Goal: Obtain resource: Obtain resource

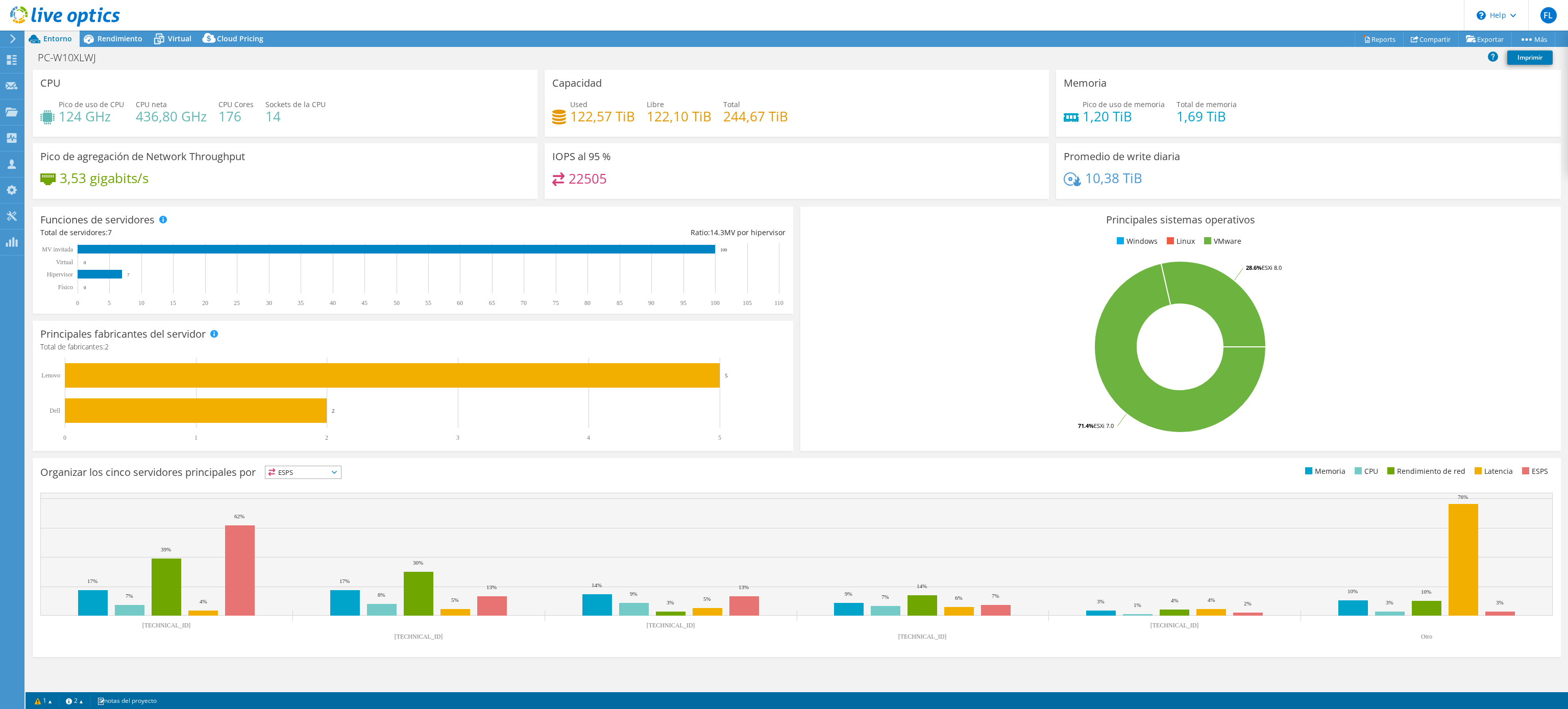
select select "USD"
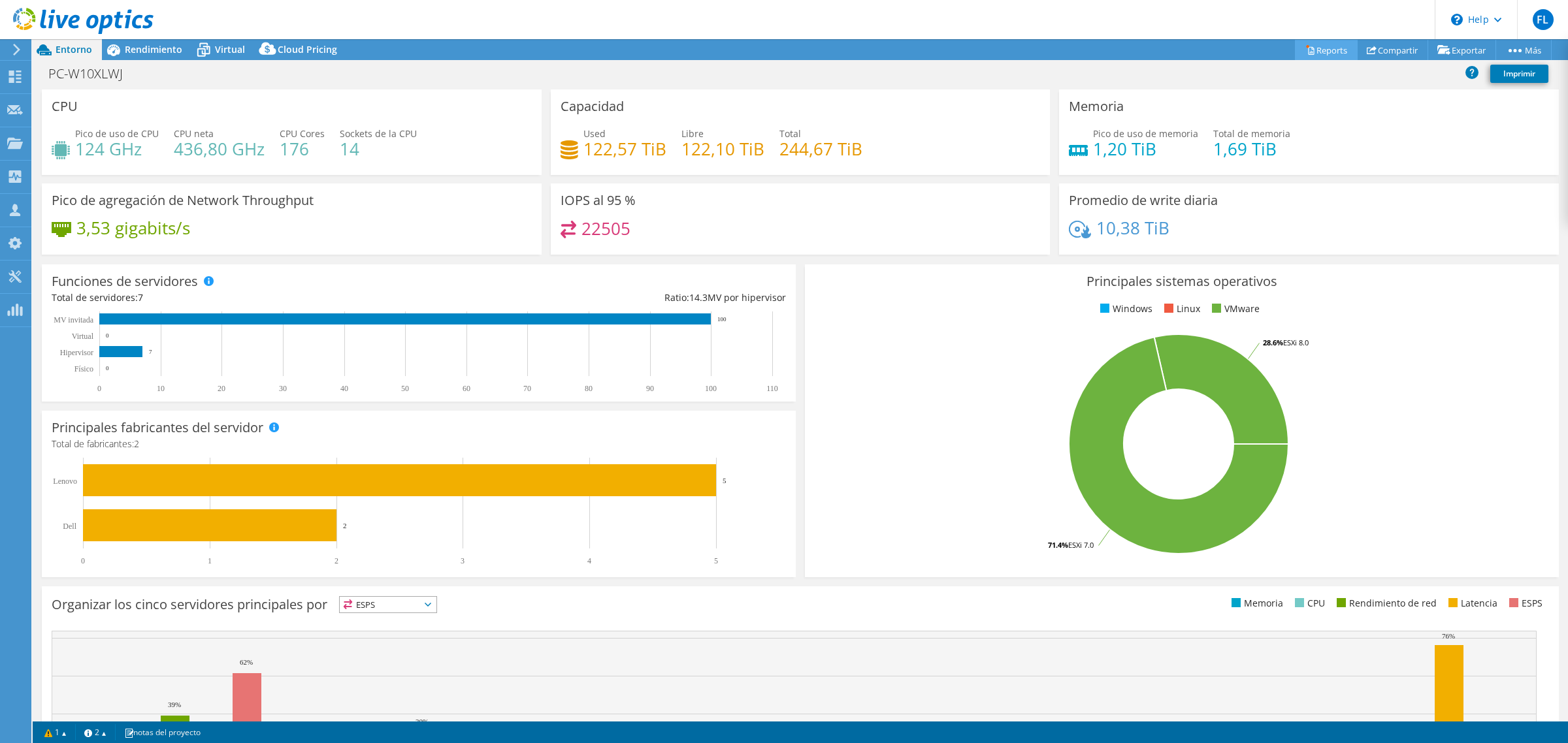
click at [1311, 52] on link "Reports" at bounding box center [1325, 49] width 62 height 20
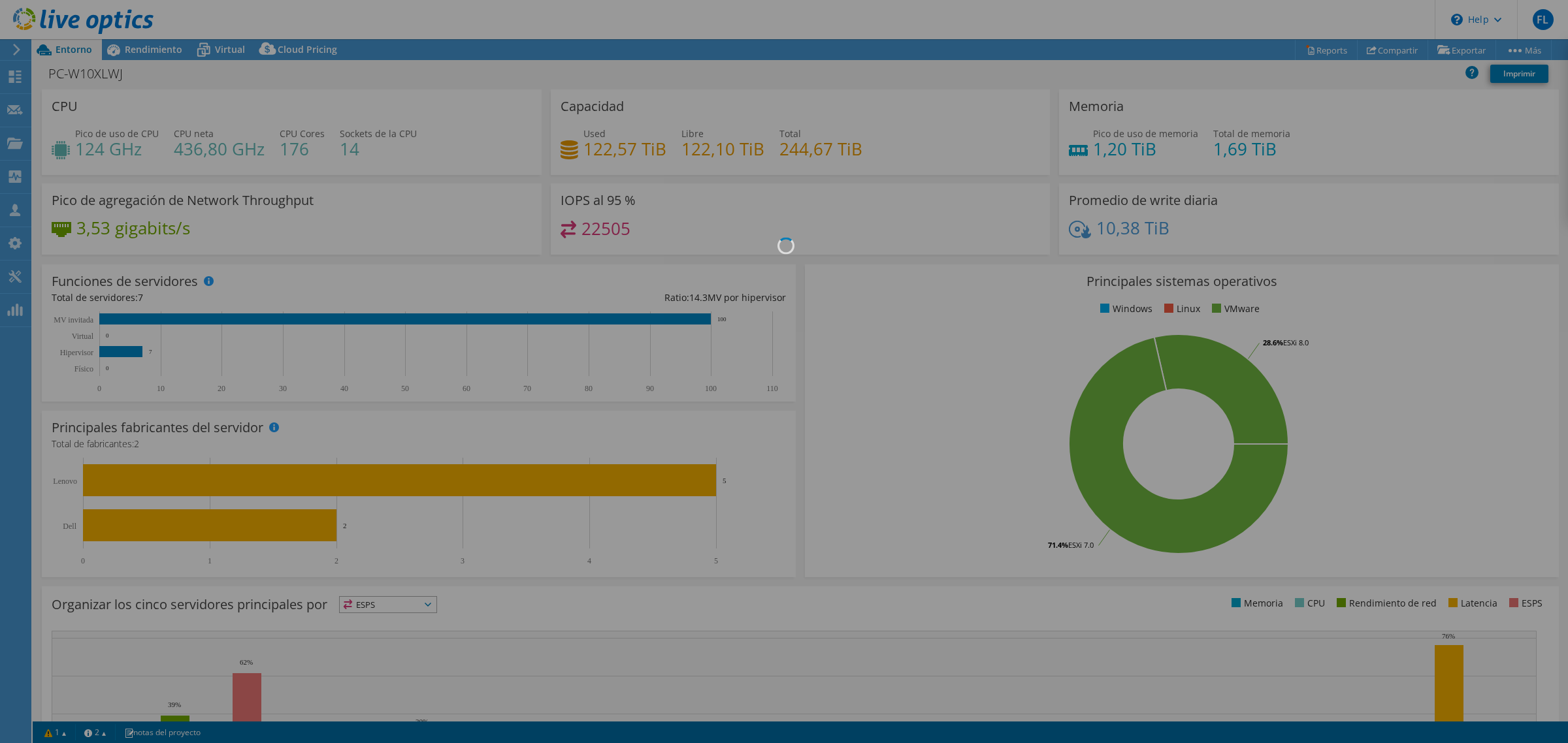
click at [839, 85] on div at bounding box center [784, 371] width 1568 height 743
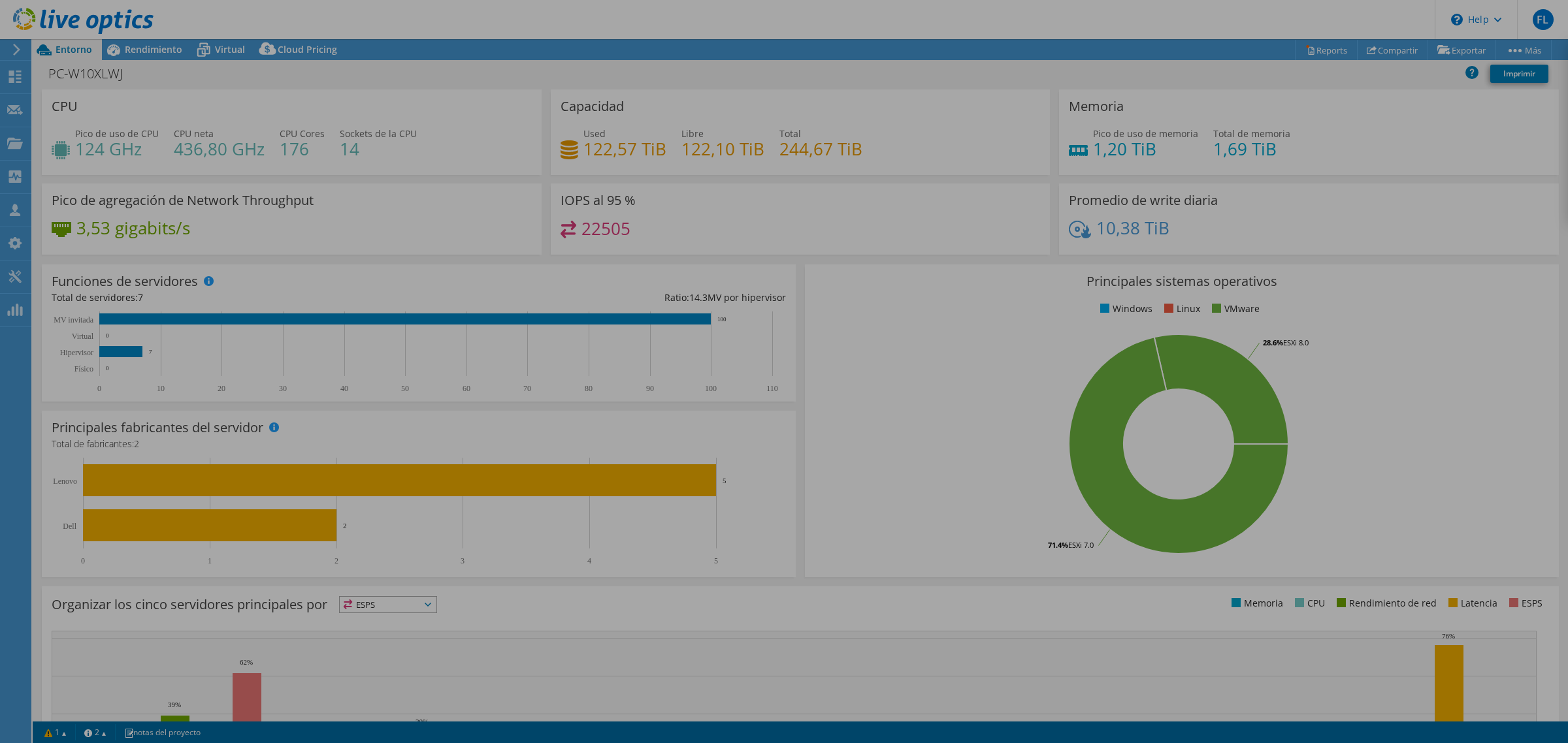
click at [840, 140] on div at bounding box center [784, 371] width 1568 height 743
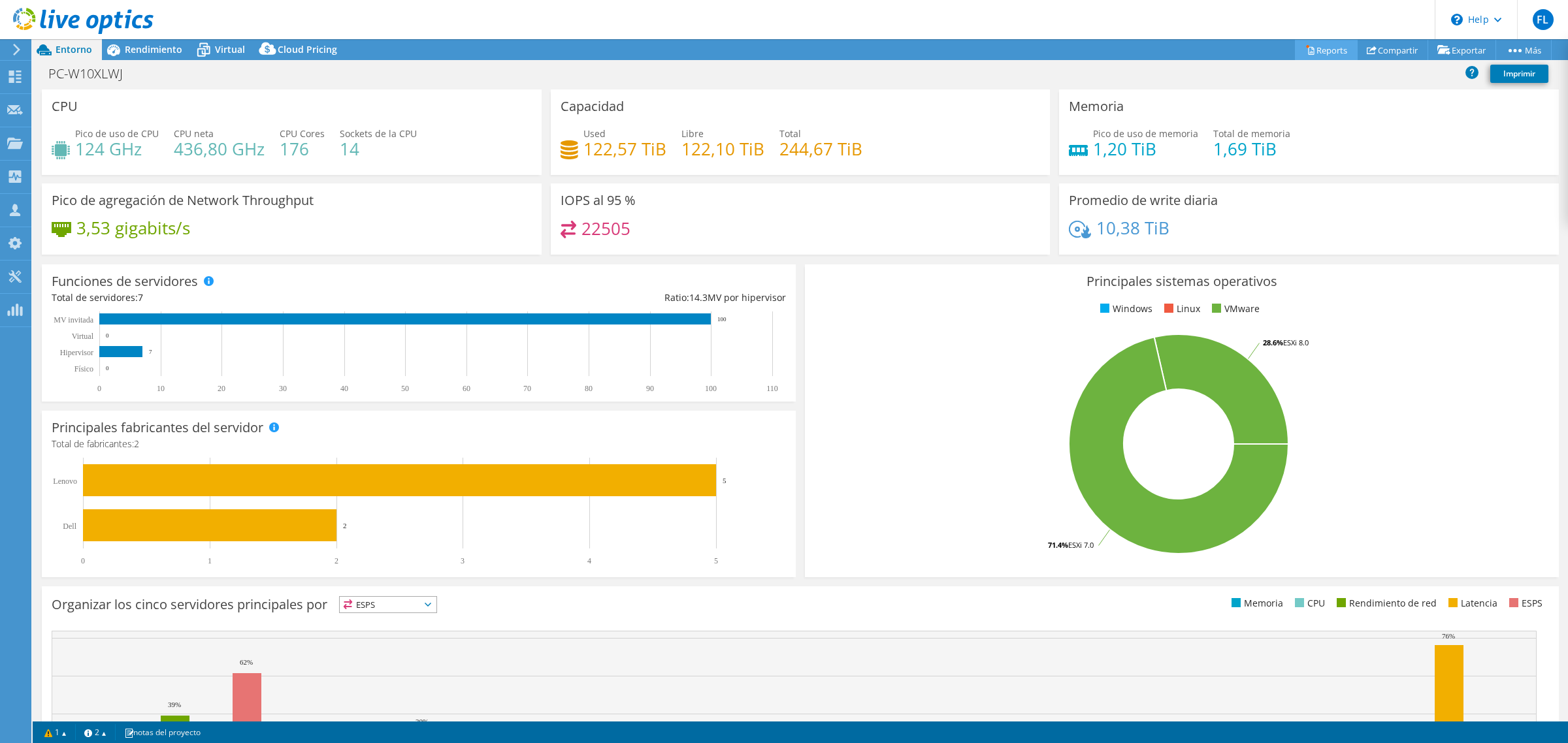
click at [1295, 54] on link "Reports" at bounding box center [1325, 49] width 62 height 20
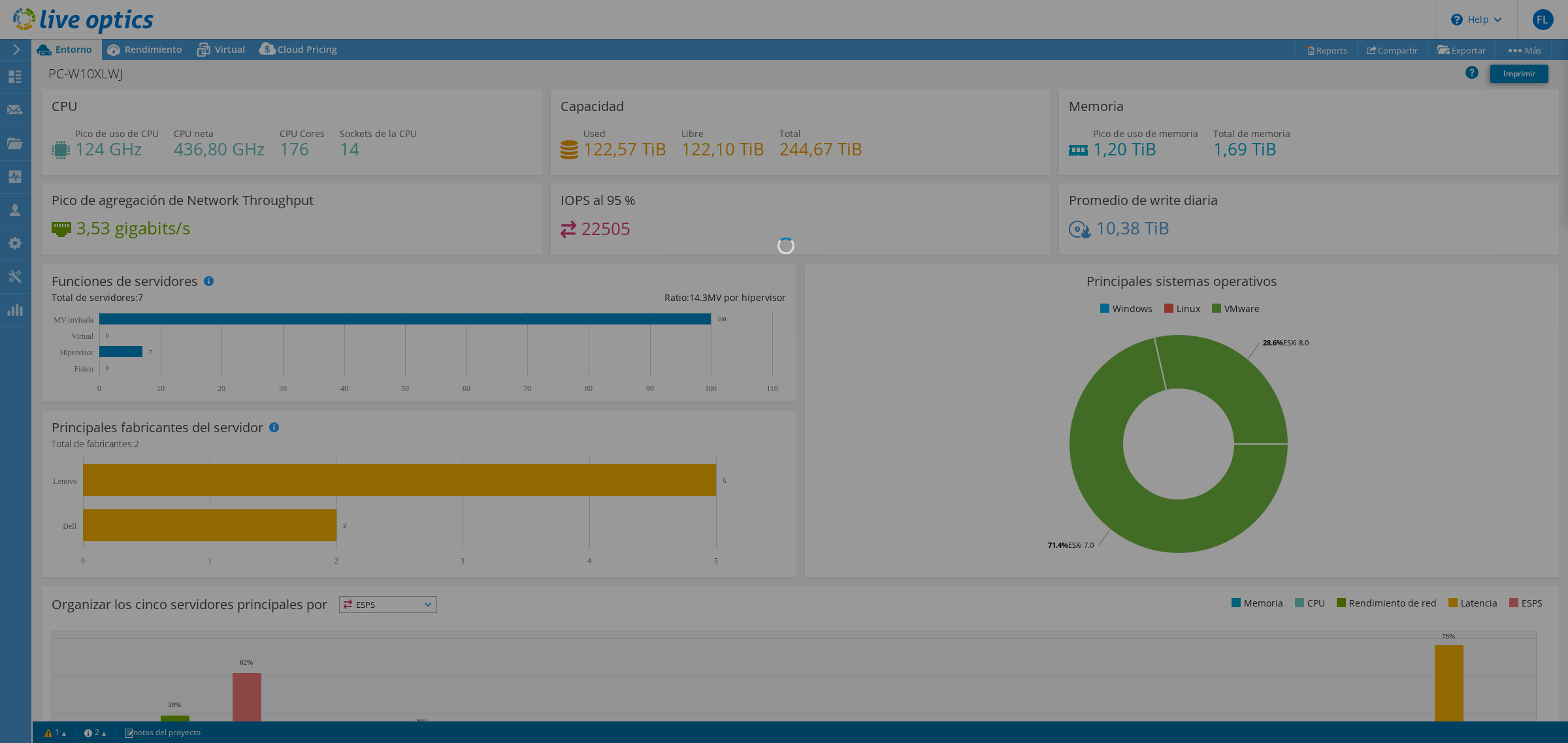
click at [844, 109] on div at bounding box center [784, 371] width 1568 height 743
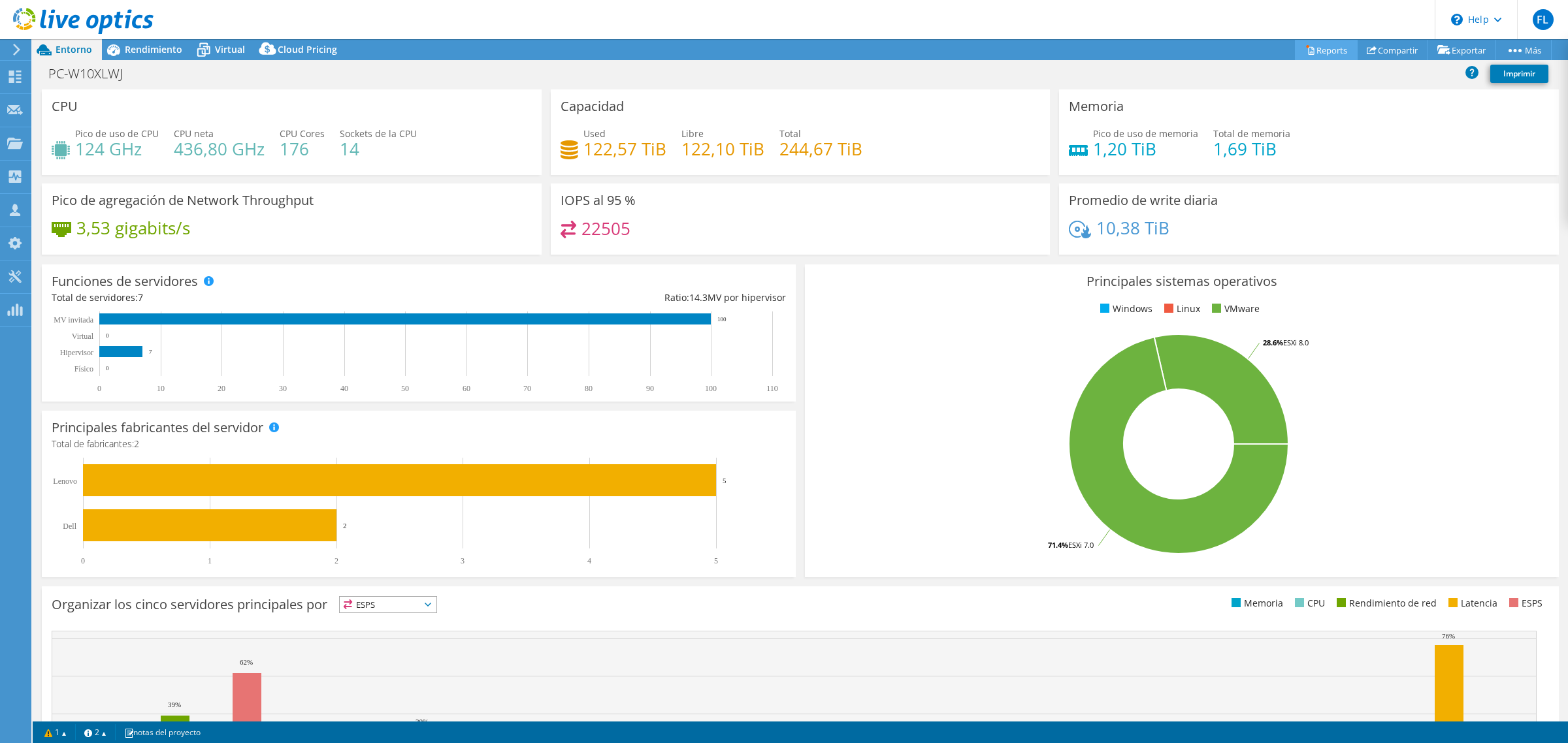
click at [1307, 53] on link "Reports" at bounding box center [1325, 49] width 62 height 20
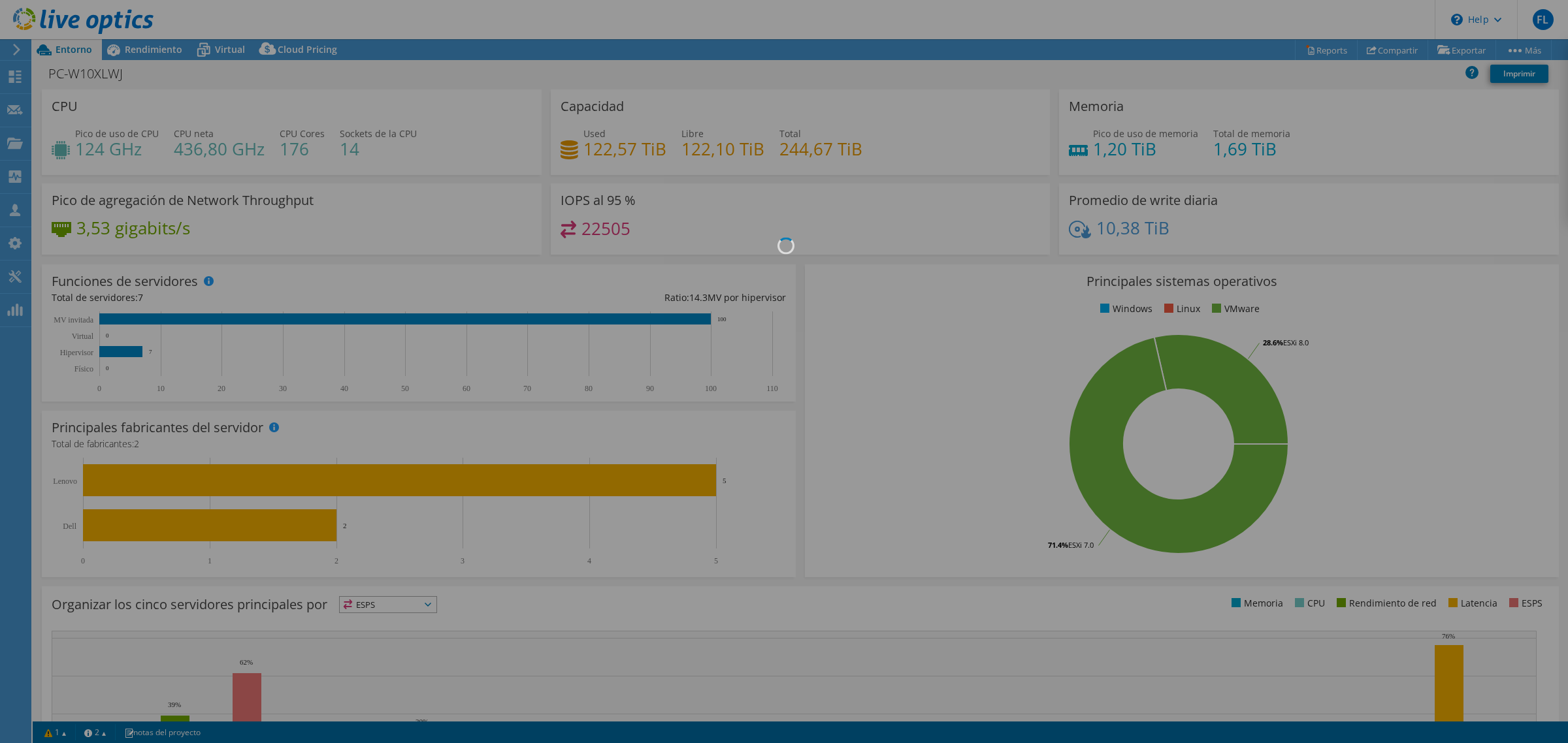
click at [748, 260] on div at bounding box center [784, 371] width 1568 height 743
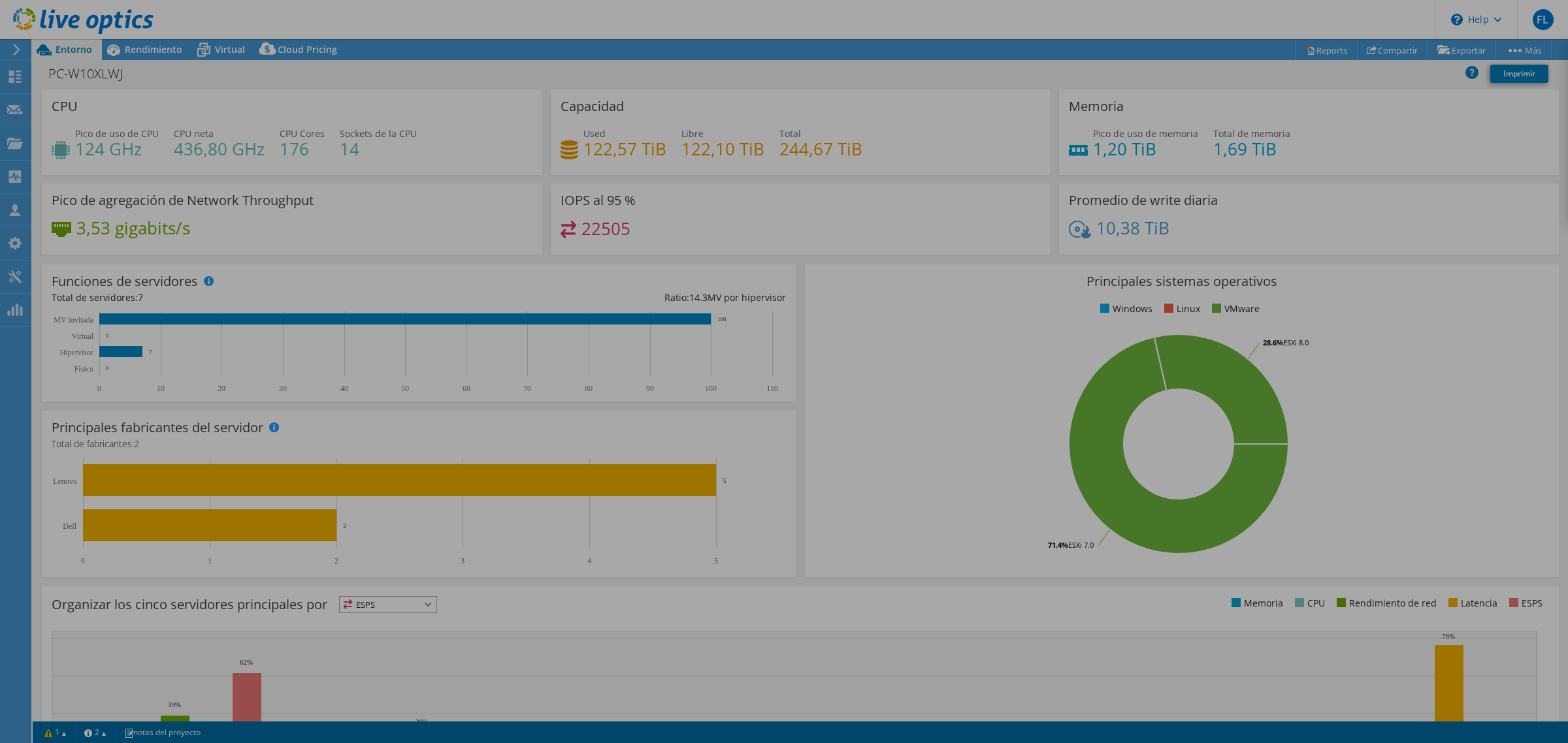
click at [748, 260] on div at bounding box center [784, 371] width 1568 height 743
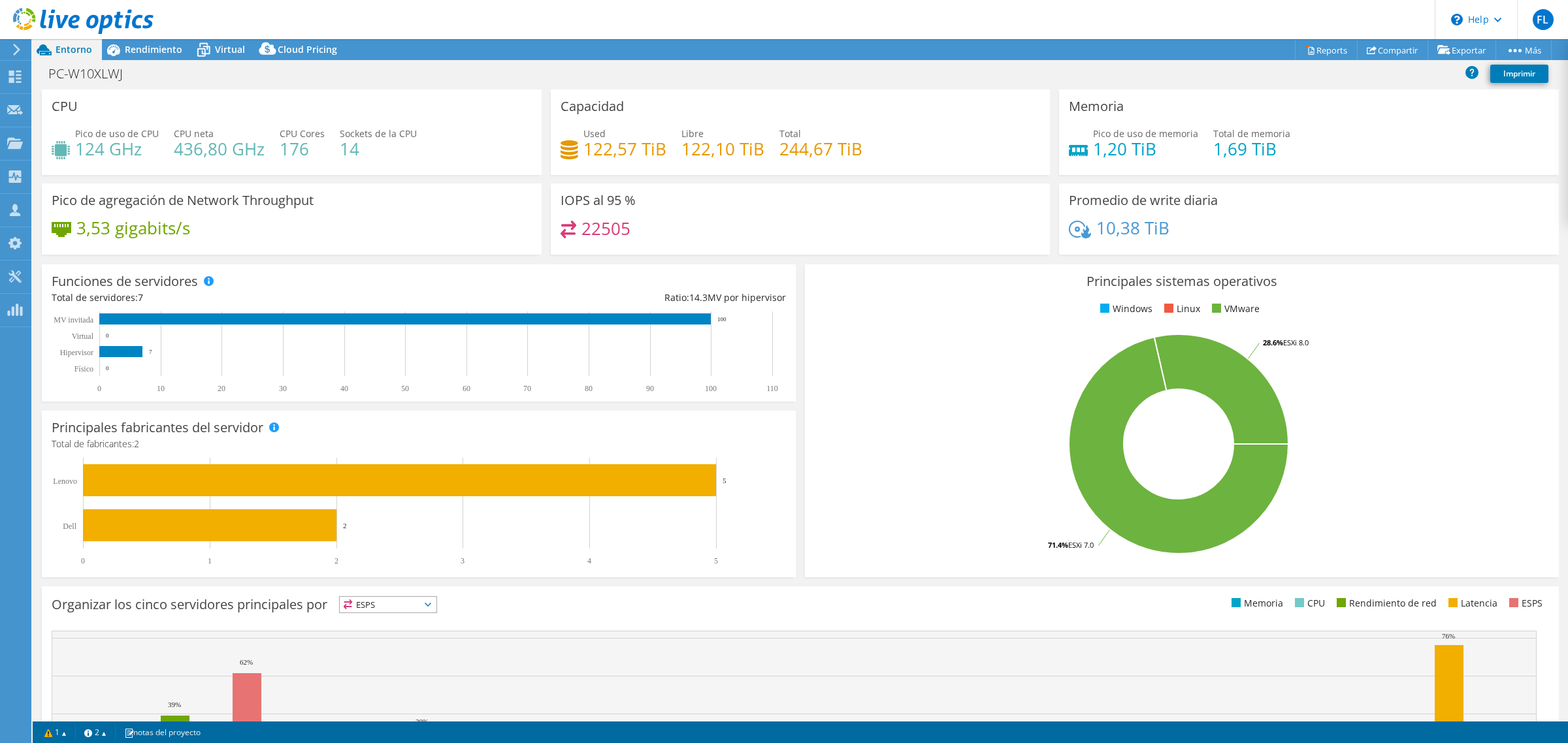
click at [82, 13] on icon at bounding box center [83, 21] width 141 height 27
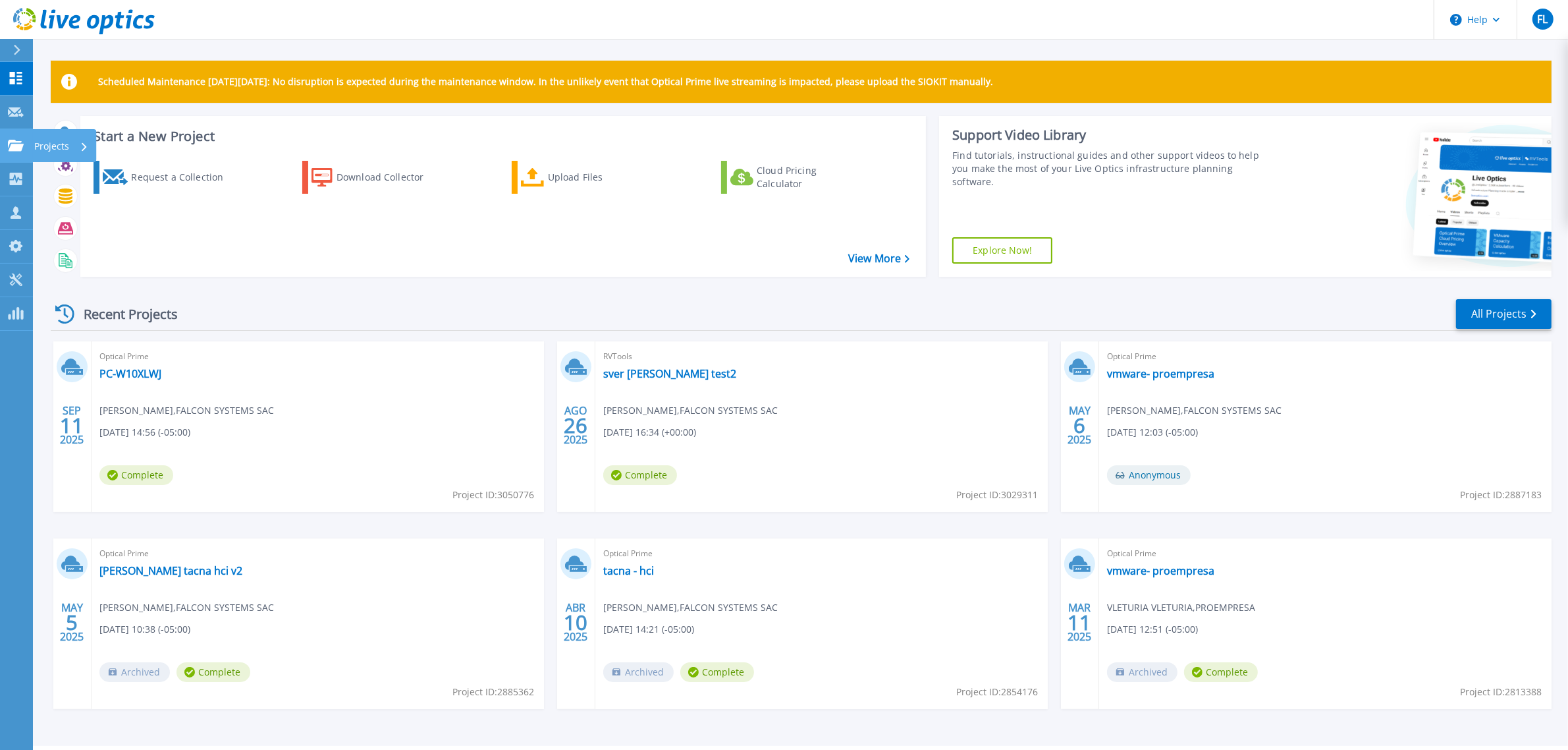
click at [37, 141] on p "Projects" at bounding box center [51, 146] width 35 height 34
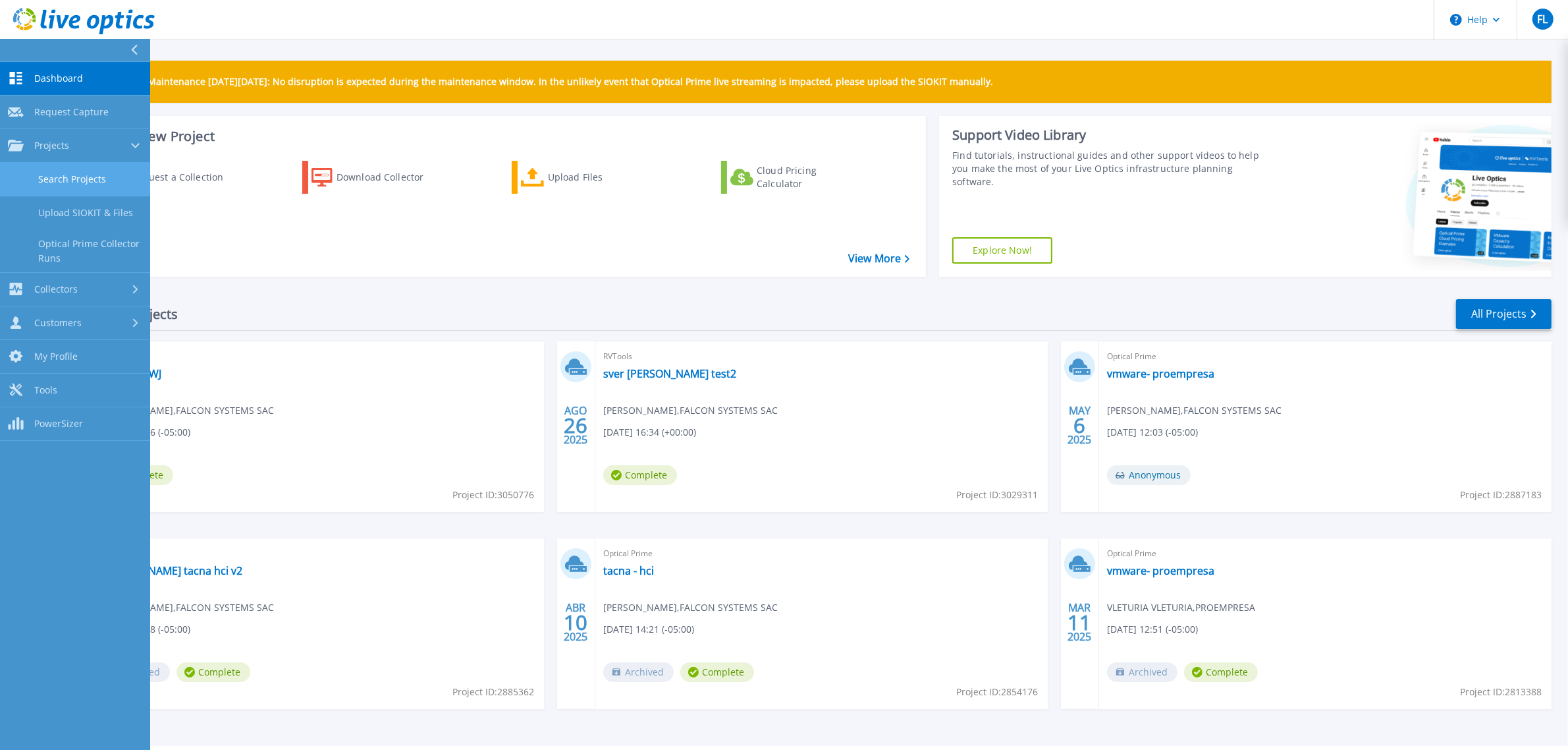
click at [69, 179] on link "Search Projects" at bounding box center [75, 180] width 150 height 34
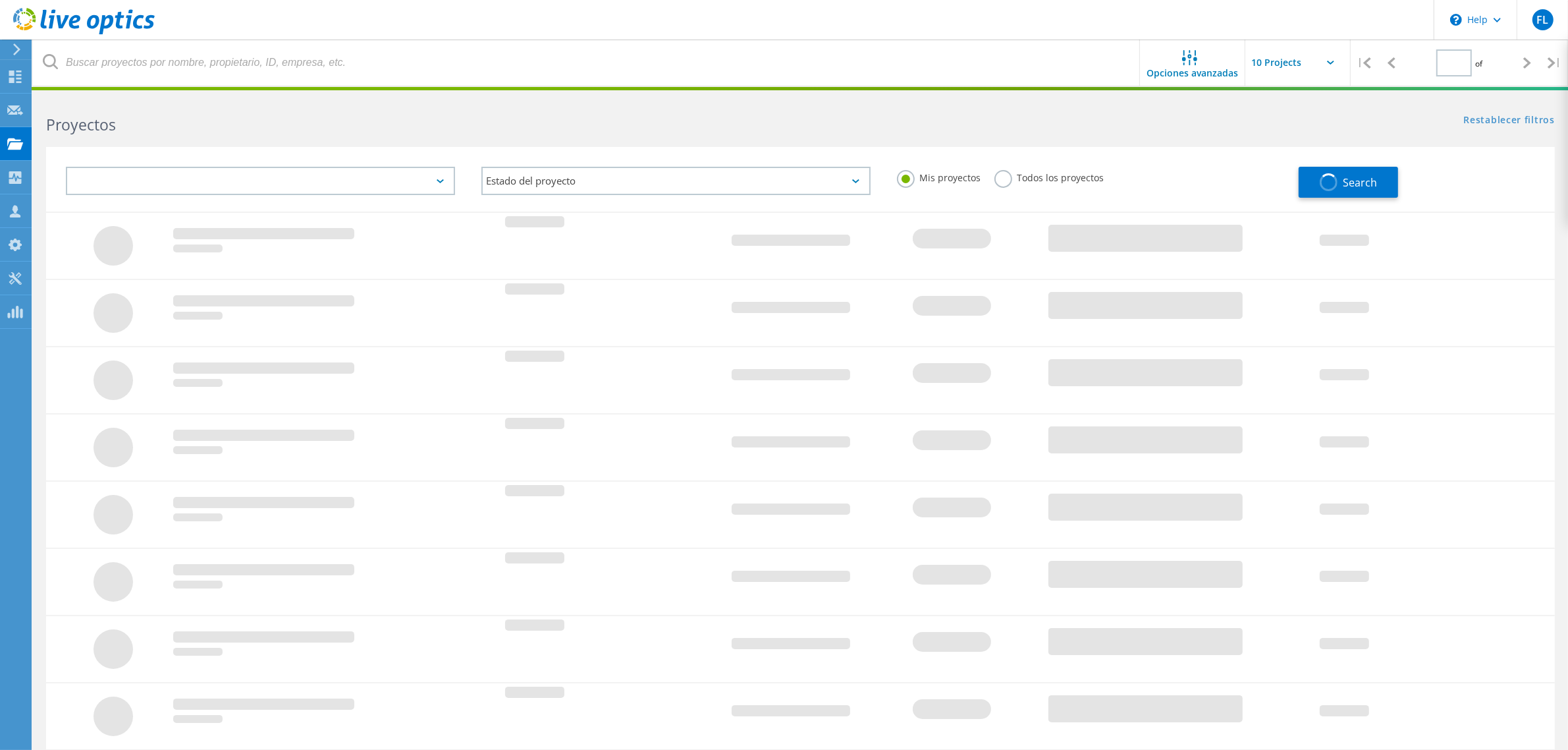
type input "1"
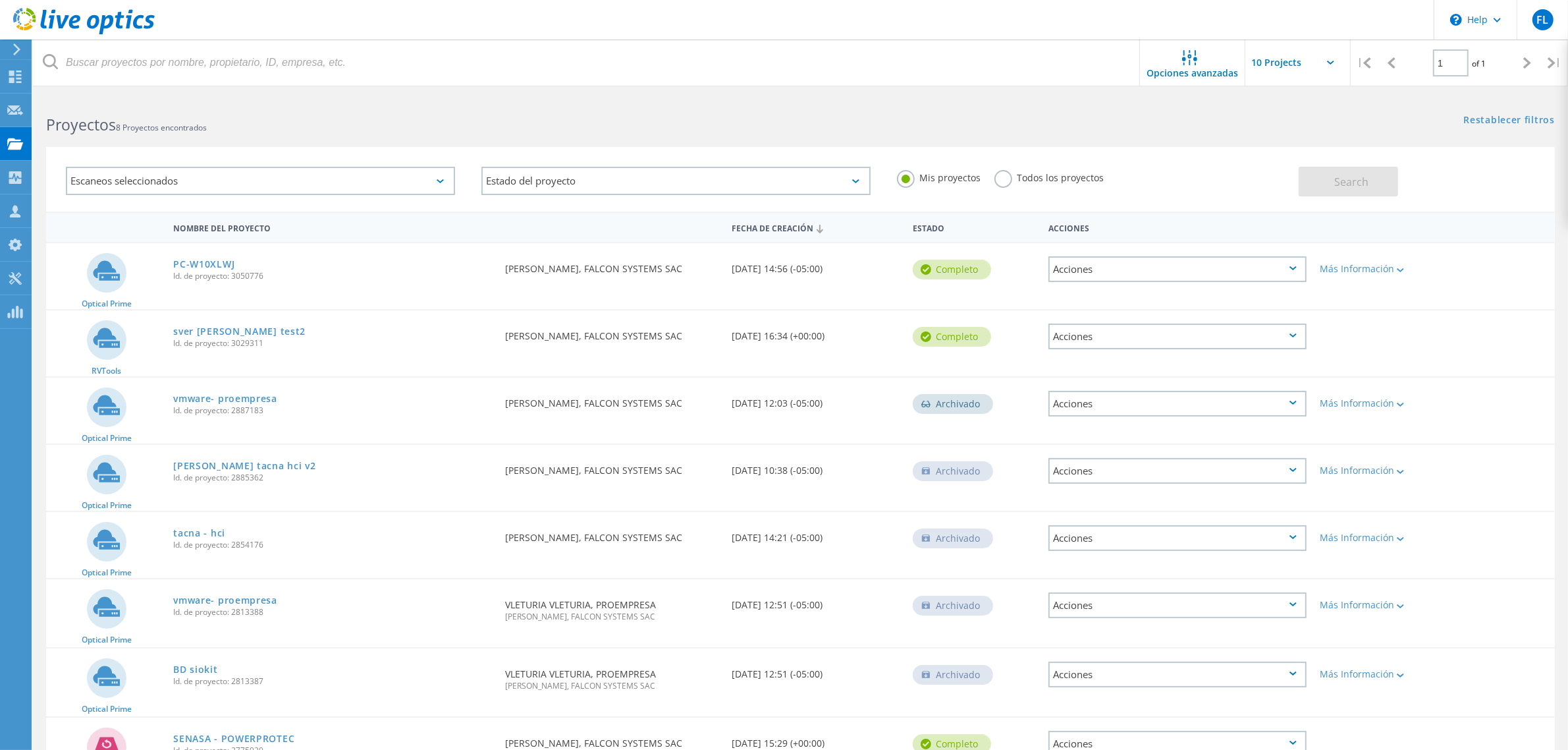
click at [1299, 265] on div "Acciones" at bounding box center [1178, 270] width 259 height 26
click at [1140, 249] on div "Detalles del proyecto" at bounding box center [1178, 259] width 256 height 20
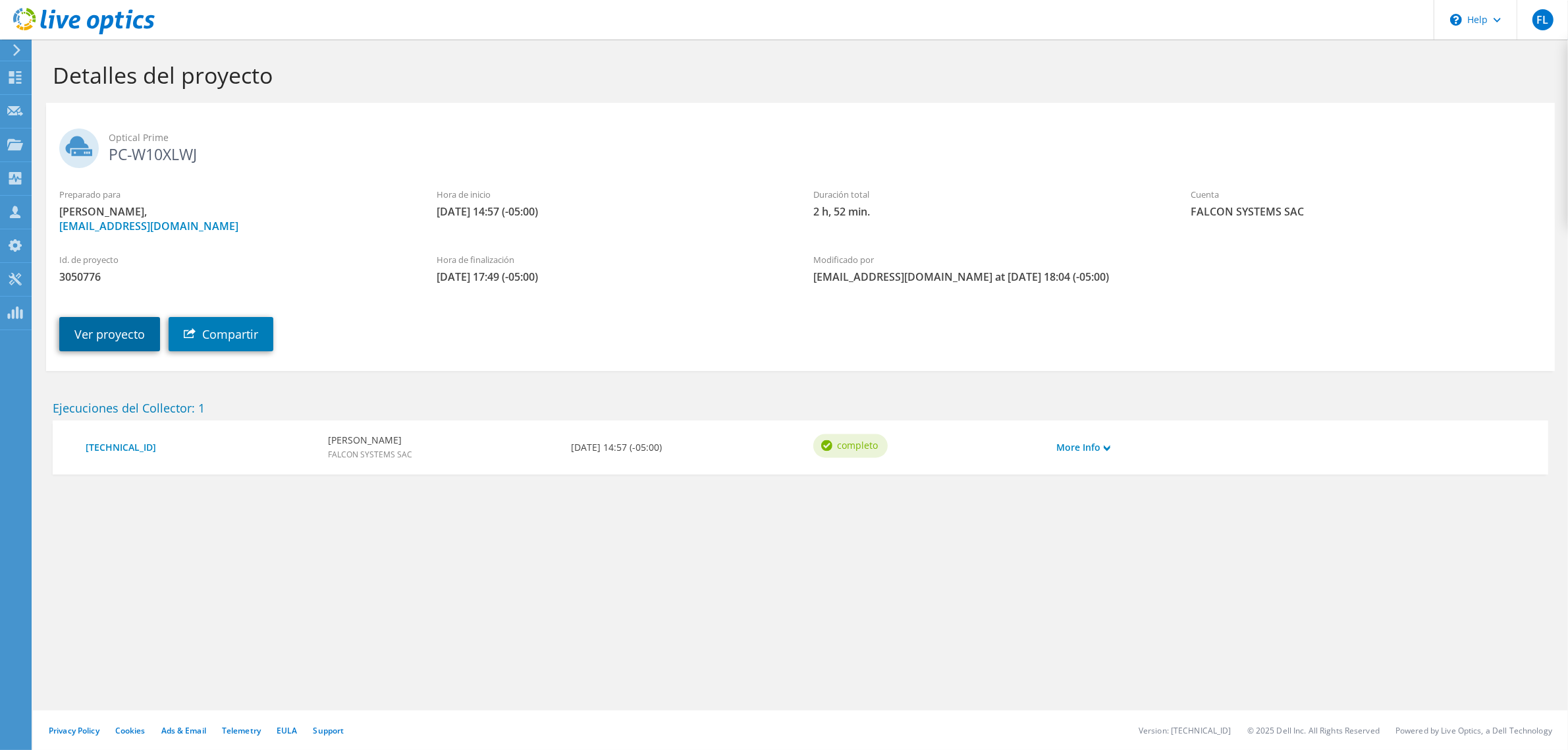
click at [116, 344] on link "Ver proyecto" at bounding box center [109, 334] width 101 height 34
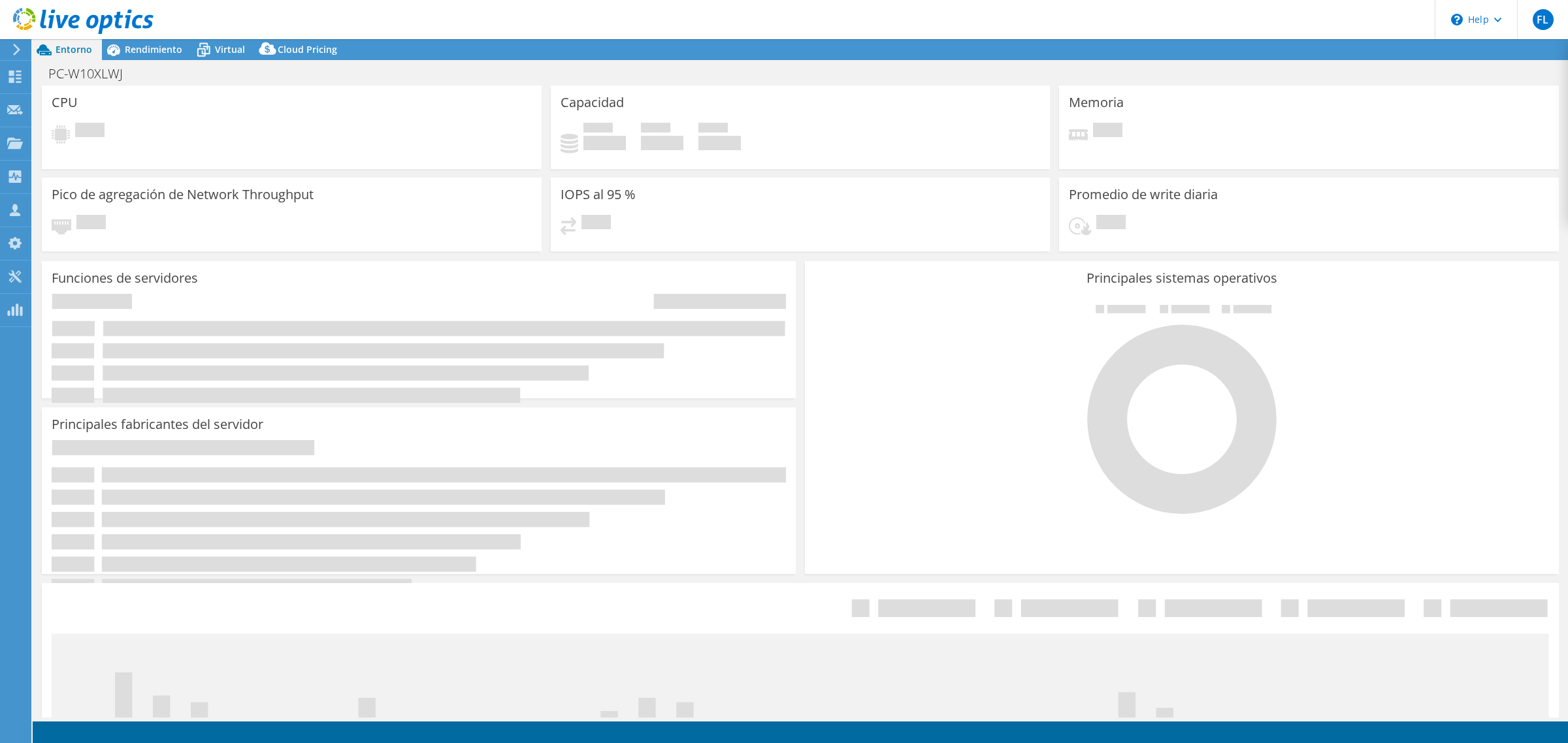
select select "USD"
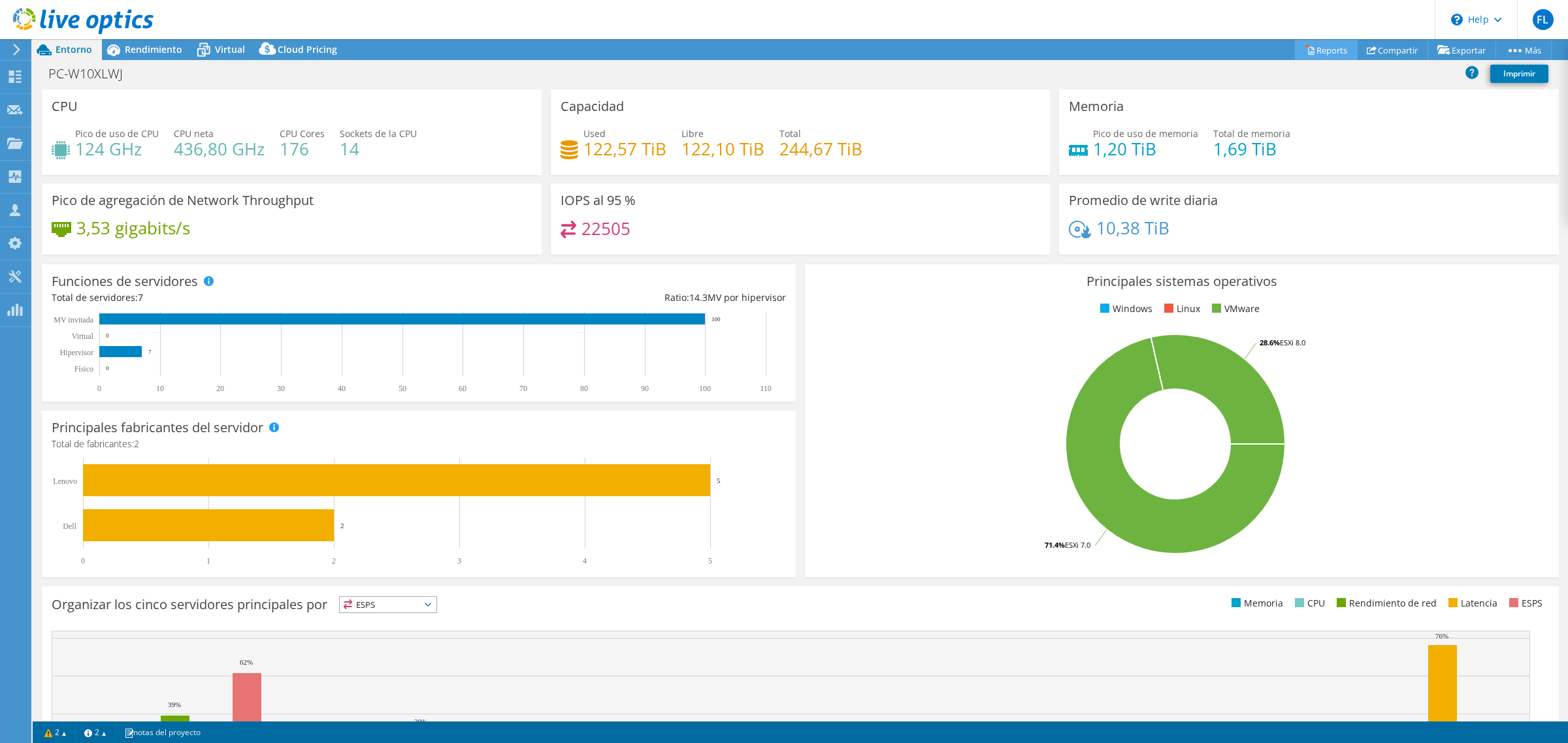
click at [1306, 48] on icon at bounding box center [1311, 50] width 10 height 10
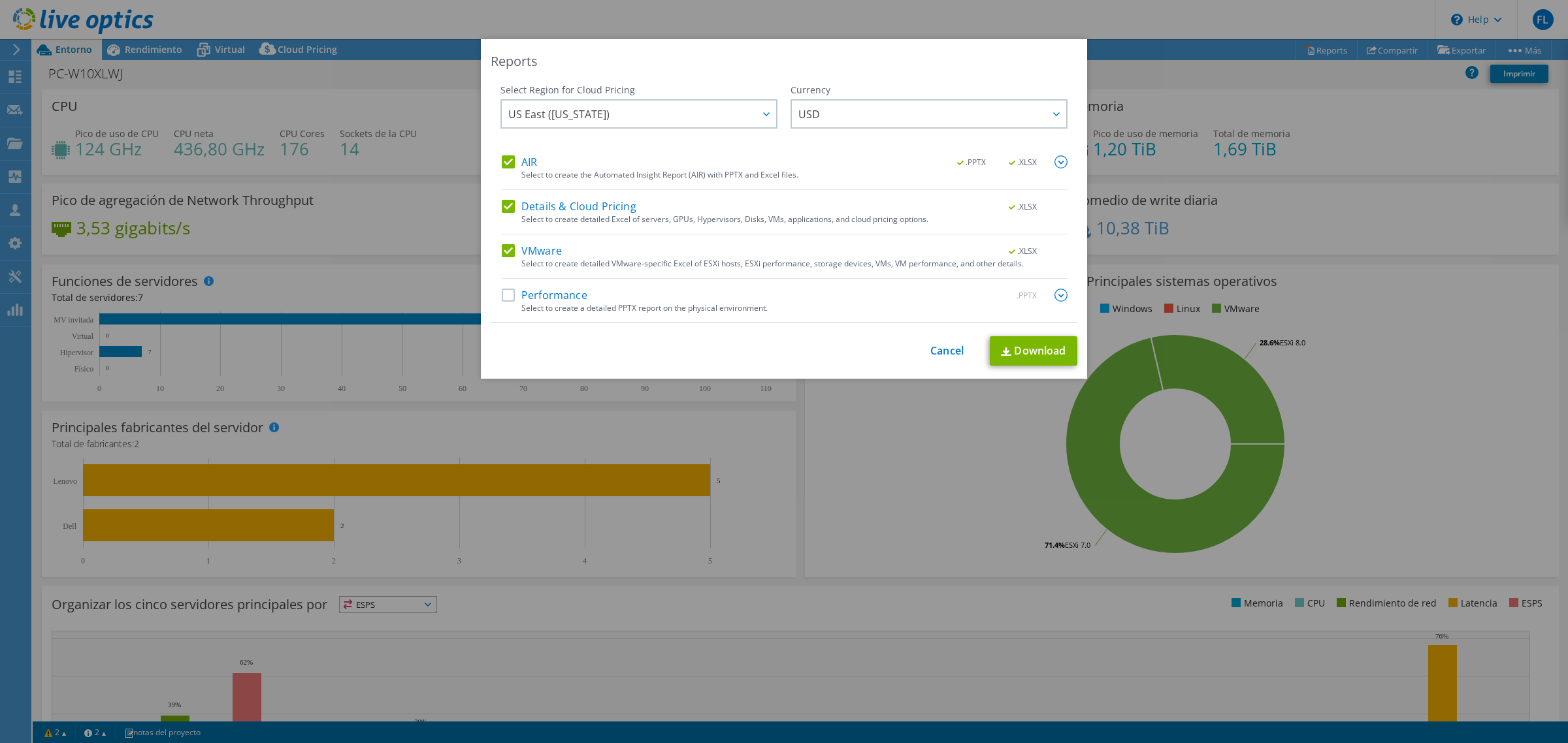
click at [505, 166] on label "AIR" at bounding box center [520, 161] width 36 height 13
click at [0, 0] on input "AIR" at bounding box center [0, 0] width 0 height 0
click at [502, 207] on label "Details & Cloud Pricing" at bounding box center [569, 206] width 135 height 13
click at [0, 0] on input "Details & Cloud Pricing" at bounding box center [0, 0] width 0 height 0
click at [502, 256] on label "VMware" at bounding box center [532, 250] width 60 height 13
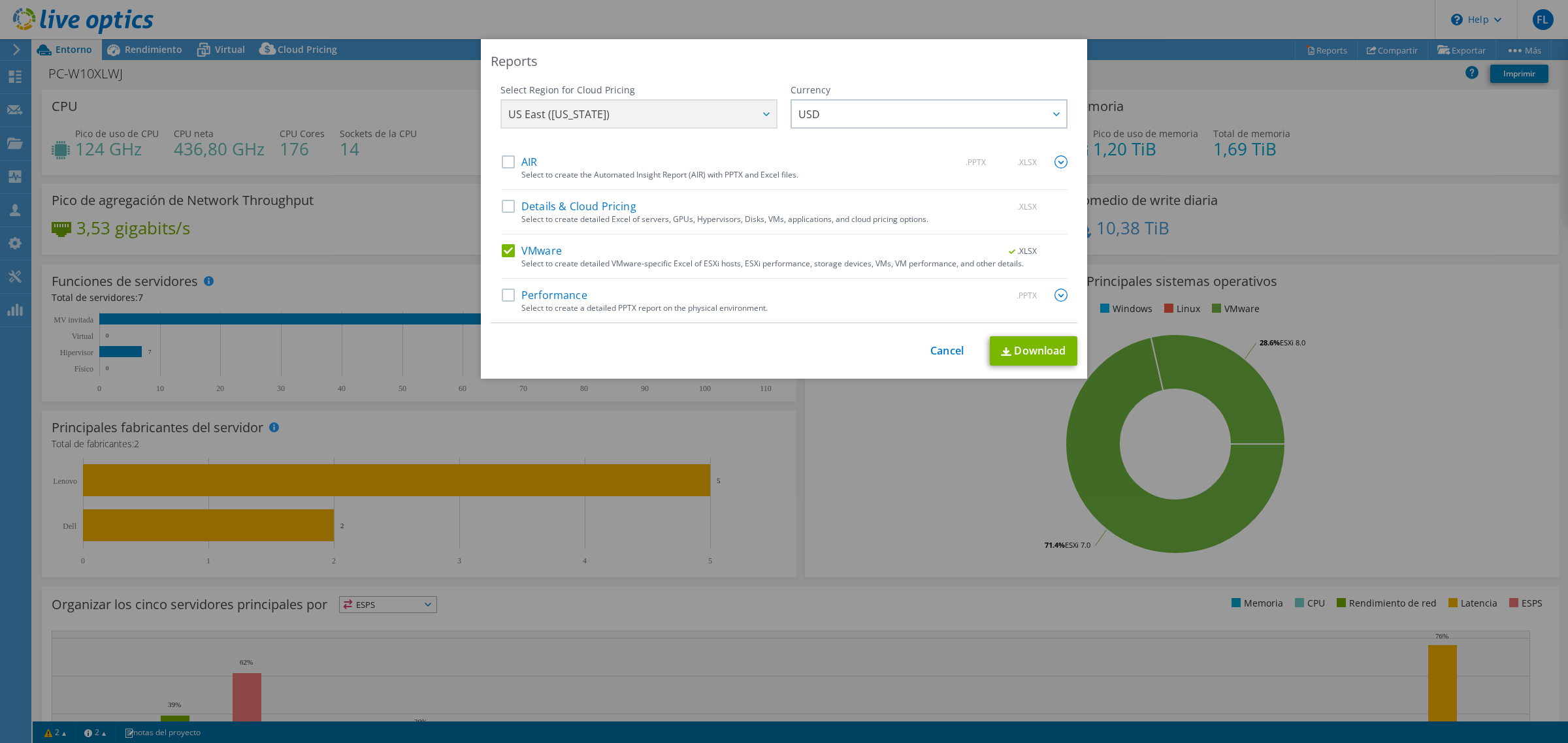
click at [0, 0] on input "VMware" at bounding box center [0, 0] width 0 height 0
click at [547, 296] on label "Performance" at bounding box center [544, 295] width 85 height 13
click at [0, 0] on input "Performance" at bounding box center [0, 0] width 0 height 0
click at [1059, 297] on img at bounding box center [1060, 295] width 13 height 13
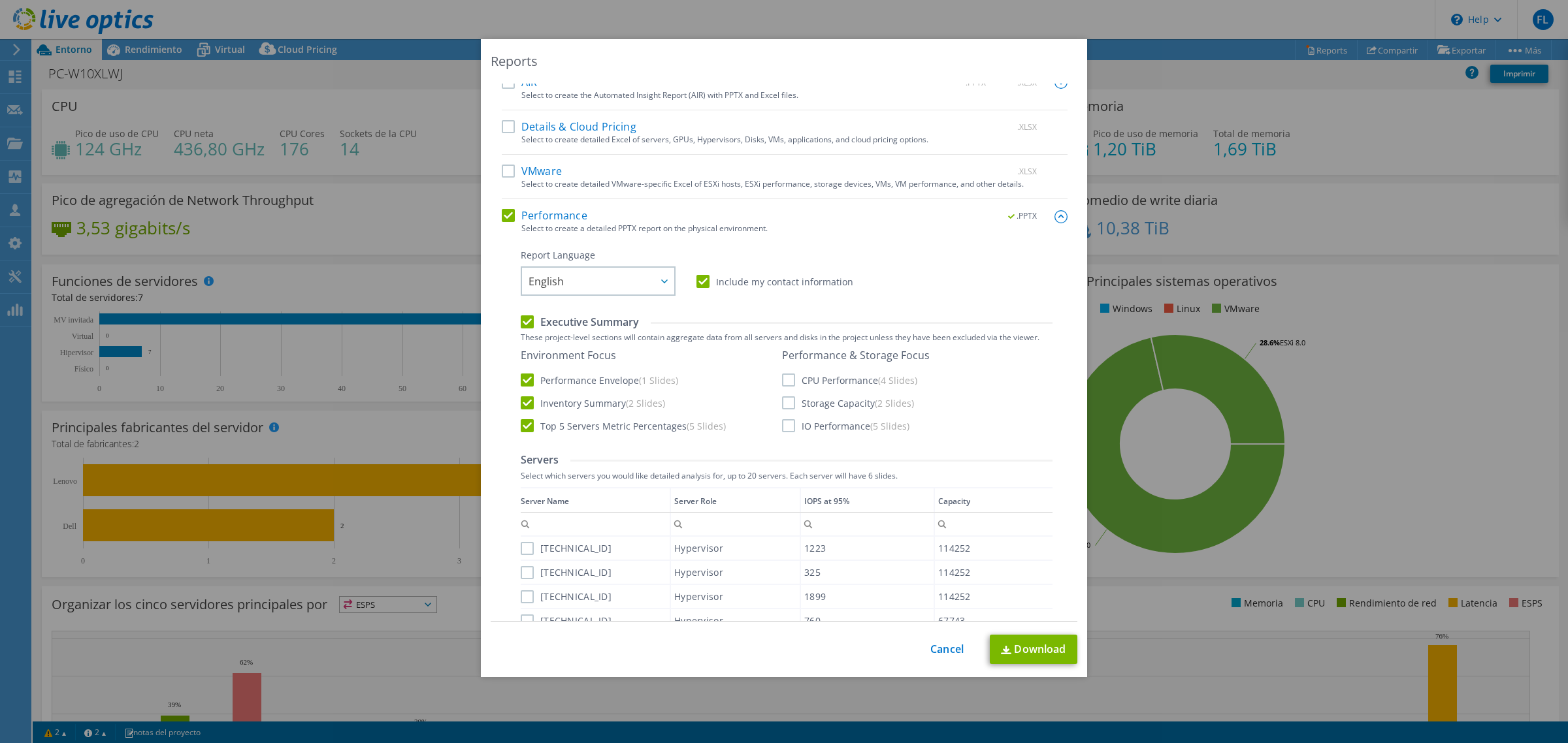
scroll to position [163, 0]
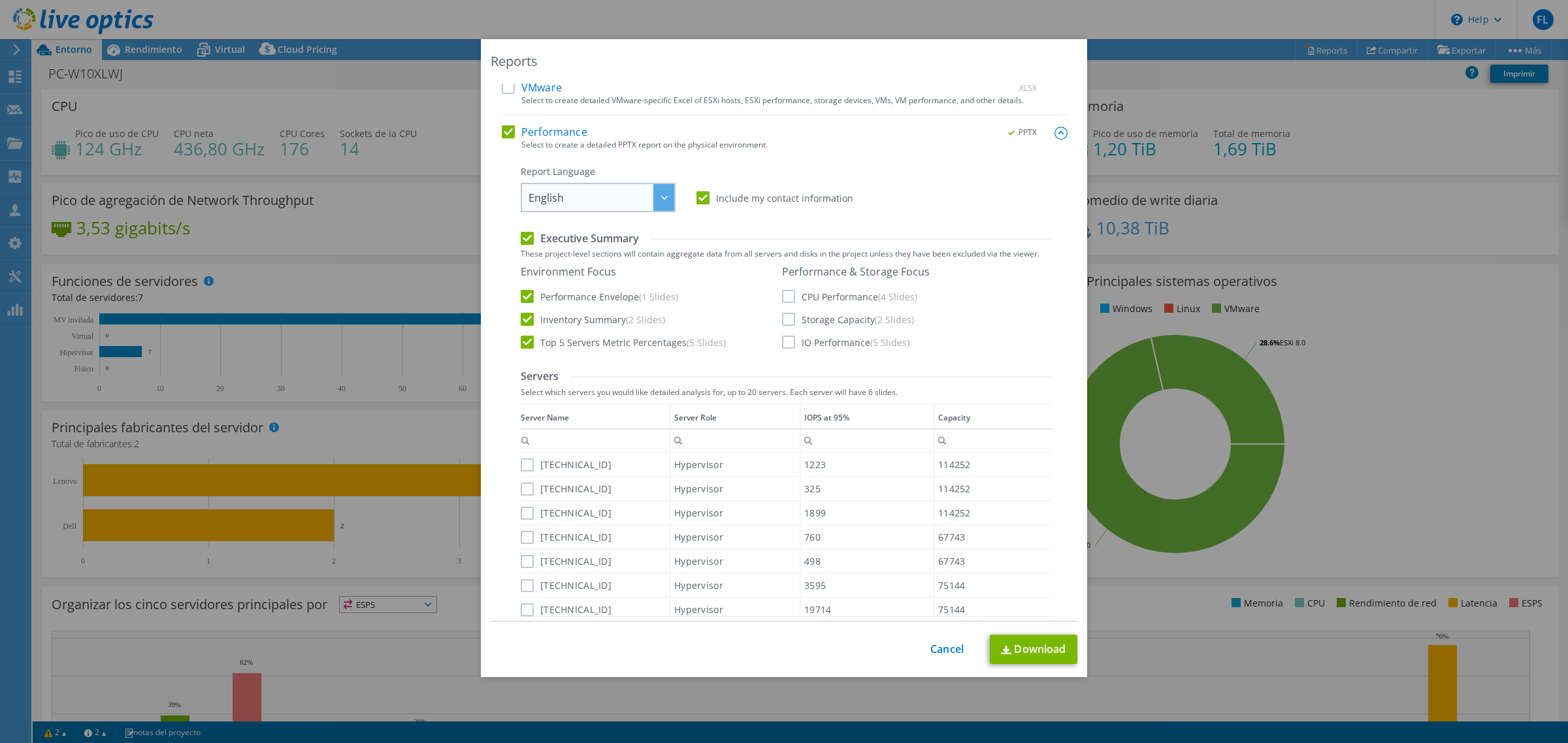
click at [661, 201] on div at bounding box center [663, 197] width 21 height 27
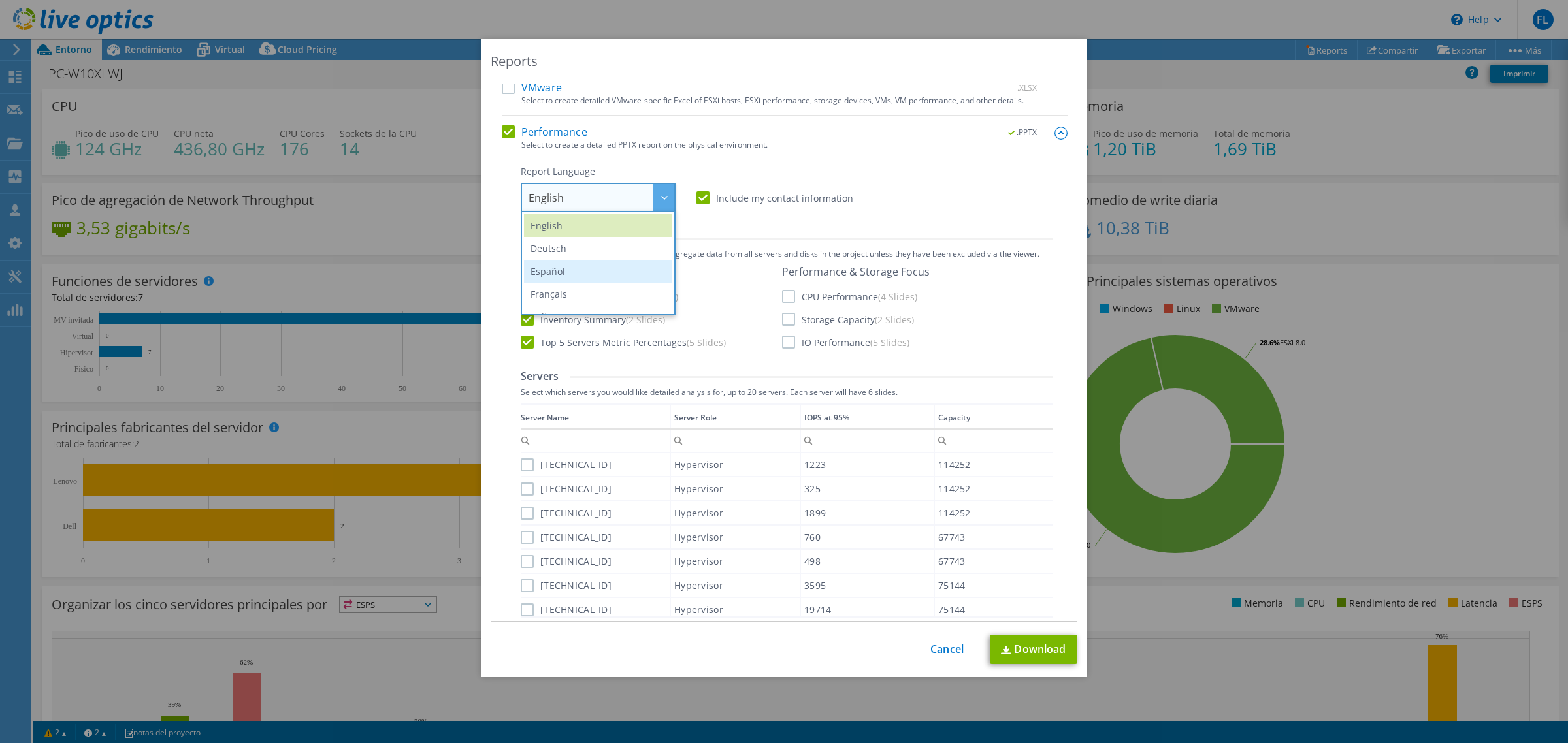
click at [609, 266] on li "Español" at bounding box center [598, 271] width 148 height 23
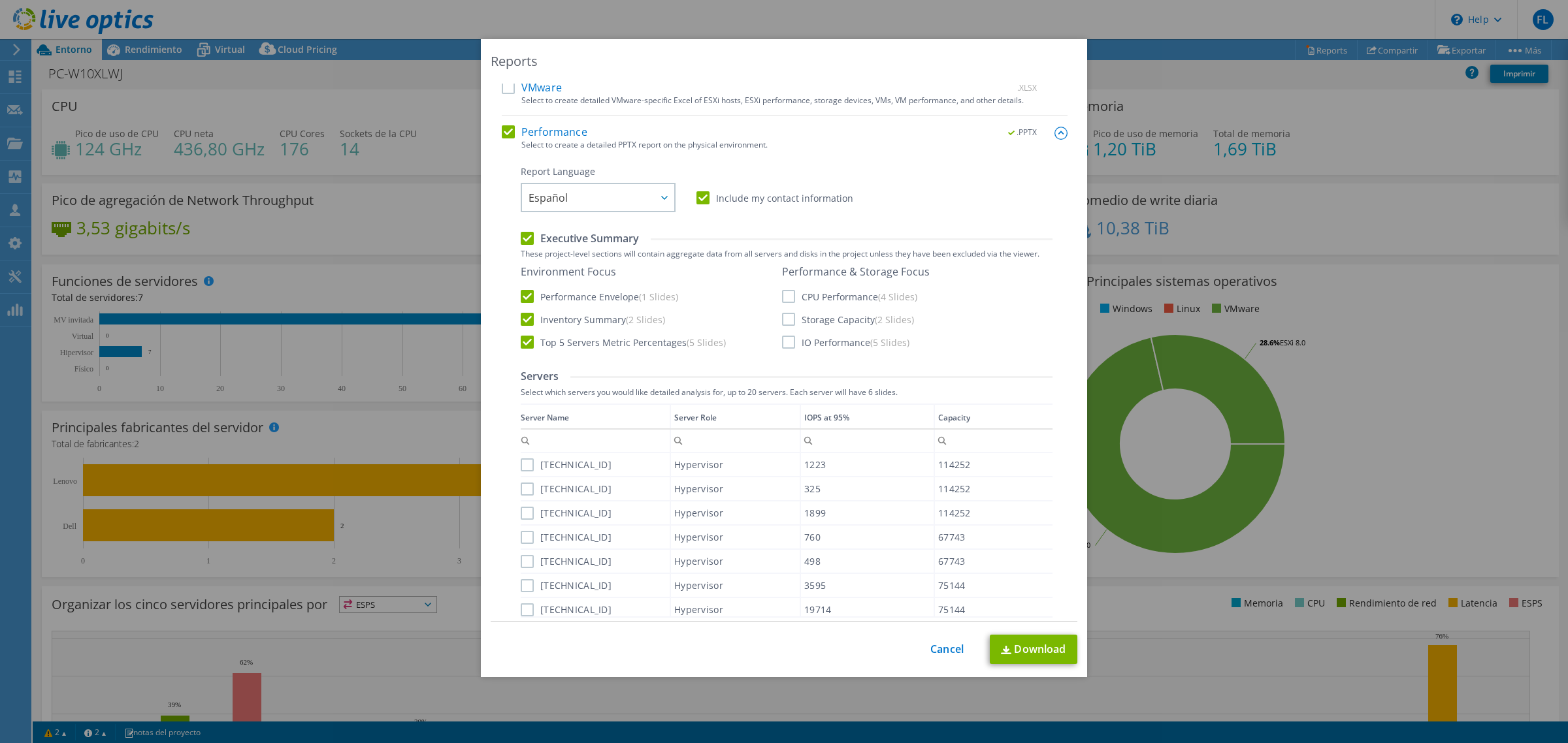
click at [714, 227] on div "Report Language English Deutsch Español Français Italiano Polski Português Русс…" at bounding box center [786, 639] width 532 height 948
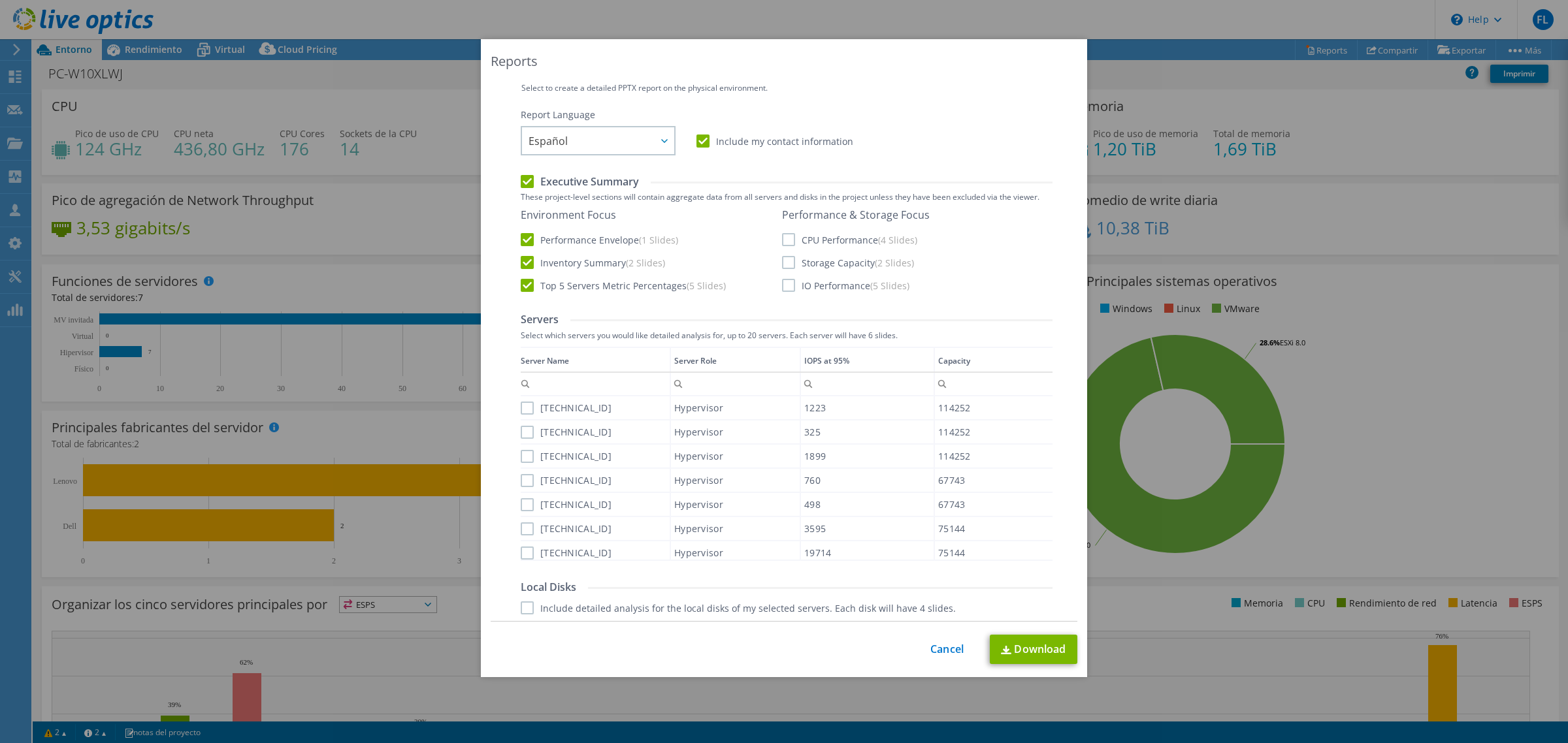
scroll to position [244, 0]
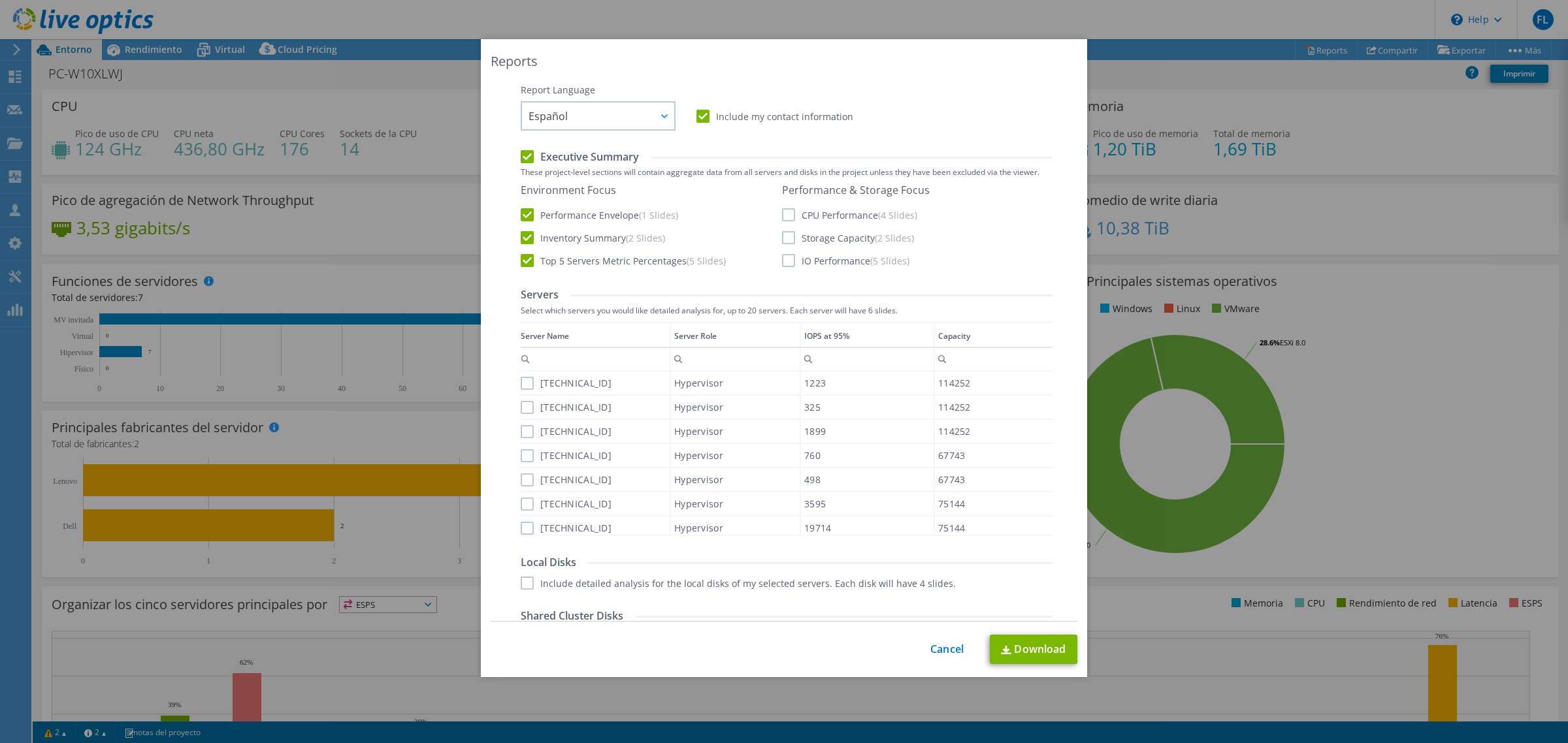
click at [785, 217] on label "CPU Performance (4 Slides)" at bounding box center [849, 215] width 136 height 13
click at [0, 0] on input "CPU Performance (4 Slides)" at bounding box center [0, 0] width 0 height 0
click at [782, 241] on label "Storage Capacity (2 Slides)" at bounding box center [847, 237] width 132 height 13
click at [0, 0] on input "Storage Capacity (2 Slides)" at bounding box center [0, 0] width 0 height 0
click at [783, 262] on label "IO Performance (5 Slides)" at bounding box center [845, 260] width 128 height 13
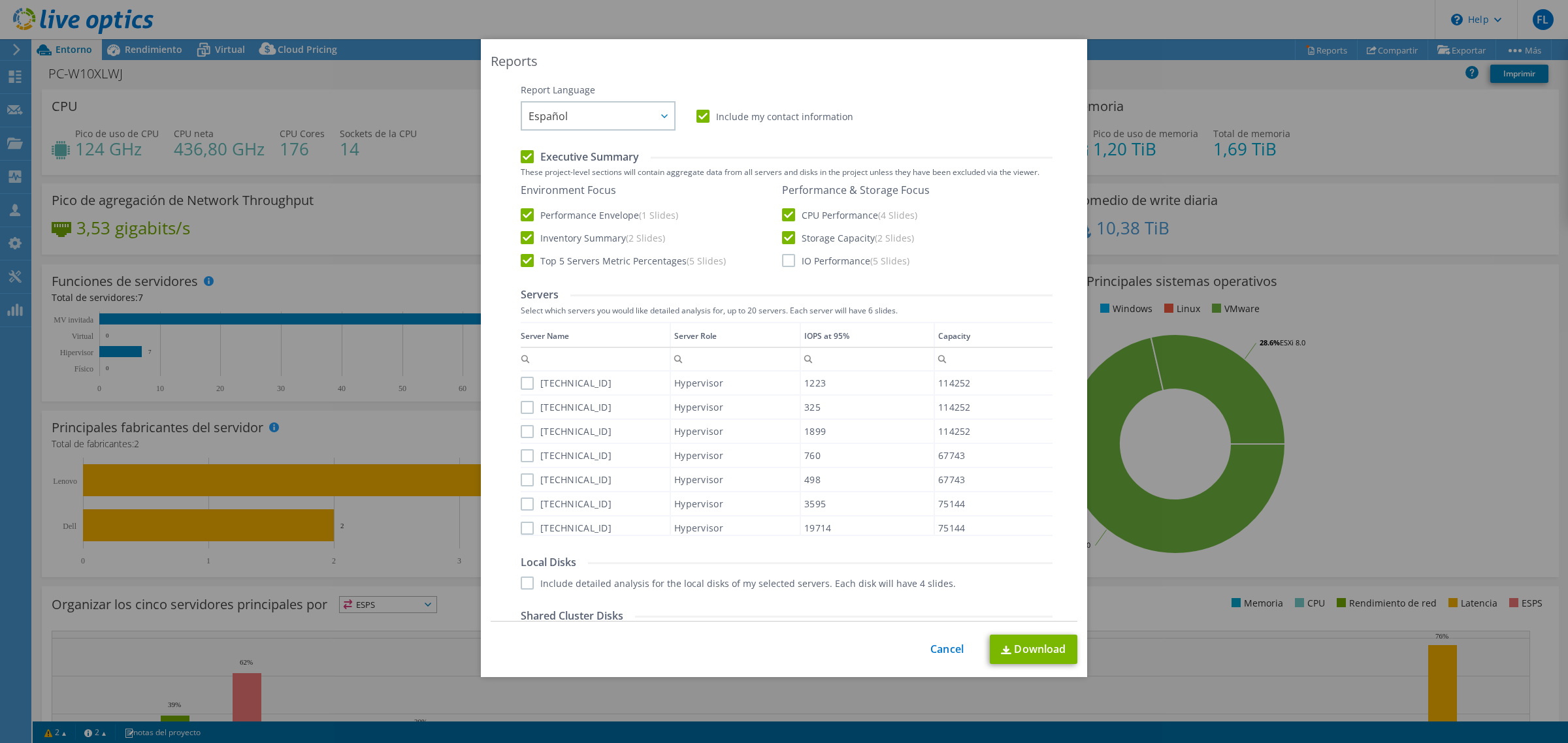
click at [0, 0] on input "IO Performance (5 Slides)" at bounding box center [0, 0] width 0 height 0
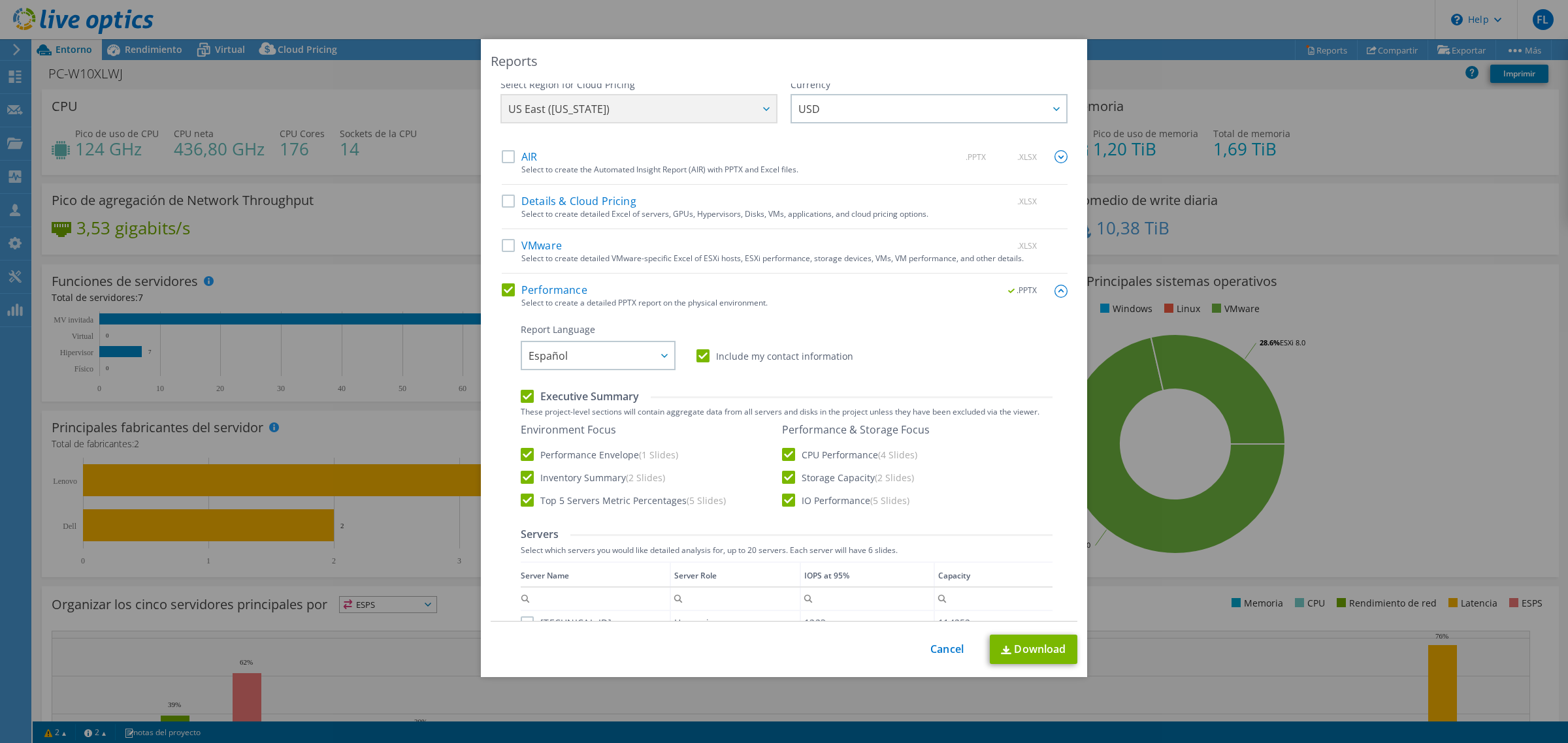
scroll to position [0, 0]
click at [782, 504] on label "IO Performance (5 Slides)" at bounding box center [845, 505] width 128 height 13
click at [0, 0] on input "IO Performance (5 Slides)" at bounding box center [0, 0] width 0 height 0
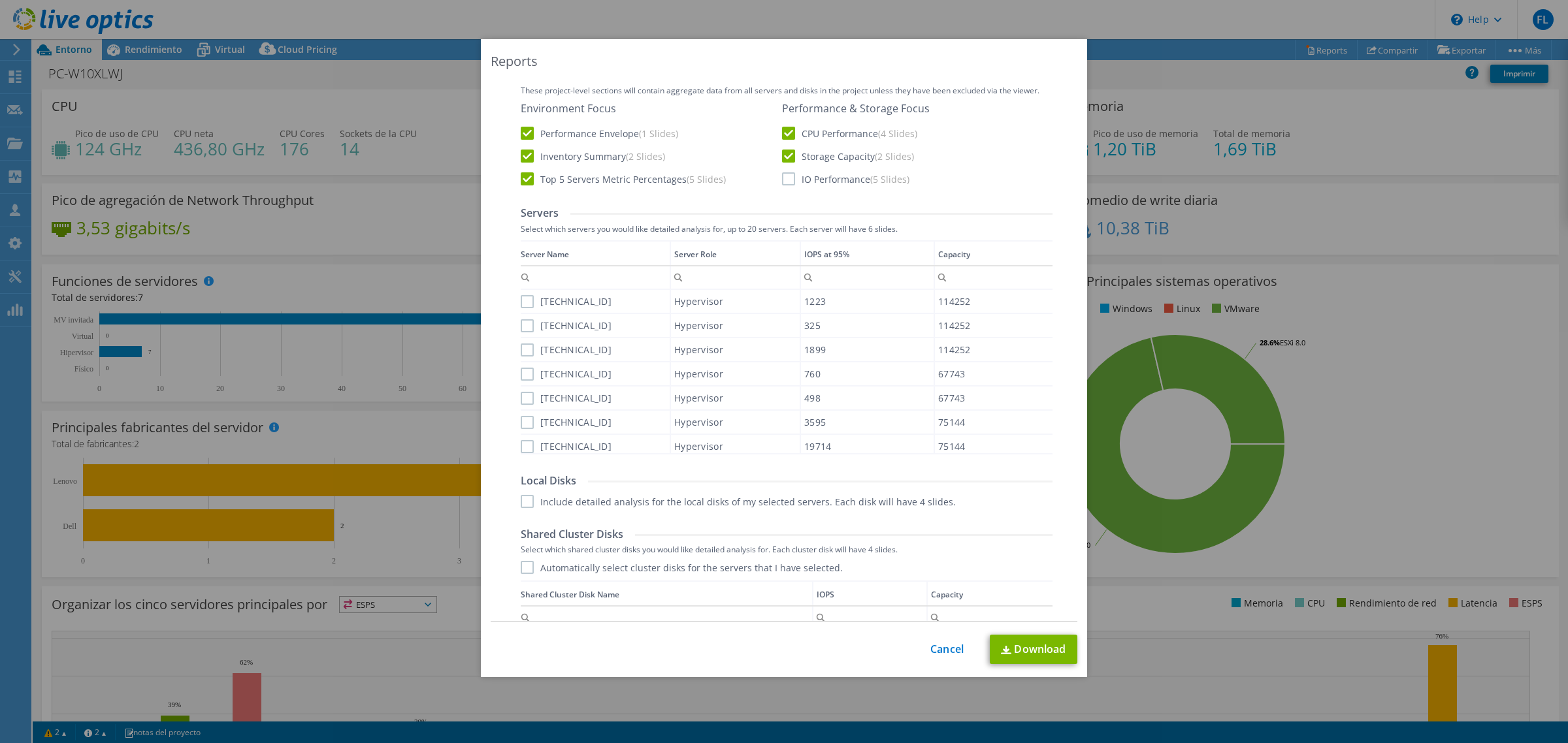
scroll to position [408, 0]
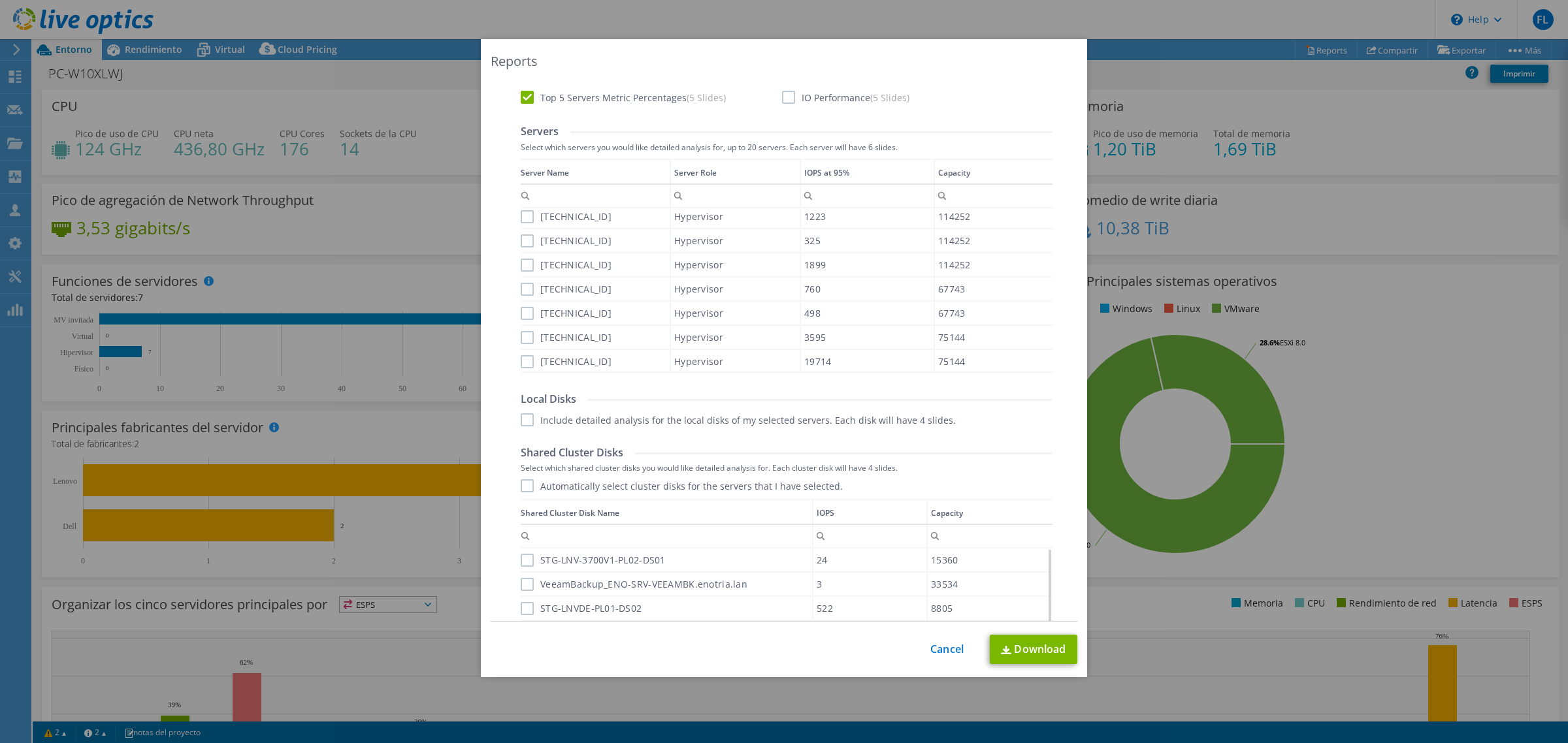
click at [521, 217] on label "172.25.35.21" at bounding box center [566, 217] width 91 height 13
click at [0, 0] on input "172.25.35.21" at bounding box center [0, 0] width 0 height 0
click at [521, 236] on label "172.25.35.24" at bounding box center [566, 240] width 91 height 13
click at [0, 0] on input "172.25.35.24" at bounding box center [0, 0] width 0 height 0
click at [521, 261] on label "172.25.35.23" at bounding box center [566, 264] width 91 height 13
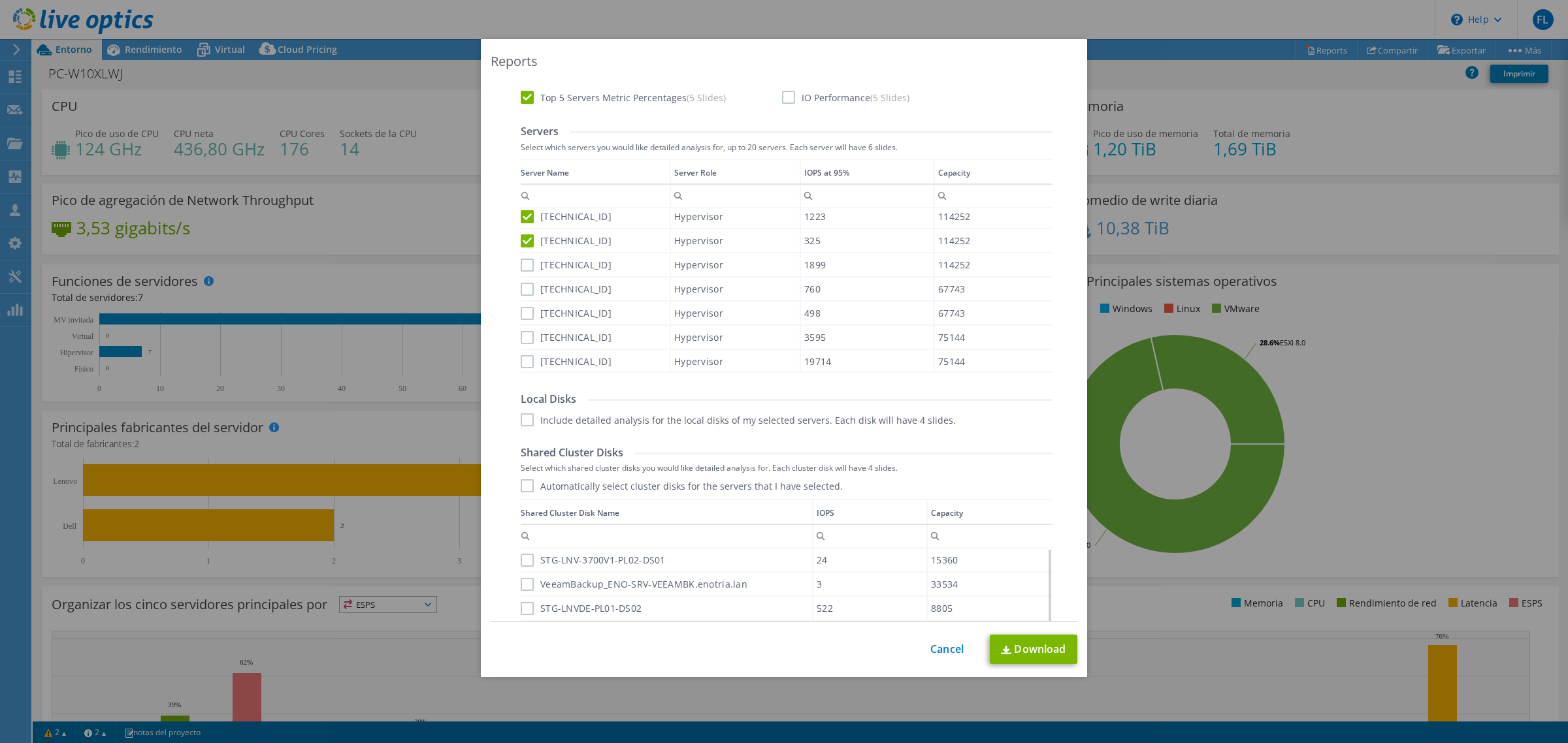
click at [0, 0] on input "172.25.35.23" at bounding box center [0, 0] width 0 height 0
click at [521, 285] on label "172.25.35.31" at bounding box center [566, 289] width 91 height 13
click at [0, 0] on input "172.25.35.31" at bounding box center [0, 0] width 0 height 0
click at [521, 307] on label "172.25.35.32" at bounding box center [566, 313] width 91 height 13
click at [0, 0] on input "172.25.35.32" at bounding box center [0, 0] width 0 height 0
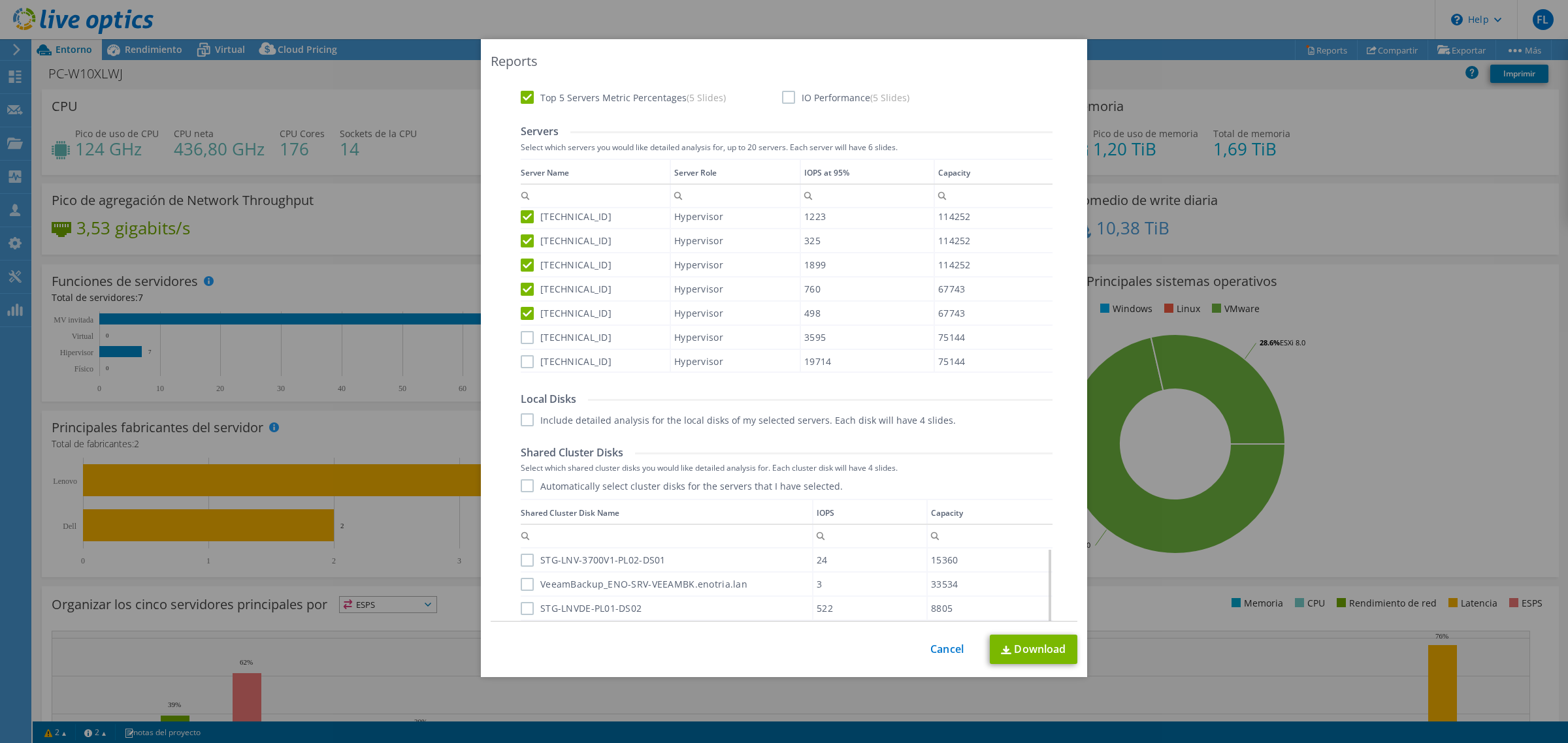
click at [521, 336] on label "172.25.35.12" at bounding box center [566, 337] width 91 height 13
click at [0, 0] on input "172.25.35.12" at bounding box center [0, 0] width 0 height 0
click at [523, 360] on label "172.25.35.11" at bounding box center [566, 361] width 91 height 13
click at [0, 0] on input "172.25.35.11" at bounding box center [0, 0] width 0 height 0
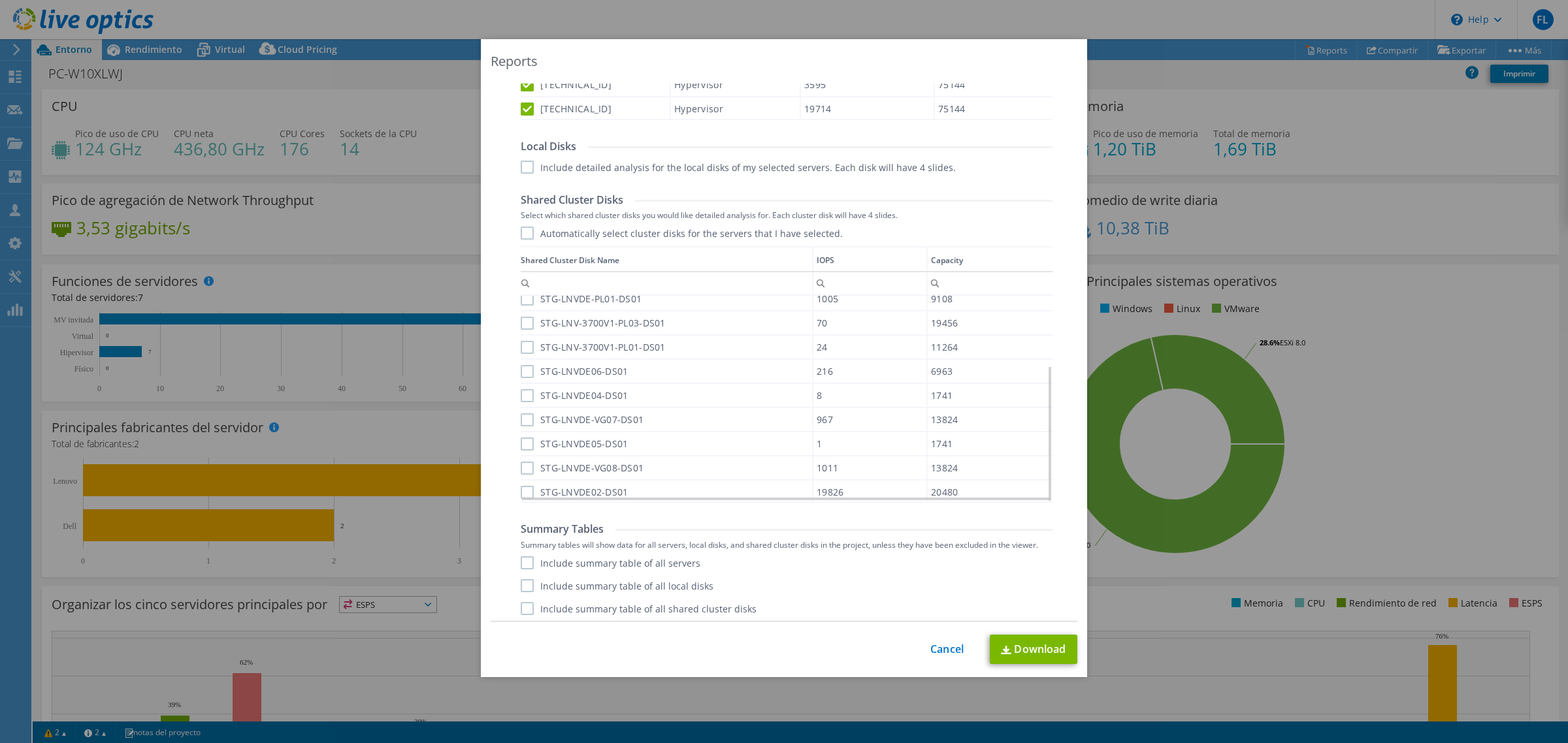
scroll to position [664, 0]
click at [524, 601] on label "Include summary table of all shared cluster disks" at bounding box center [638, 605] width 236 height 13
click at [0, 0] on input "Include summary table of all shared cluster disks" at bounding box center [0, 0] width 0 height 0
click at [1004, 645] on link "Download" at bounding box center [1033, 649] width 87 height 30
click at [521, 607] on label "Include summary table of all shared cluster disks" at bounding box center [638, 605] width 236 height 13
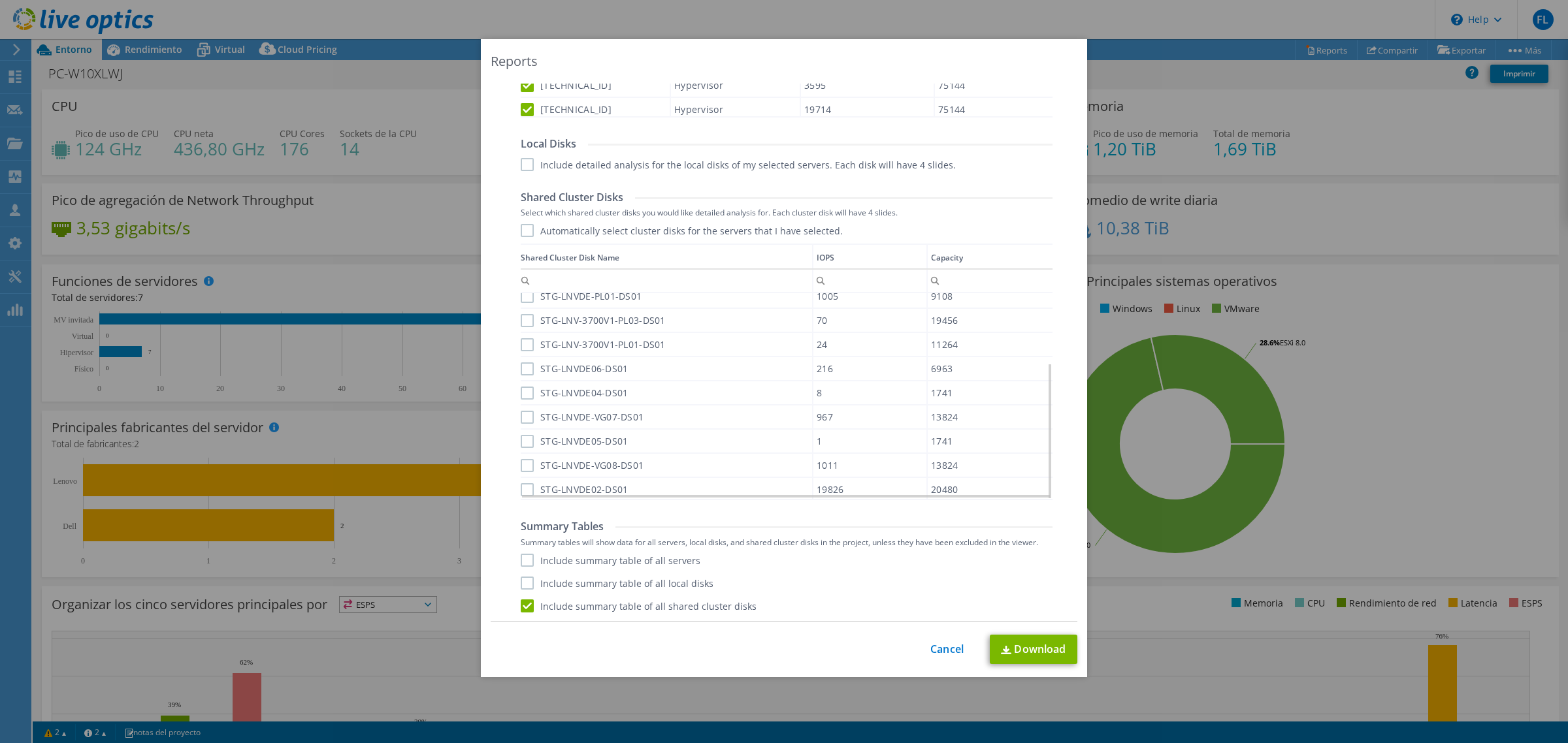
click at [0, 0] on input "Include summary table of all shared cluster disks" at bounding box center [0, 0] width 0 height 0
click at [522, 226] on label "Automatically select cluster disks for the servers that I have selected." at bounding box center [681, 230] width 322 height 13
click at [0, 0] on input "Automatically select cluster disks for the servers that I have selected." at bounding box center [0, 0] width 0 height 0
click at [522, 226] on label "Automatically select cluster disks for the servers that I have selected." at bounding box center [681, 230] width 322 height 13
click at [0, 0] on input "Automatically select cluster disks for the servers that I have selected." at bounding box center [0, 0] width 0 height 0
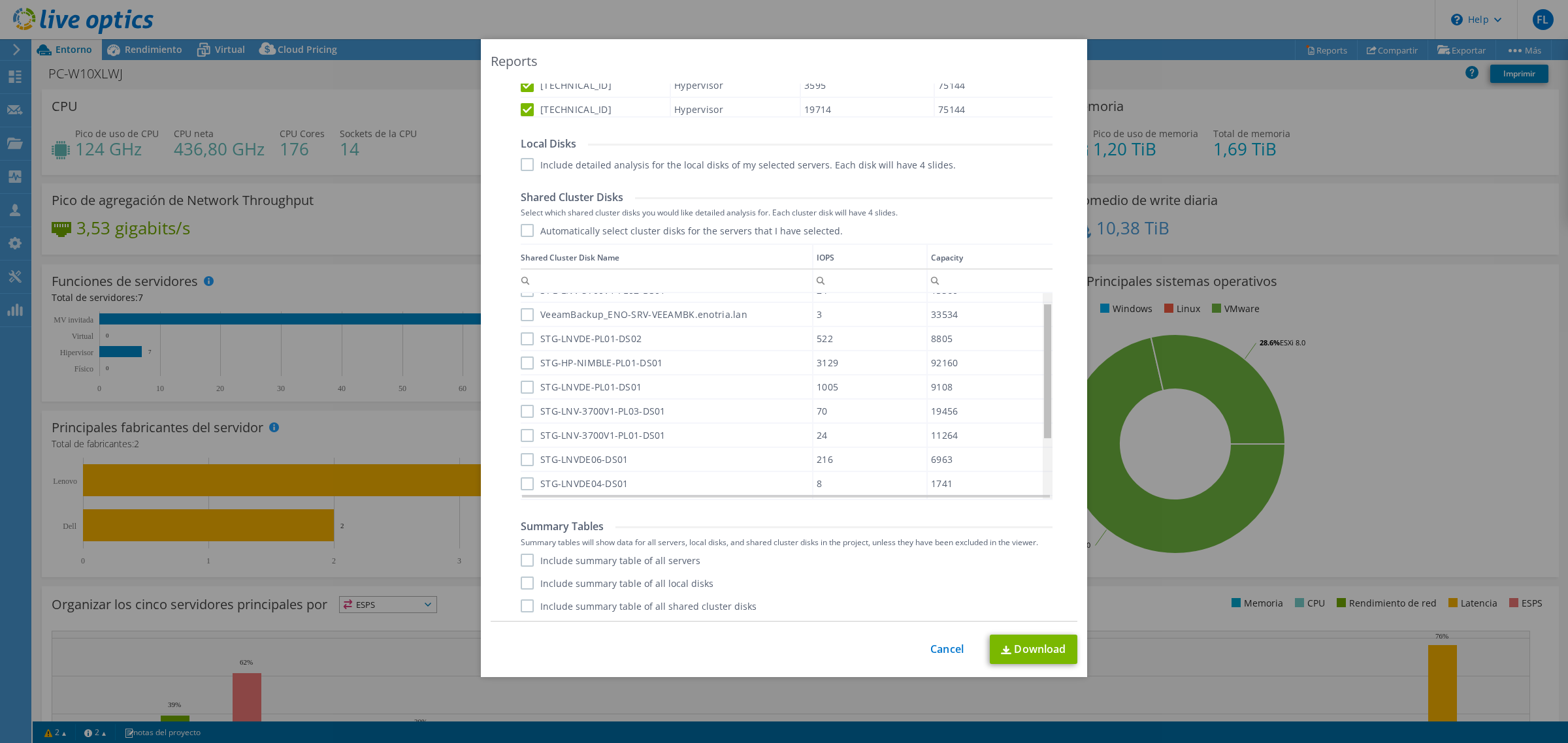
scroll to position [18, 0]
drag, startPoint x: 1042, startPoint y: 322, endPoint x: 1042, endPoint y: 338, distance: 16.0
click at [1042, 338] on body "FL Asociado de canal Fabian Limaco flimaco@falconsystems.com.pe FALCON SYSTEMS …" at bounding box center [784, 371] width 1568 height 743
drag, startPoint x: 1043, startPoint y: 326, endPoint x: 1035, endPoint y: 295, distance: 32.0
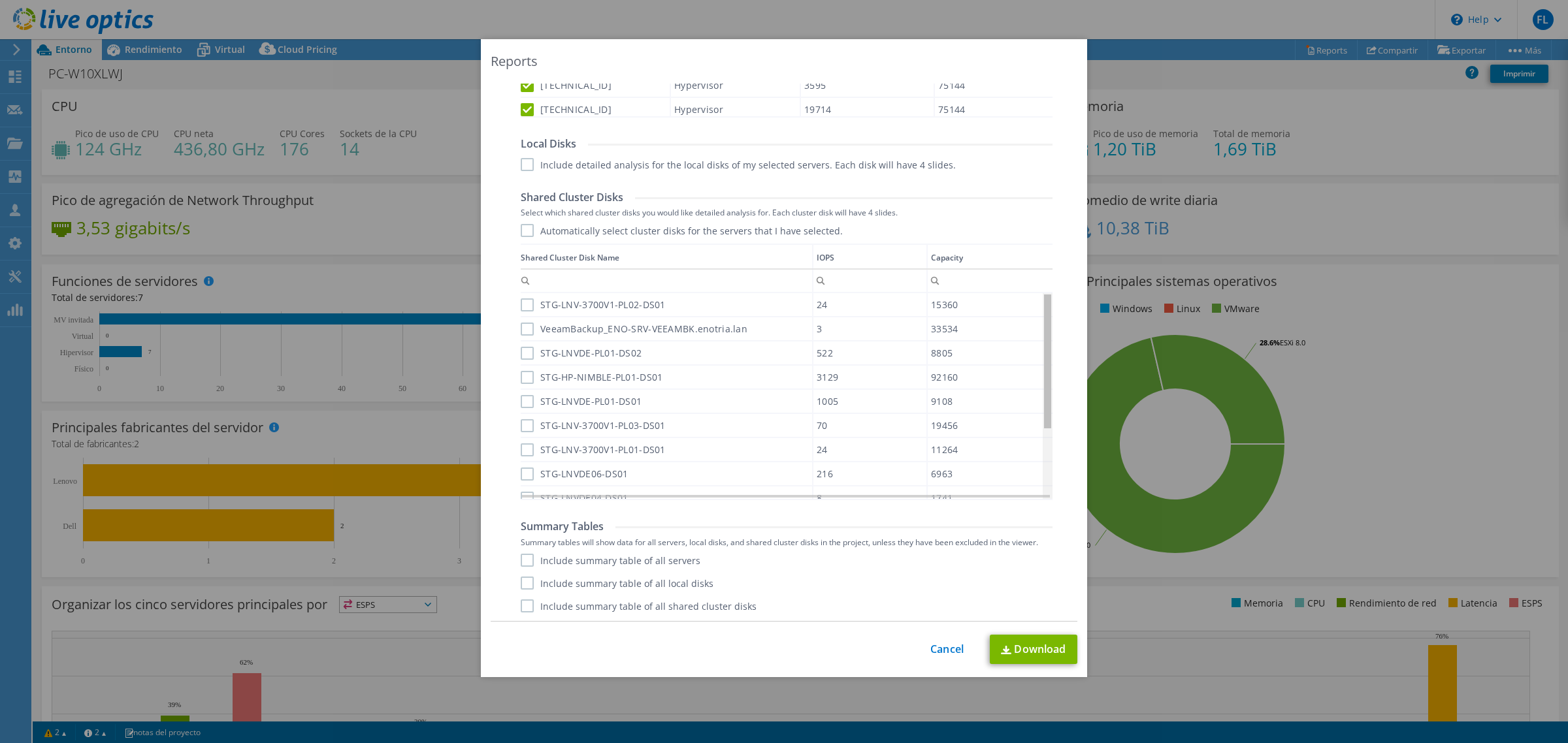
click at [1035, 295] on body "FL Asociado de canal Fabian Limaco flimaco@falconsystems.com.pe FALCON SYSTEMS …" at bounding box center [784, 371] width 1568 height 743
click at [524, 350] on label "STG-LNVDE-PL01-DS02" at bounding box center [581, 352] width 121 height 13
click at [0, 0] on input "STG-LNVDE-PL01-DS02" at bounding box center [0, 0] width 0 height 0
click at [521, 352] on label "STG-LNVDE-PL01-DS02" at bounding box center [581, 352] width 121 height 13
click at [0, 0] on input "STG-LNVDE-PL01-DS02" at bounding box center [0, 0] width 0 height 0
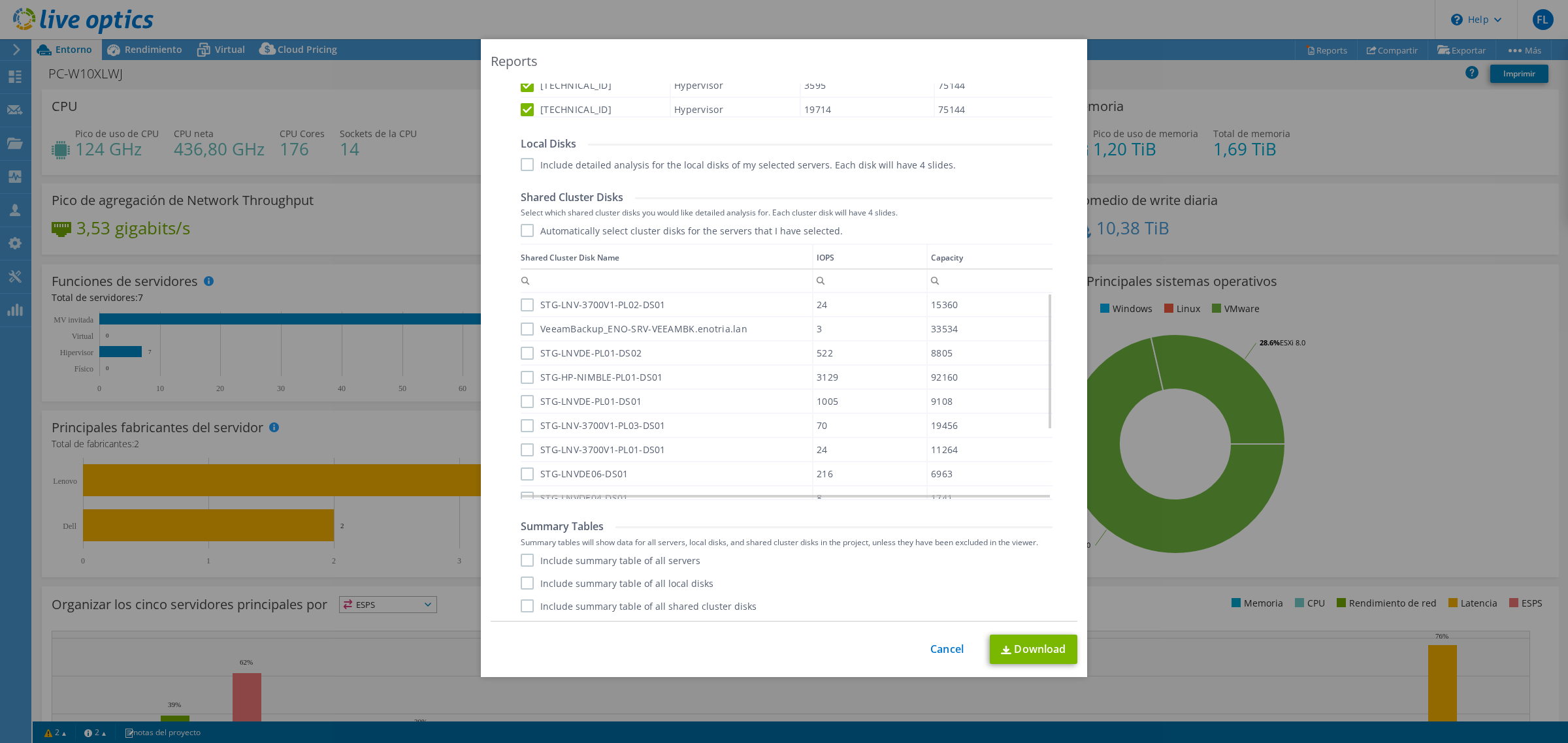
drag, startPoint x: 518, startPoint y: 372, endPoint x: 532, endPoint y: 389, distance: 22.0
click at [521, 373] on label "STG-HP-NIMBLE-PL01-DS01" at bounding box center [591, 377] width 142 height 13
click at [0, 0] on input "STG-HP-NIMBLE-PL01-DS01" at bounding box center [0, 0] width 0 height 0
click at [1032, 654] on link "Download" at bounding box center [1033, 649] width 87 height 30
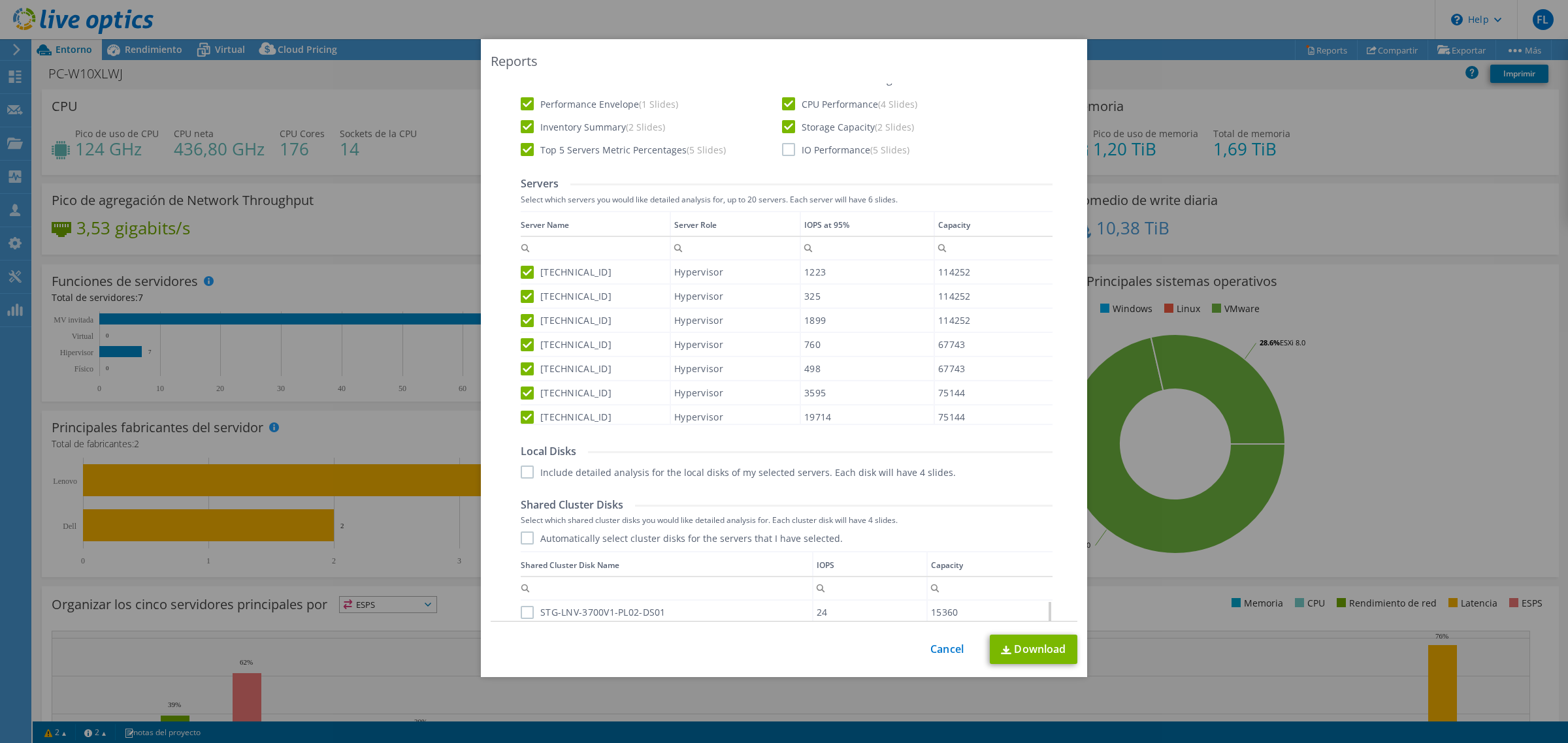
scroll to position [337, 0]
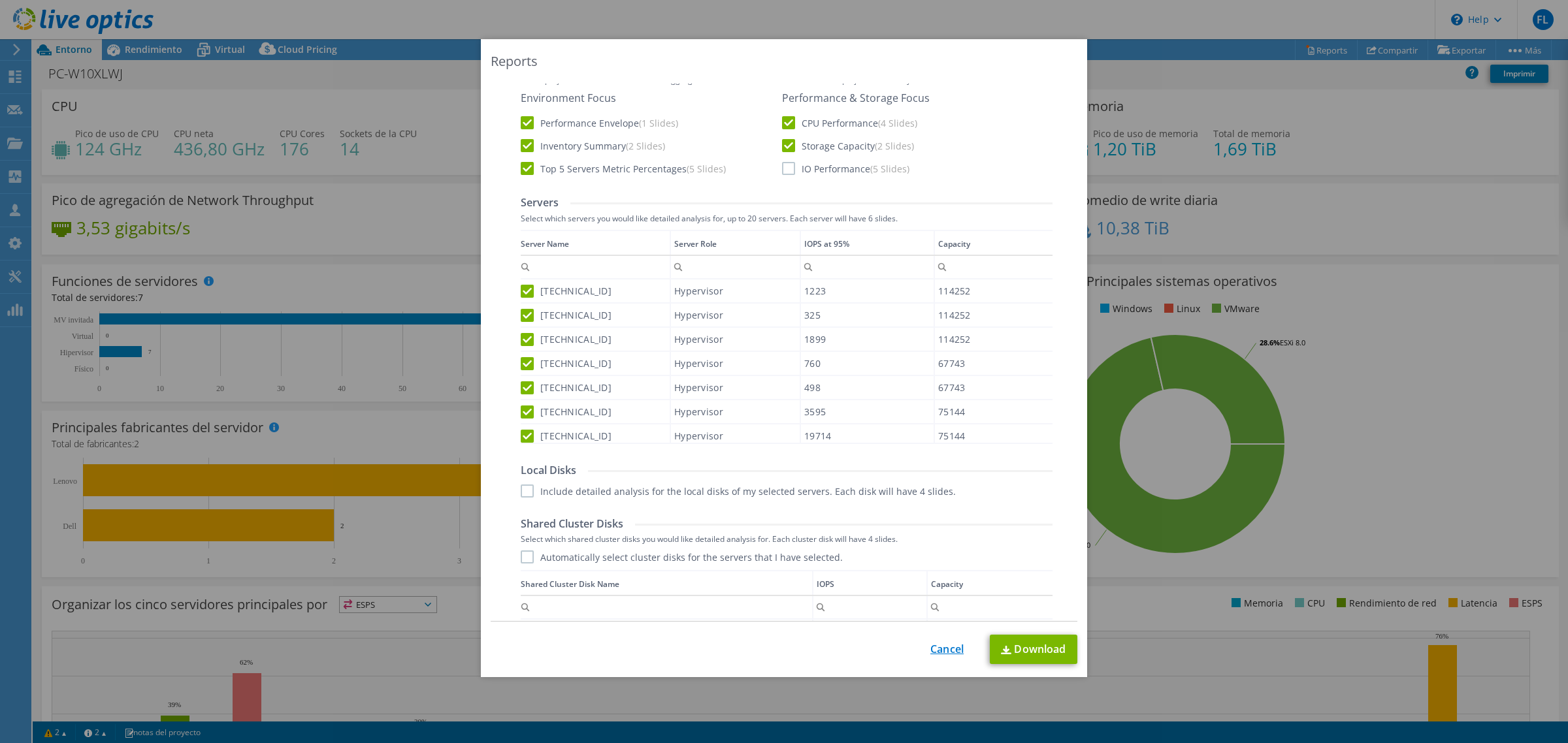
click at [942, 646] on link "Cancel" at bounding box center [947, 649] width 34 height 13
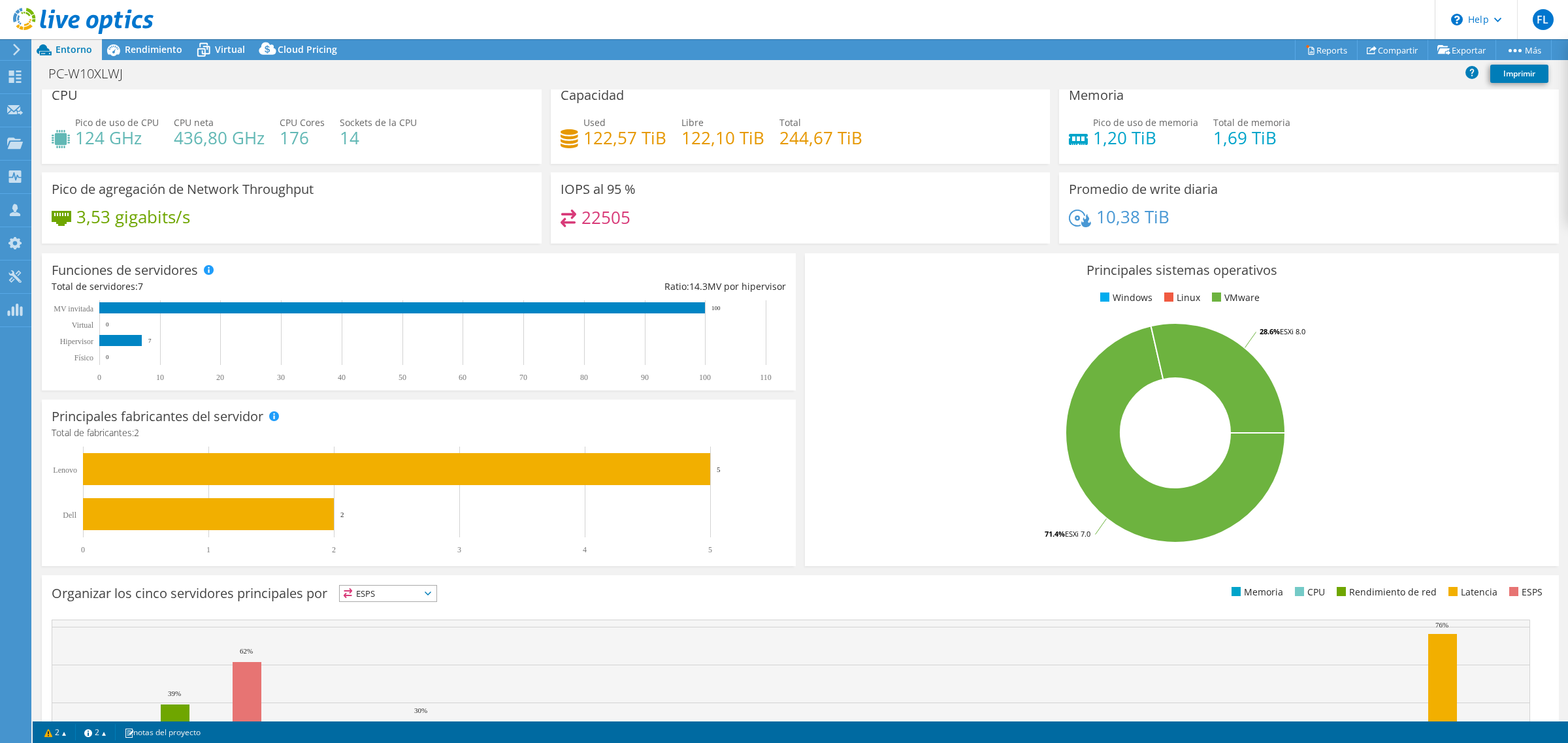
scroll to position [0, 0]
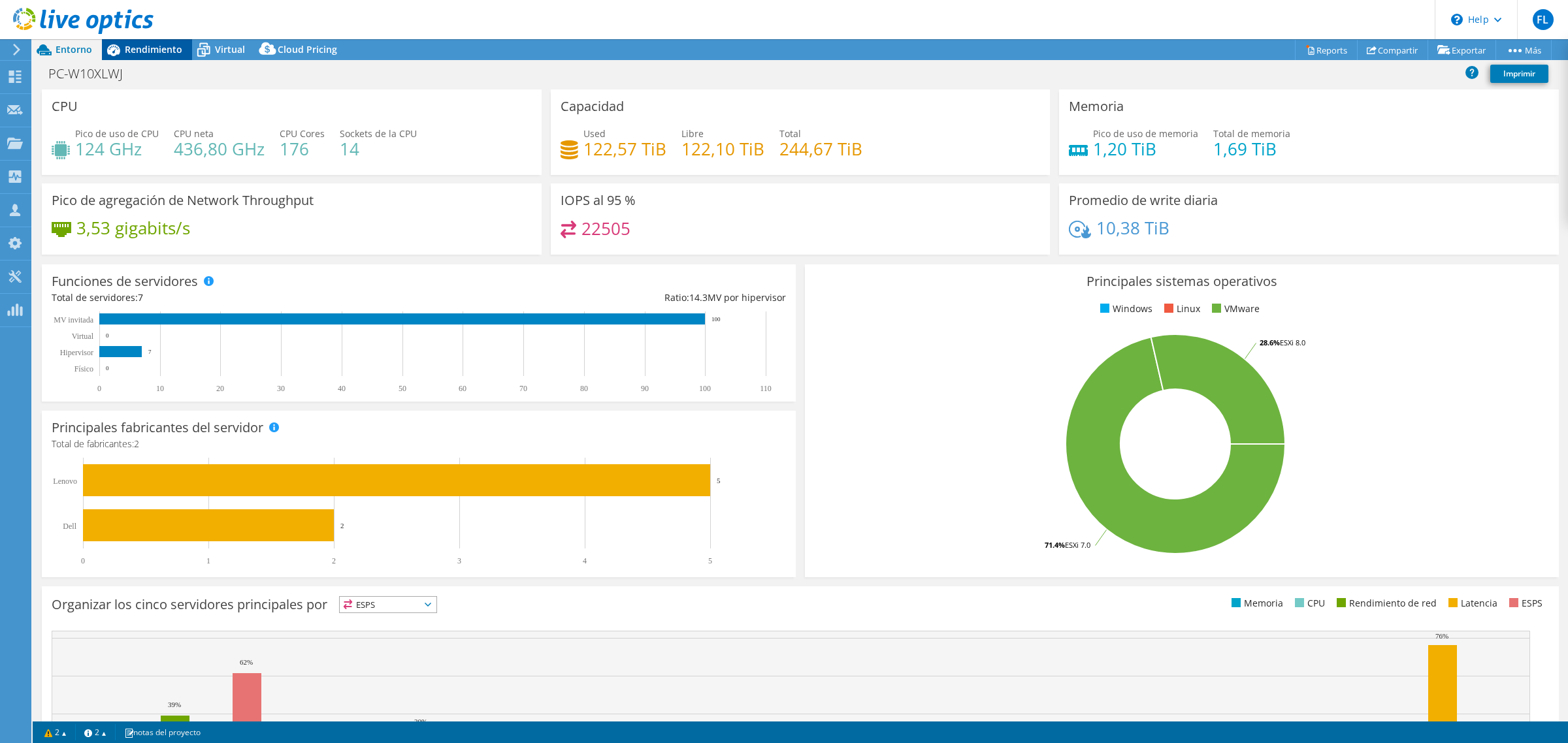
click at [148, 59] on div "Rendimiento" at bounding box center [147, 49] width 90 height 21
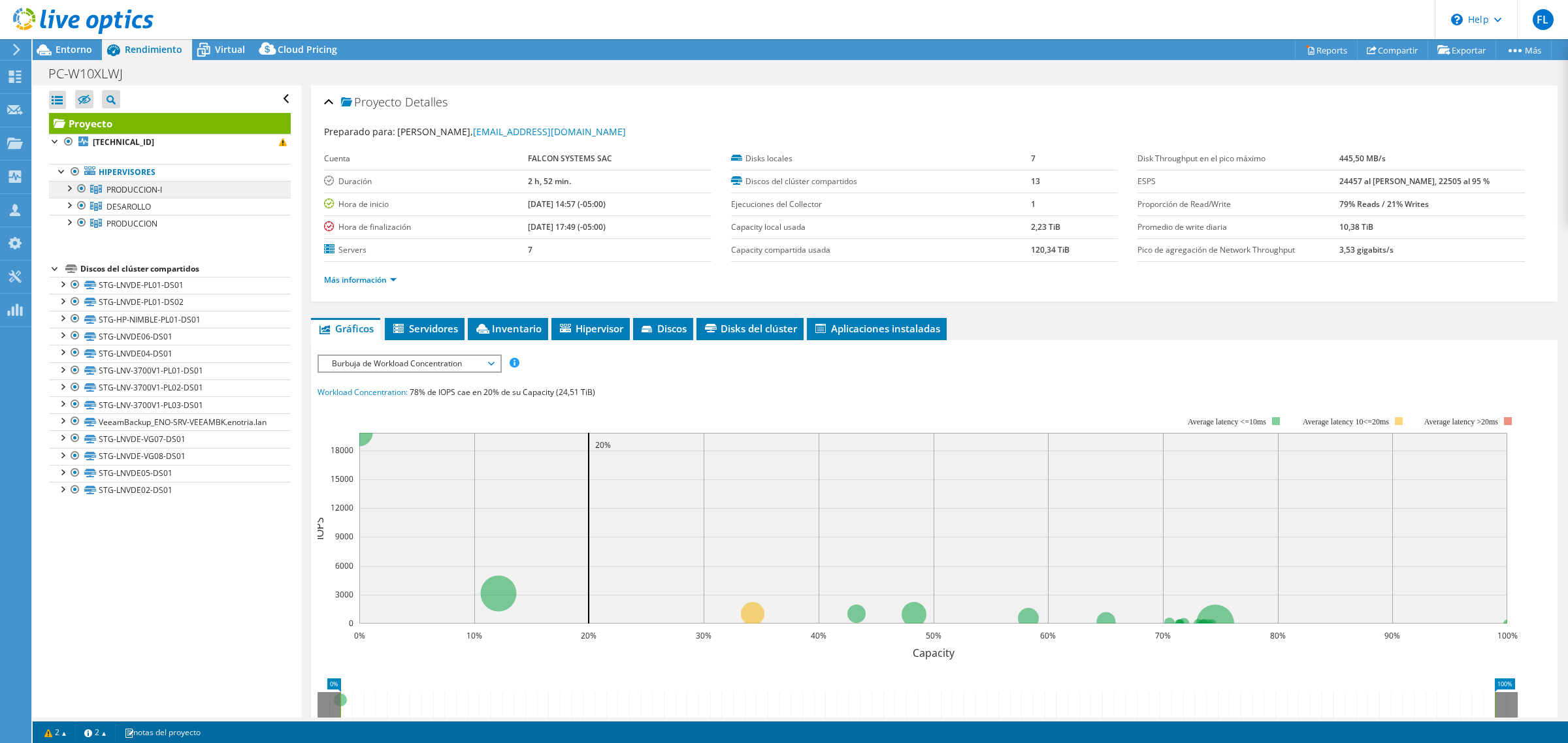
click at [122, 189] on span "PRODUCCION-I" at bounding box center [135, 189] width 55 height 11
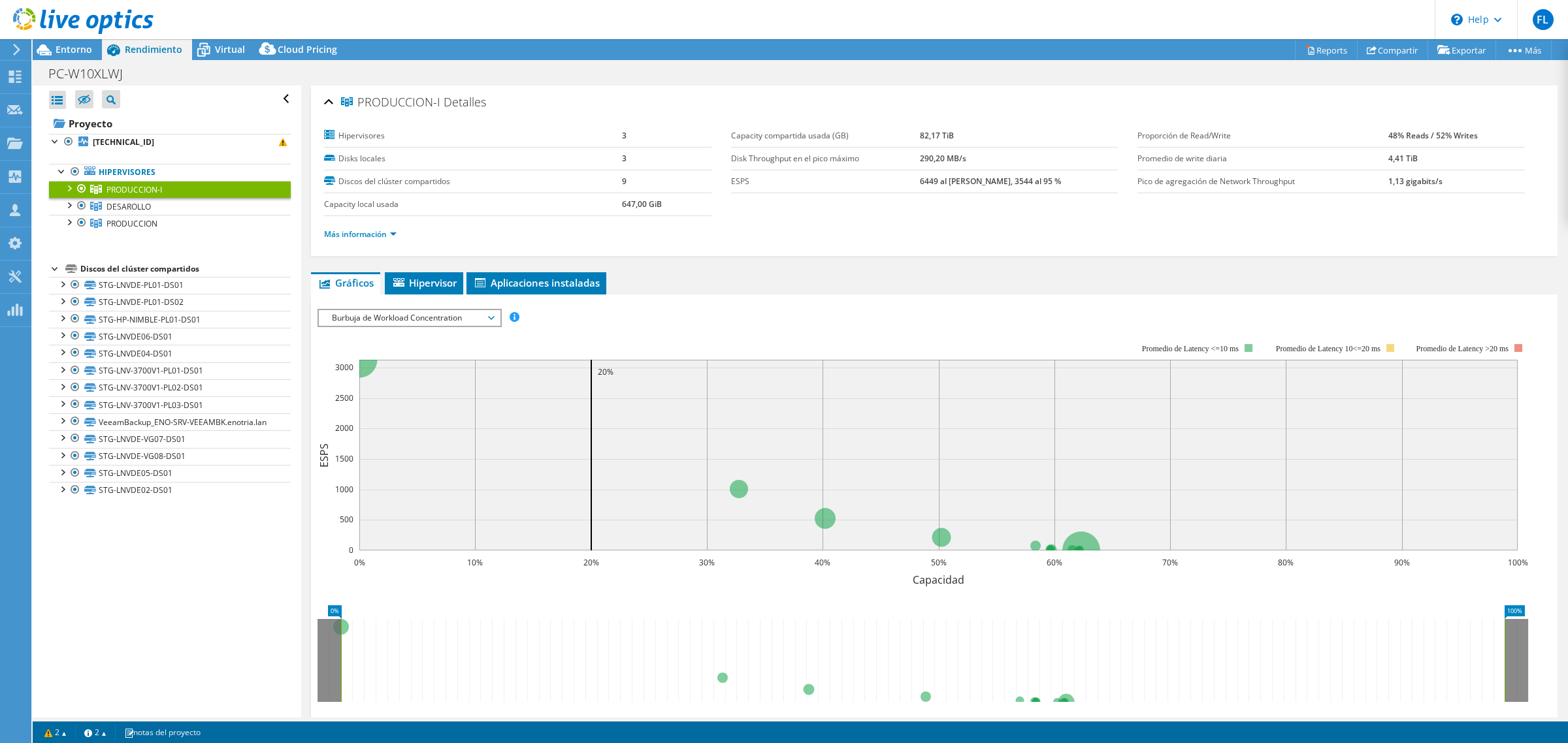
click at [66, 186] on div at bounding box center [68, 187] width 13 height 13
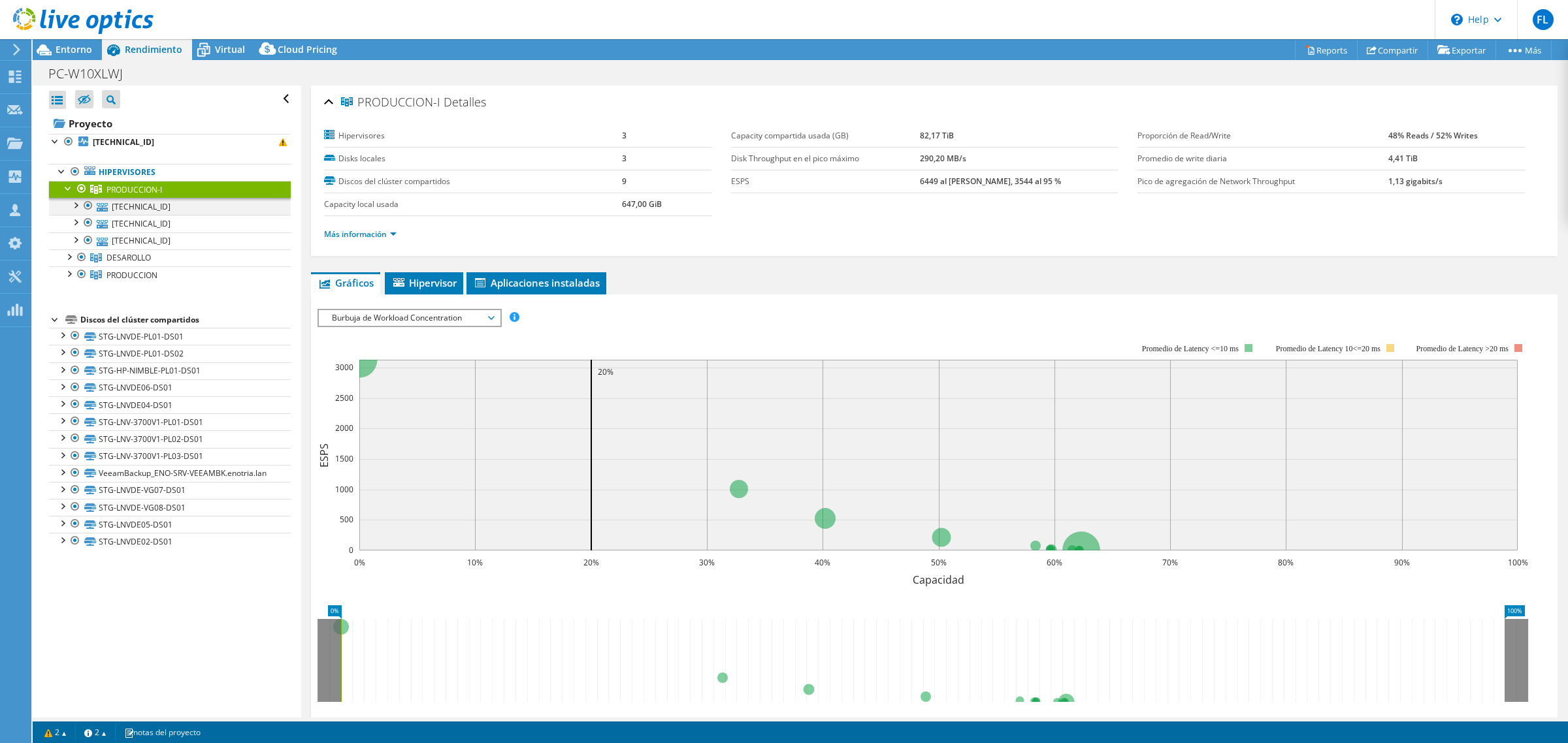
click at [75, 207] on div at bounding box center [74, 204] width 13 height 13
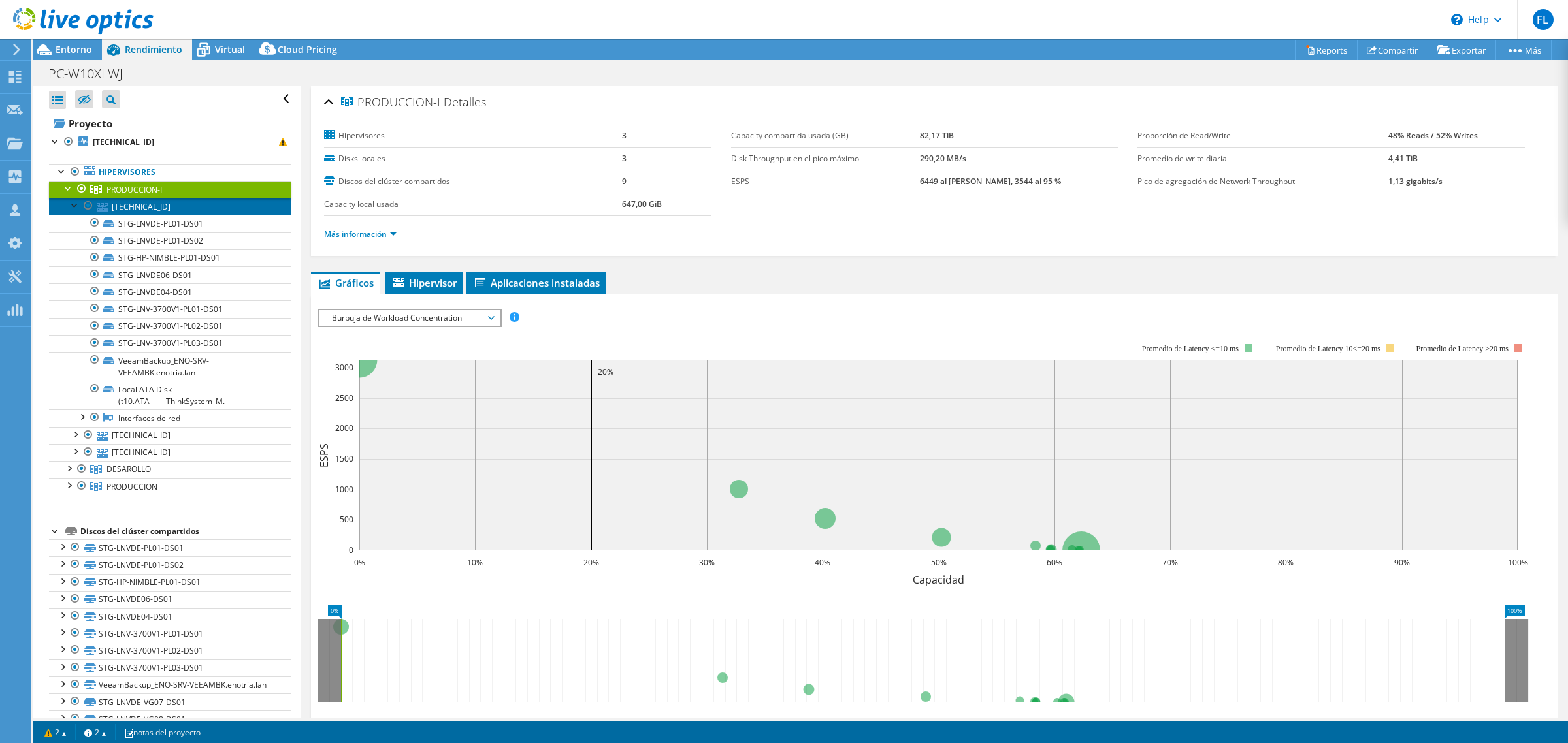
click at [109, 207] on link "172.25.35.21" at bounding box center [169, 206] width 242 height 17
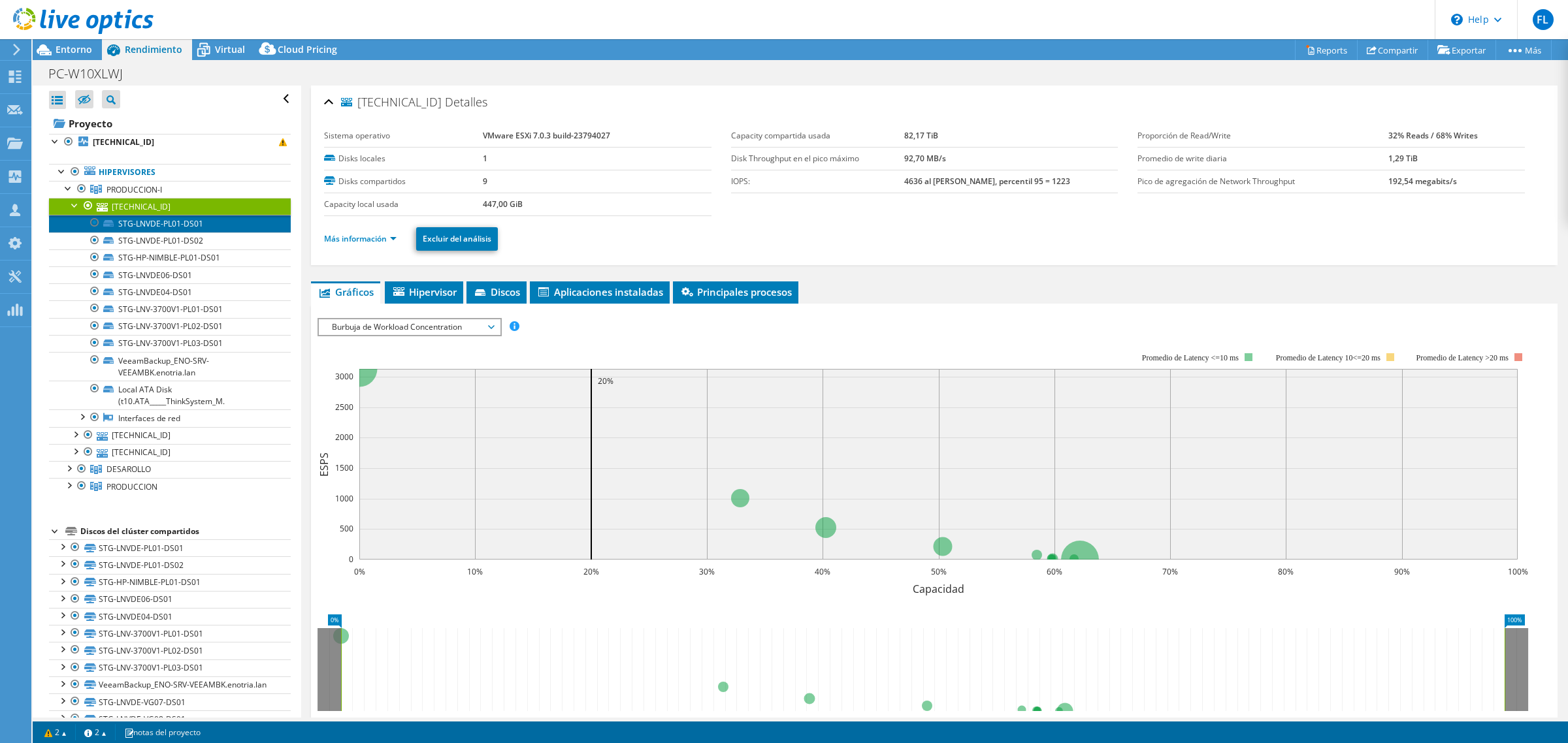
click at [184, 226] on link "STG-LNVDE-PL01-DS01" at bounding box center [169, 223] width 242 height 17
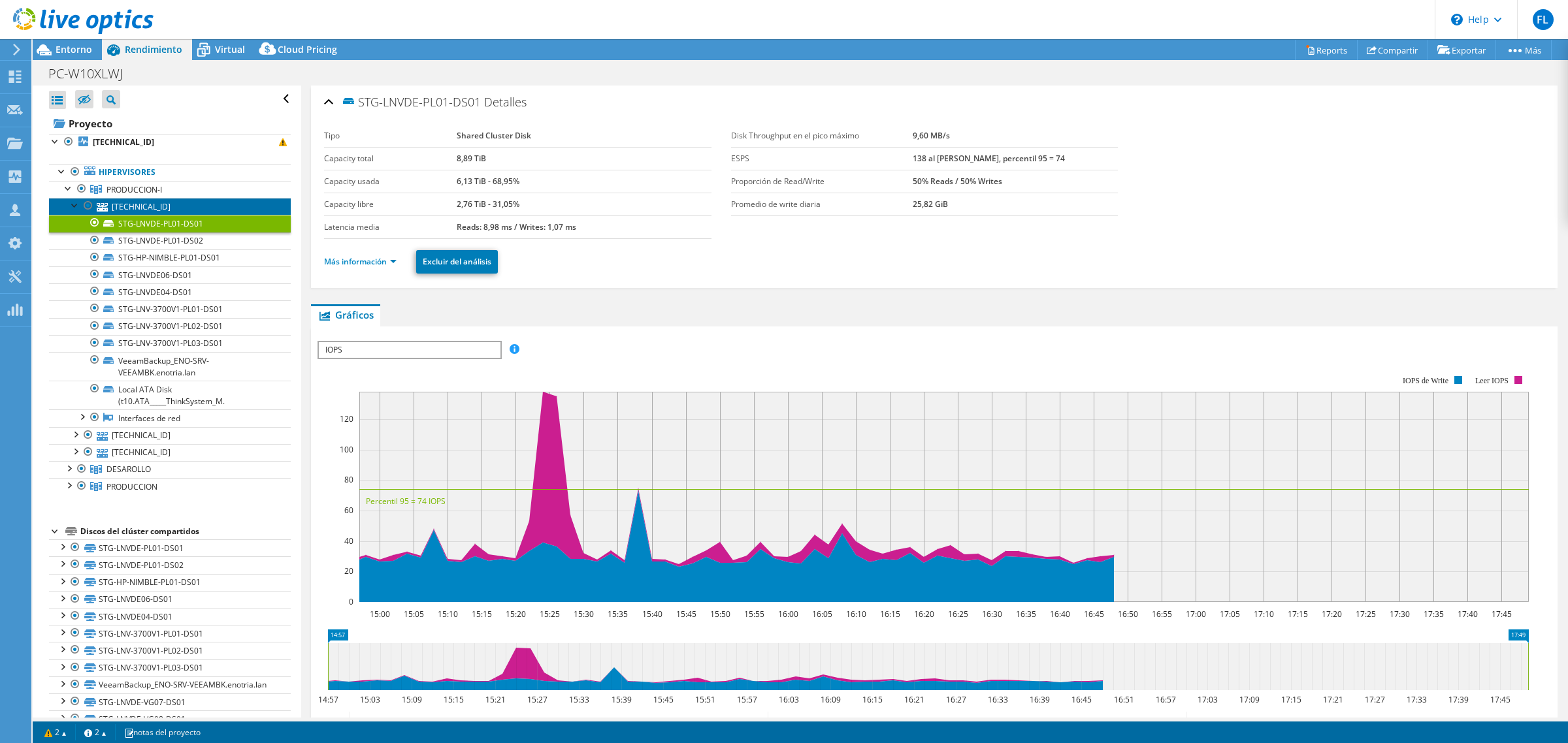
click at [188, 209] on link "172.25.35.21" at bounding box center [169, 206] width 242 height 17
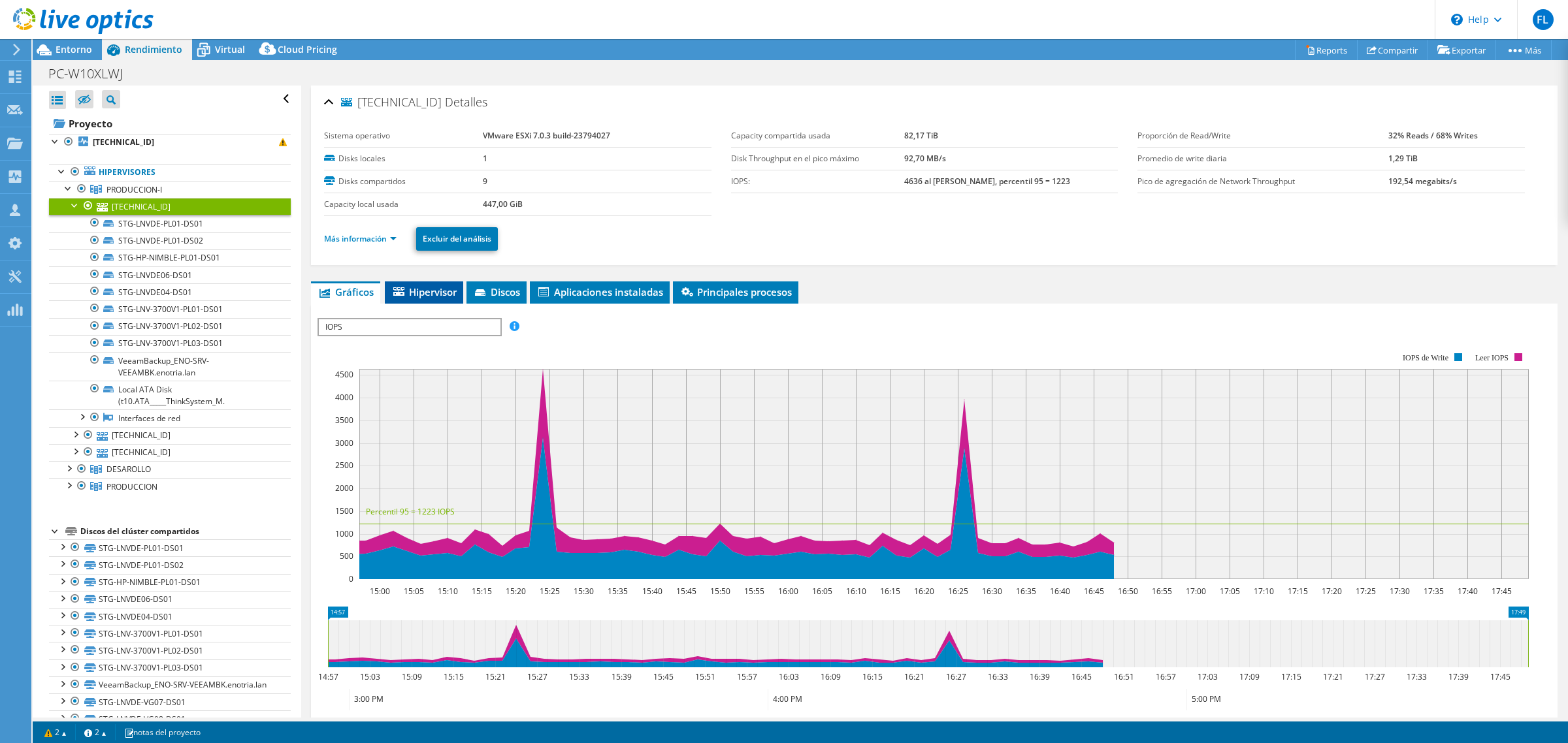
click at [445, 289] on span "Hipervisor" at bounding box center [424, 291] width 65 height 13
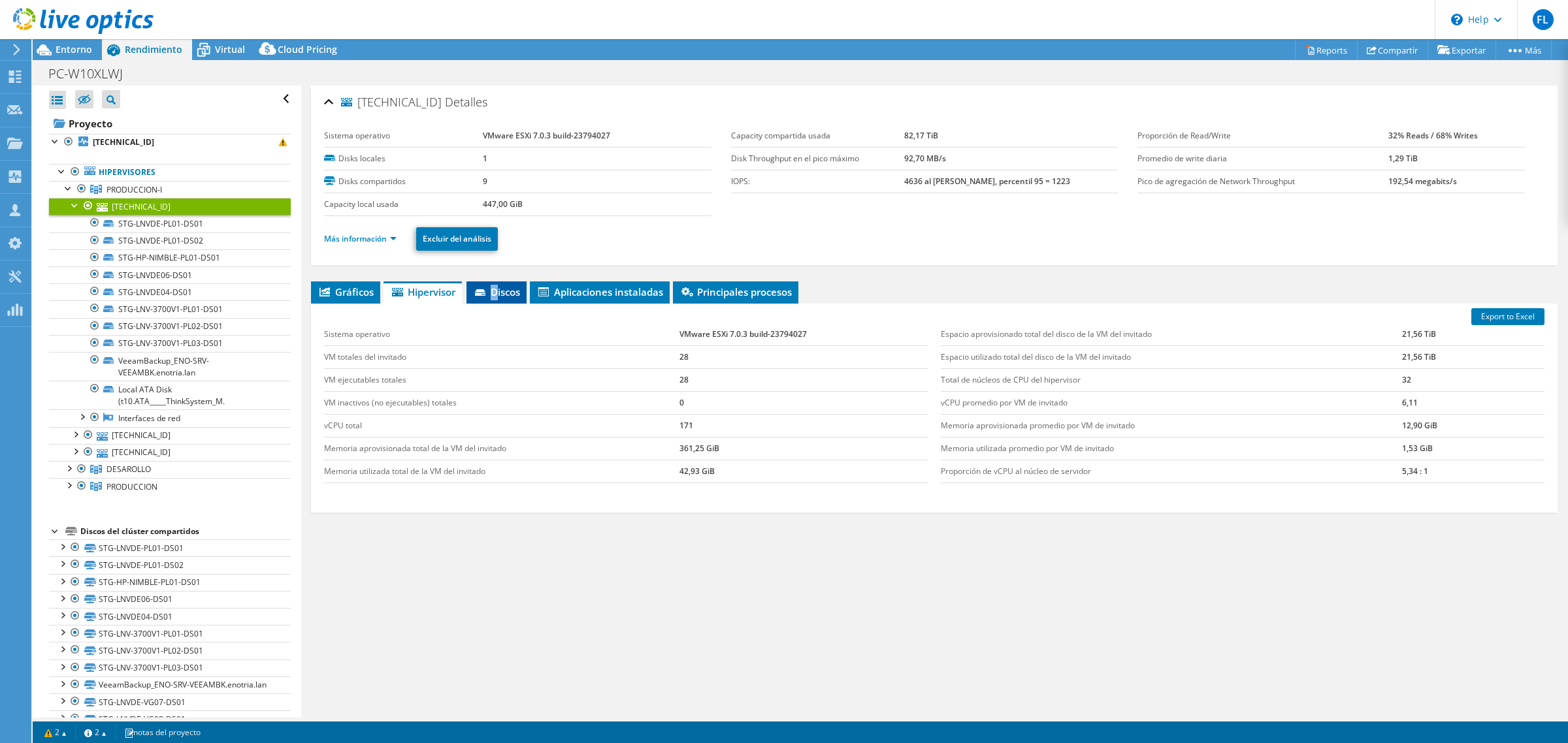
click at [497, 299] on li "Discos" at bounding box center [496, 292] width 60 height 22
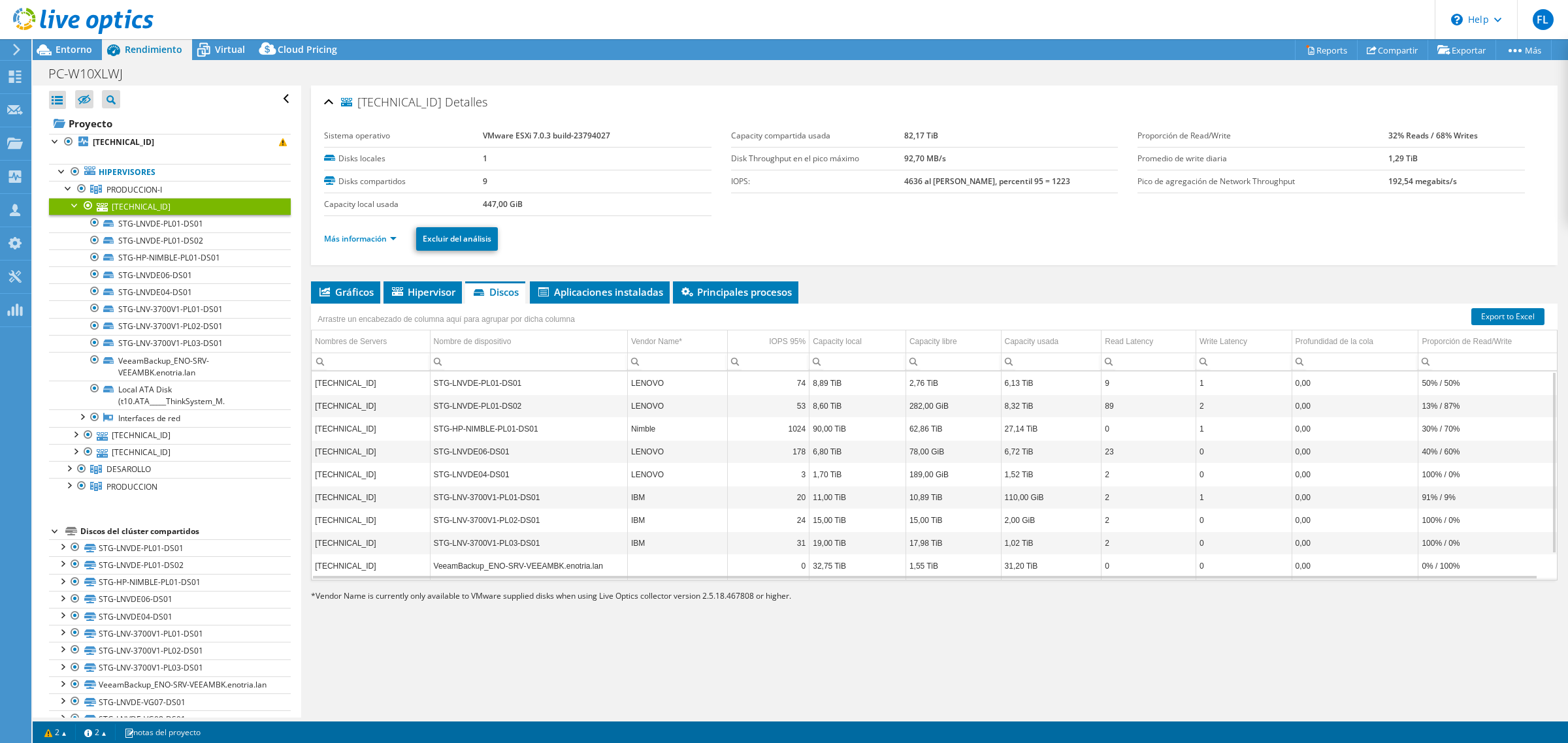
click at [853, 276] on div "172.25.35.21 Detalles Sistema operativo VMware ESXi 7.0.3 build-23794027 Disks …" at bounding box center [933, 401] width 1266 height 632
click at [581, 282] on li "Aplicaciones instaladas" at bounding box center [599, 292] width 140 height 22
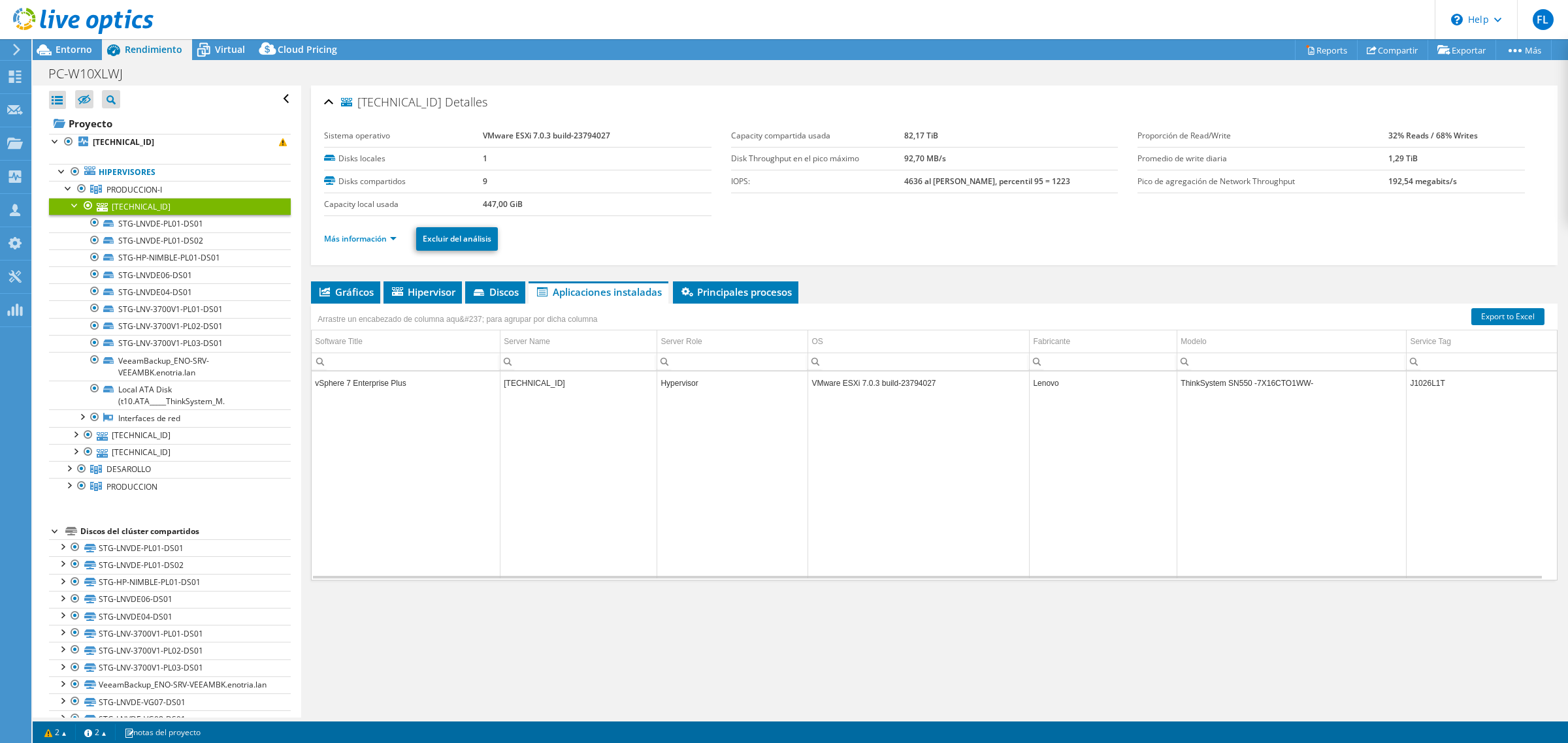
drag, startPoint x: 644, startPoint y: 289, endPoint x: 660, endPoint y: 287, distance: 16.1
click at [645, 289] on span "Aplicaciones instaladas" at bounding box center [599, 291] width 127 height 13
click at [674, 285] on ul "Gráficos Servidores Inventario Hipervisor Discos Disks del clúster Aplicaciones…" at bounding box center [933, 292] width 1246 height 22
click at [697, 289] on span "Principales procesos" at bounding box center [735, 291] width 113 height 13
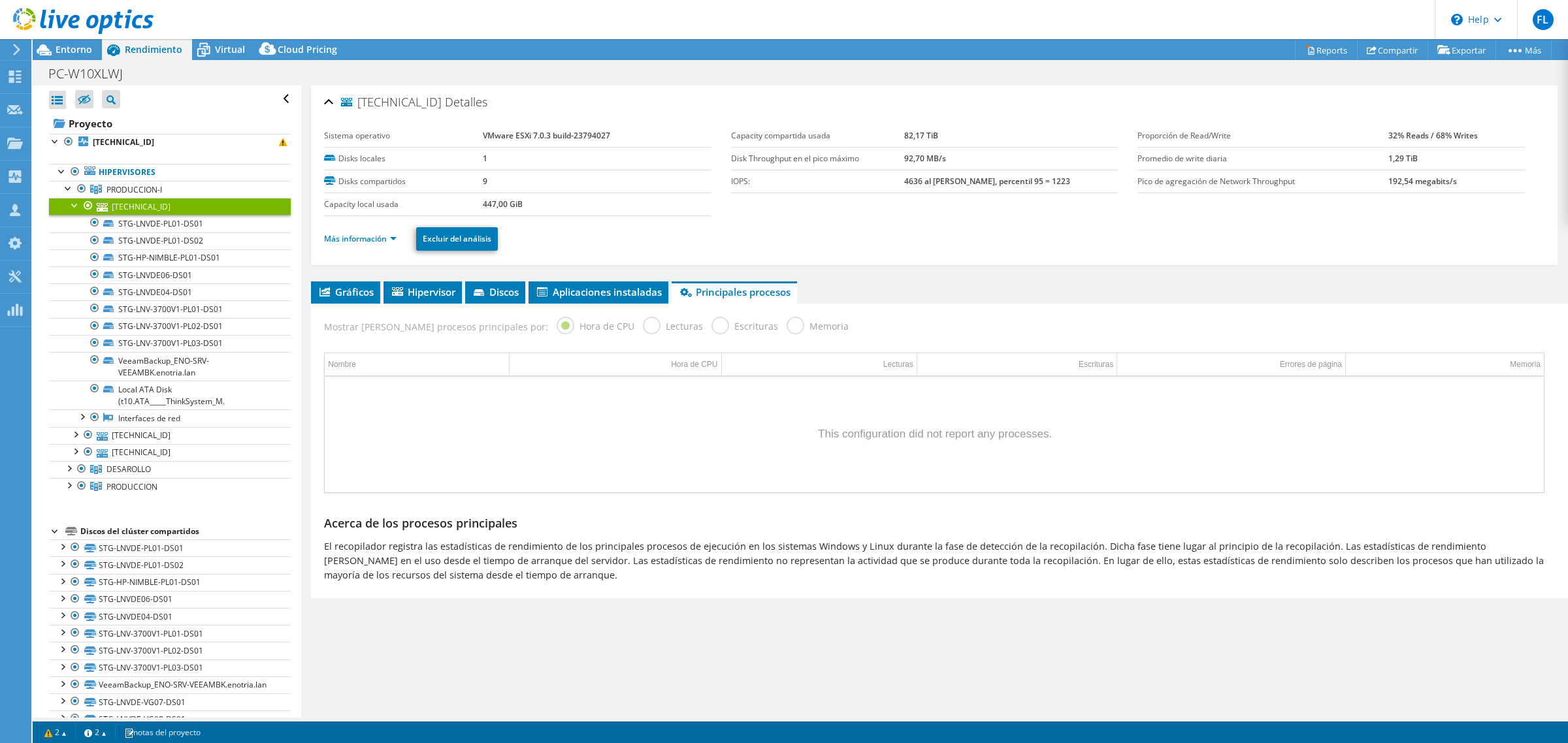
click at [642, 326] on label "Lecturas" at bounding box center [672, 325] width 60 height 16
click at [712, 328] on label "Escrituras" at bounding box center [744, 325] width 66 height 16
click at [787, 327] on label "Memoria" at bounding box center [818, 325] width 62 height 16
click at [386, 235] on link "Más información" at bounding box center [359, 238] width 72 height 11
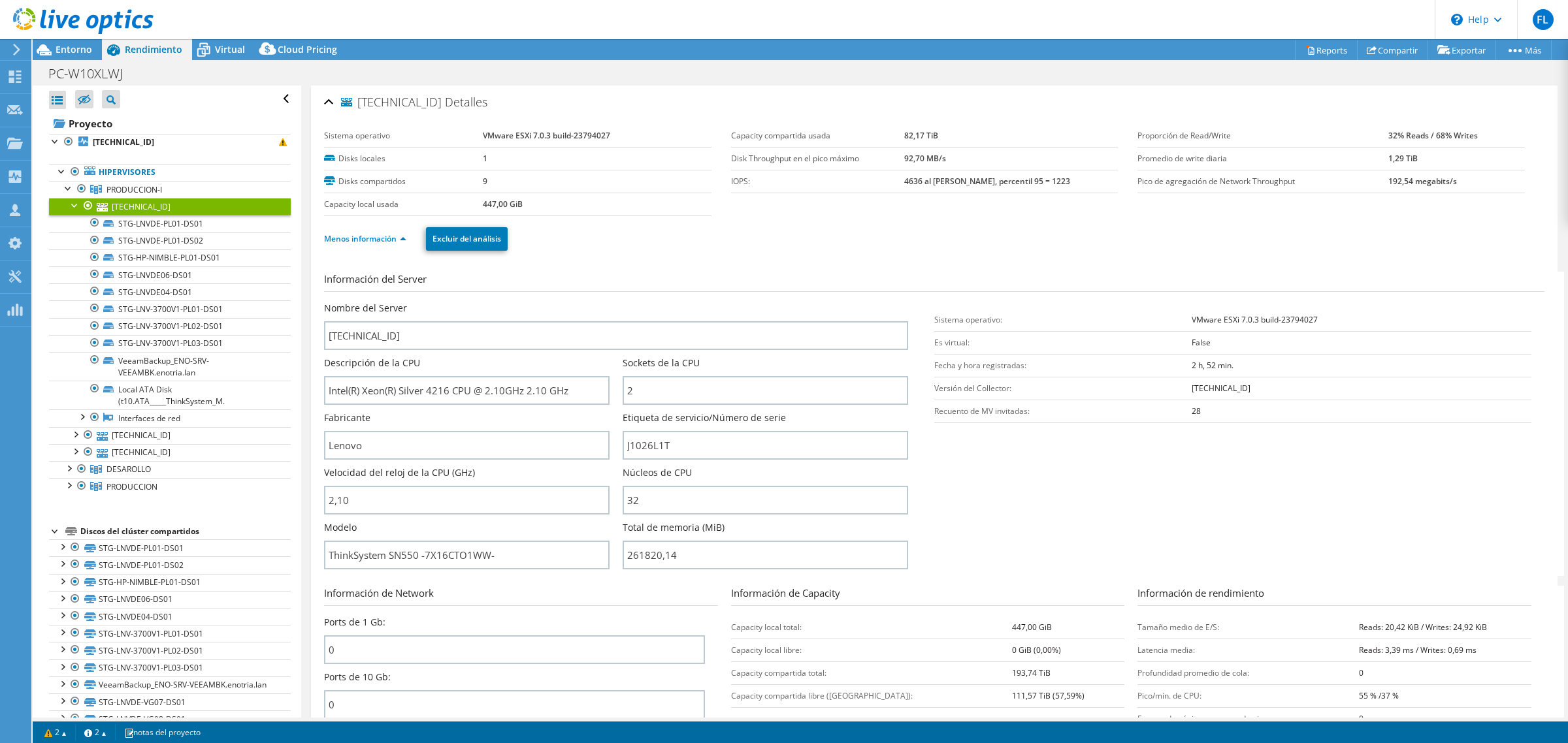
click at [893, 258] on div "Menos información Excluir del análisis" at bounding box center [933, 238] width 1221 height 46
click at [73, 207] on div at bounding box center [74, 204] width 13 height 13
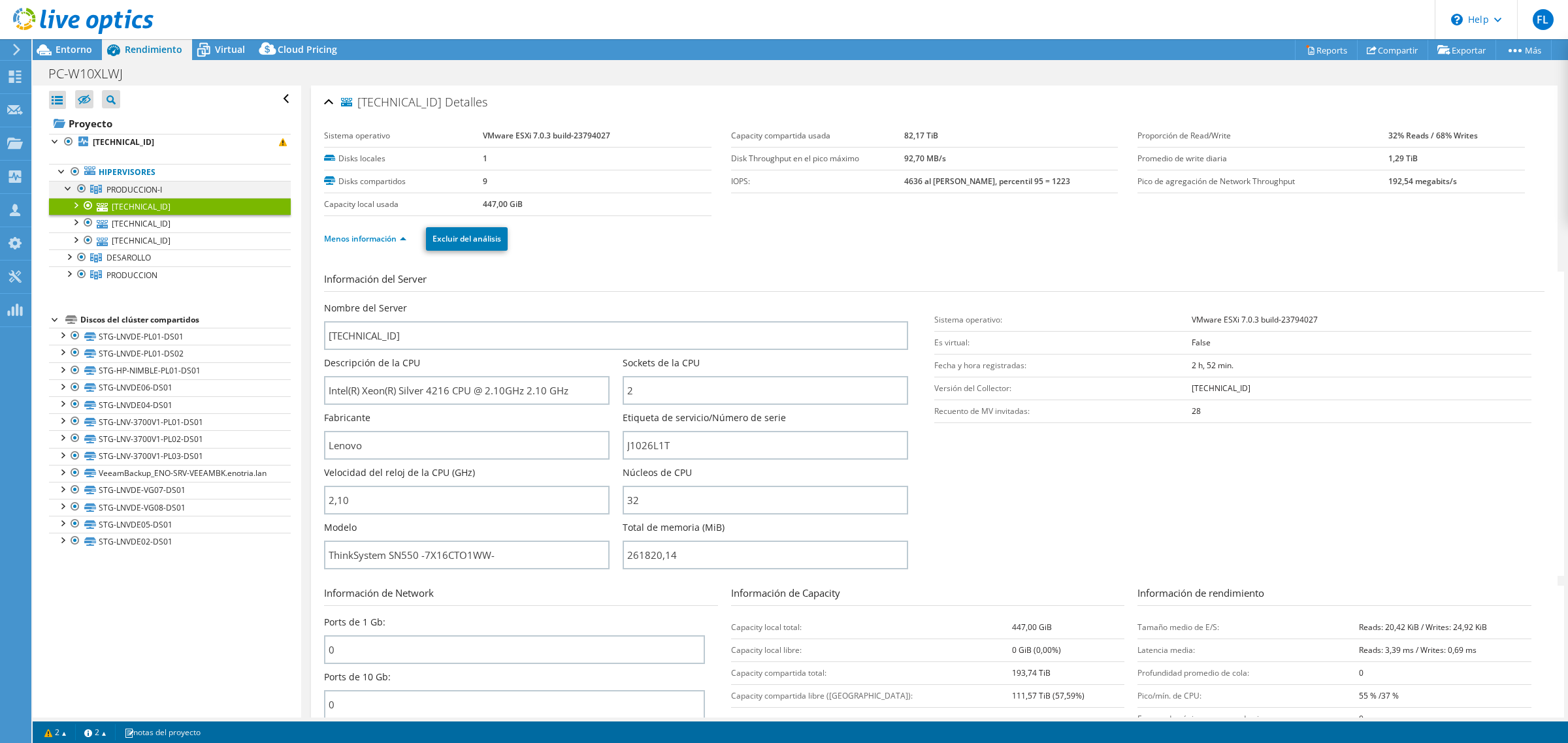
click at [70, 194] on div at bounding box center [68, 187] width 13 height 13
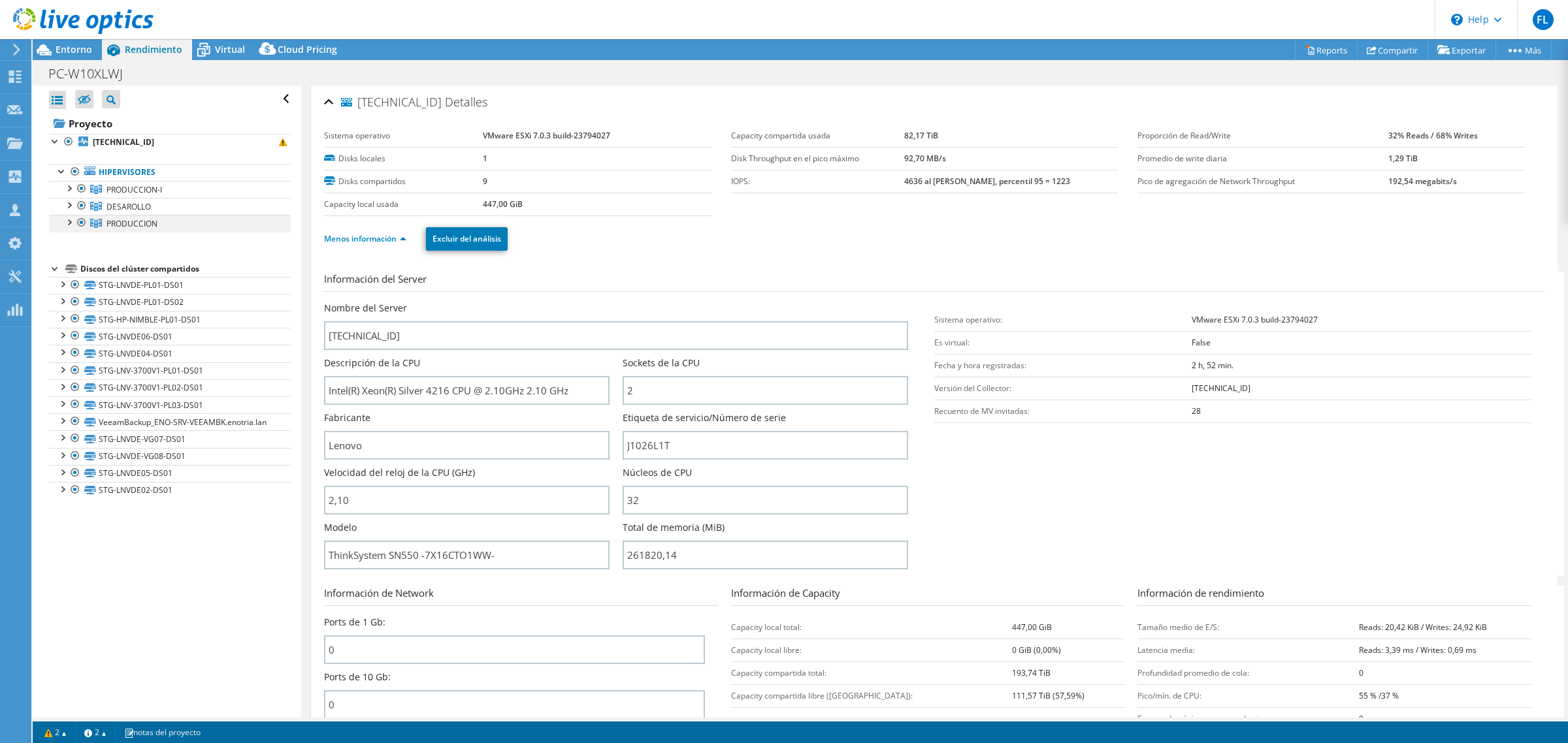
click at [68, 224] on div at bounding box center [68, 221] width 13 height 13
click at [76, 240] on div at bounding box center [74, 238] width 13 height 13
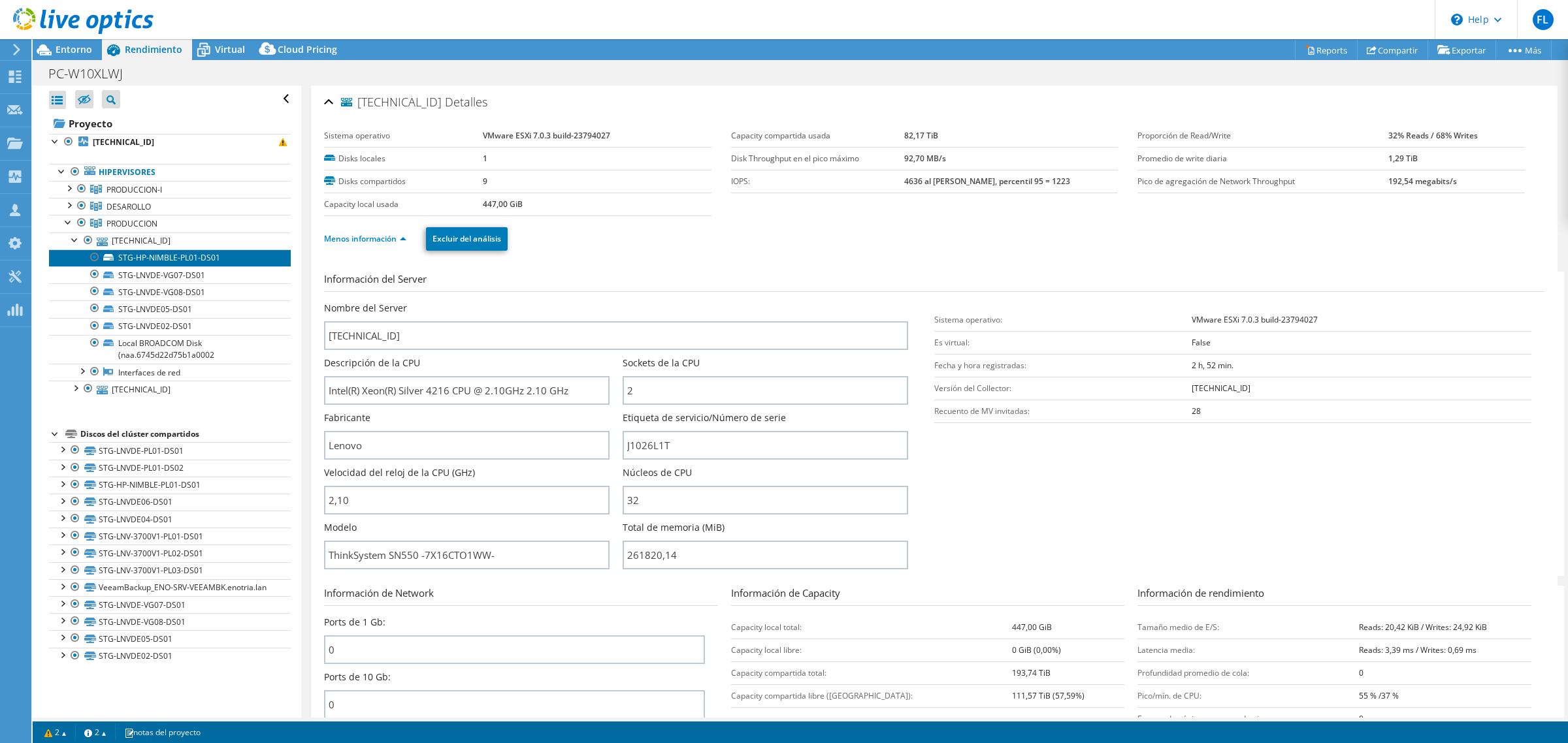
click at [156, 262] on link "STG-HP-NIMBLE-PL01-DS01" at bounding box center [169, 257] width 242 height 17
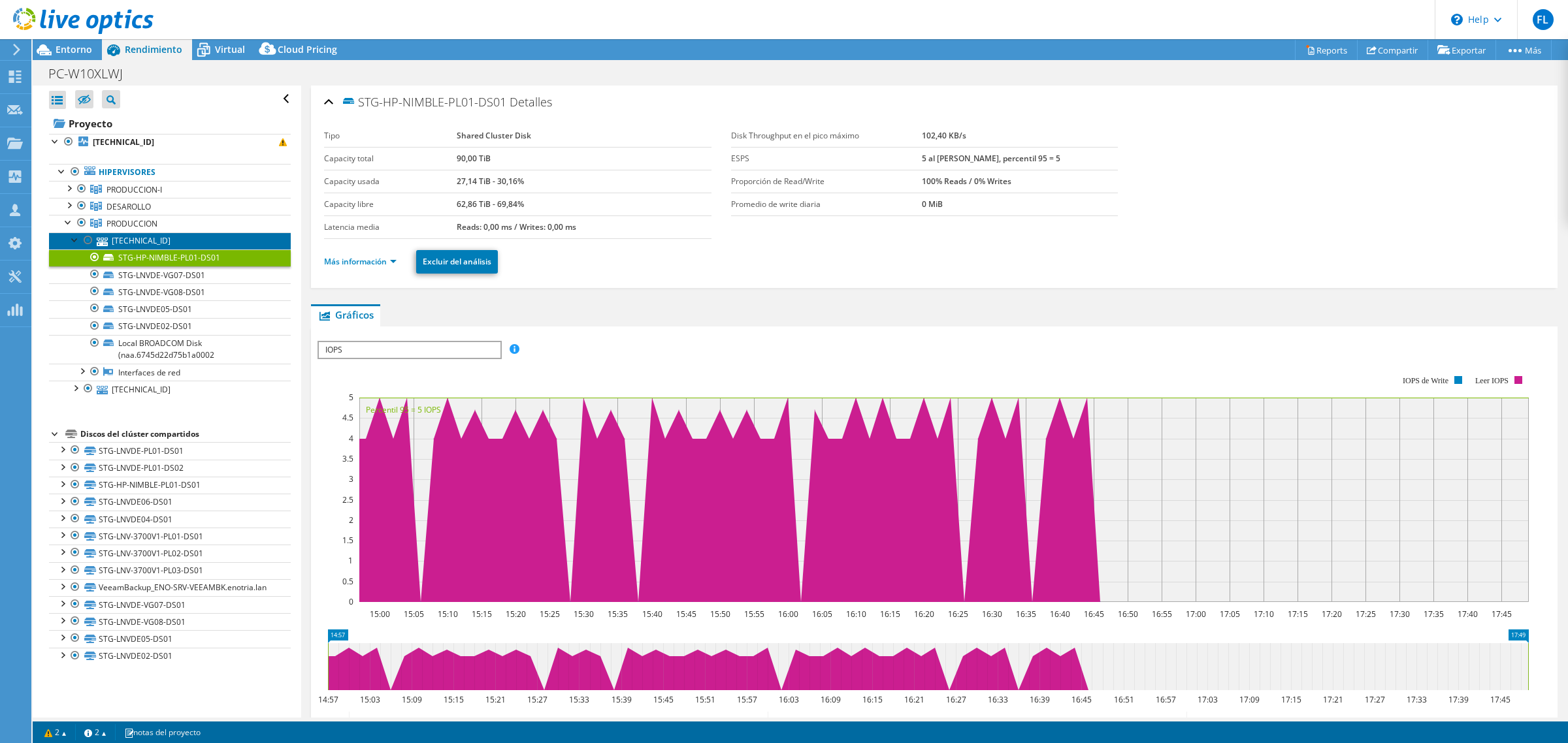
click at [148, 244] on link "172.25.35.12" at bounding box center [169, 240] width 242 height 17
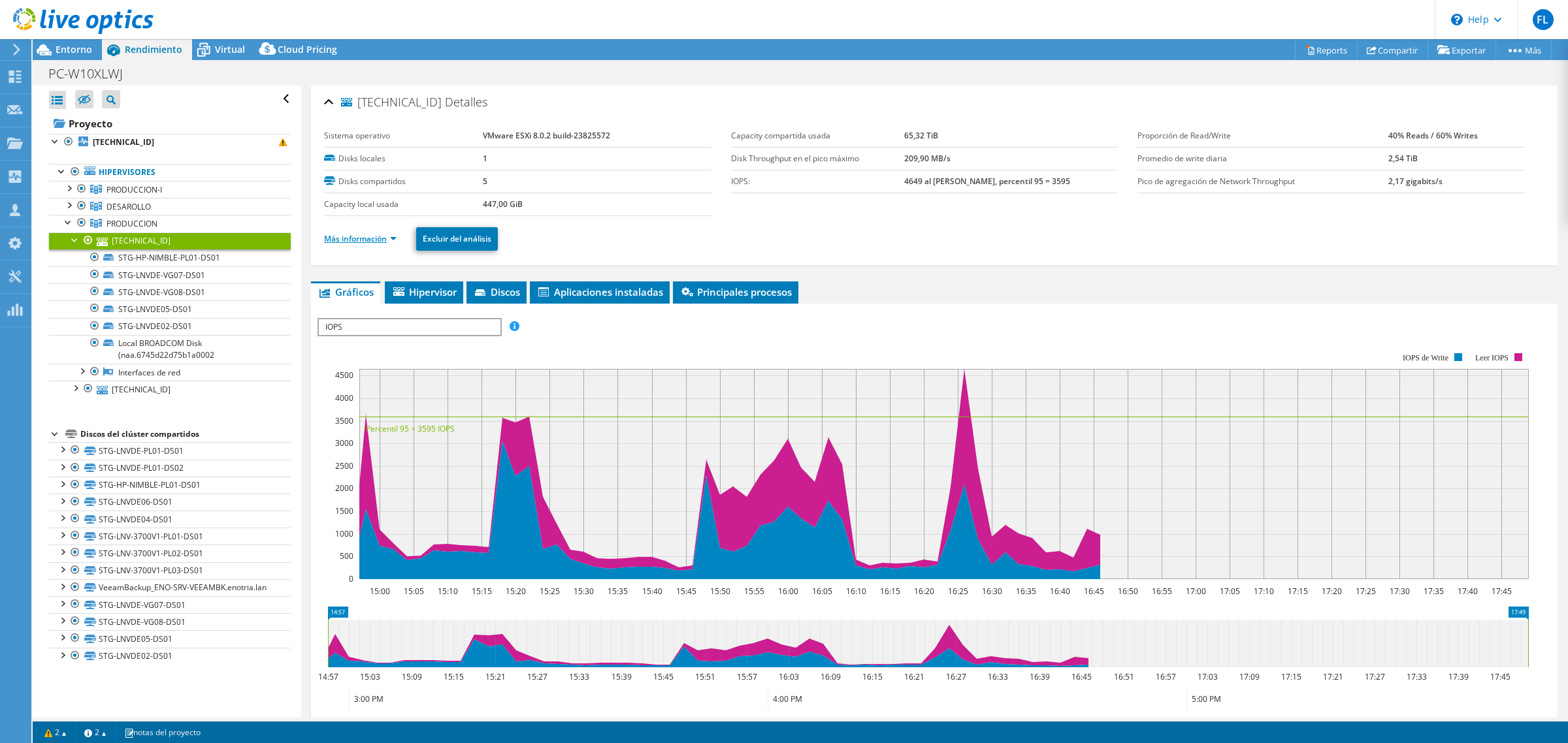
click at [377, 239] on link "Más información" at bounding box center [359, 238] width 72 height 11
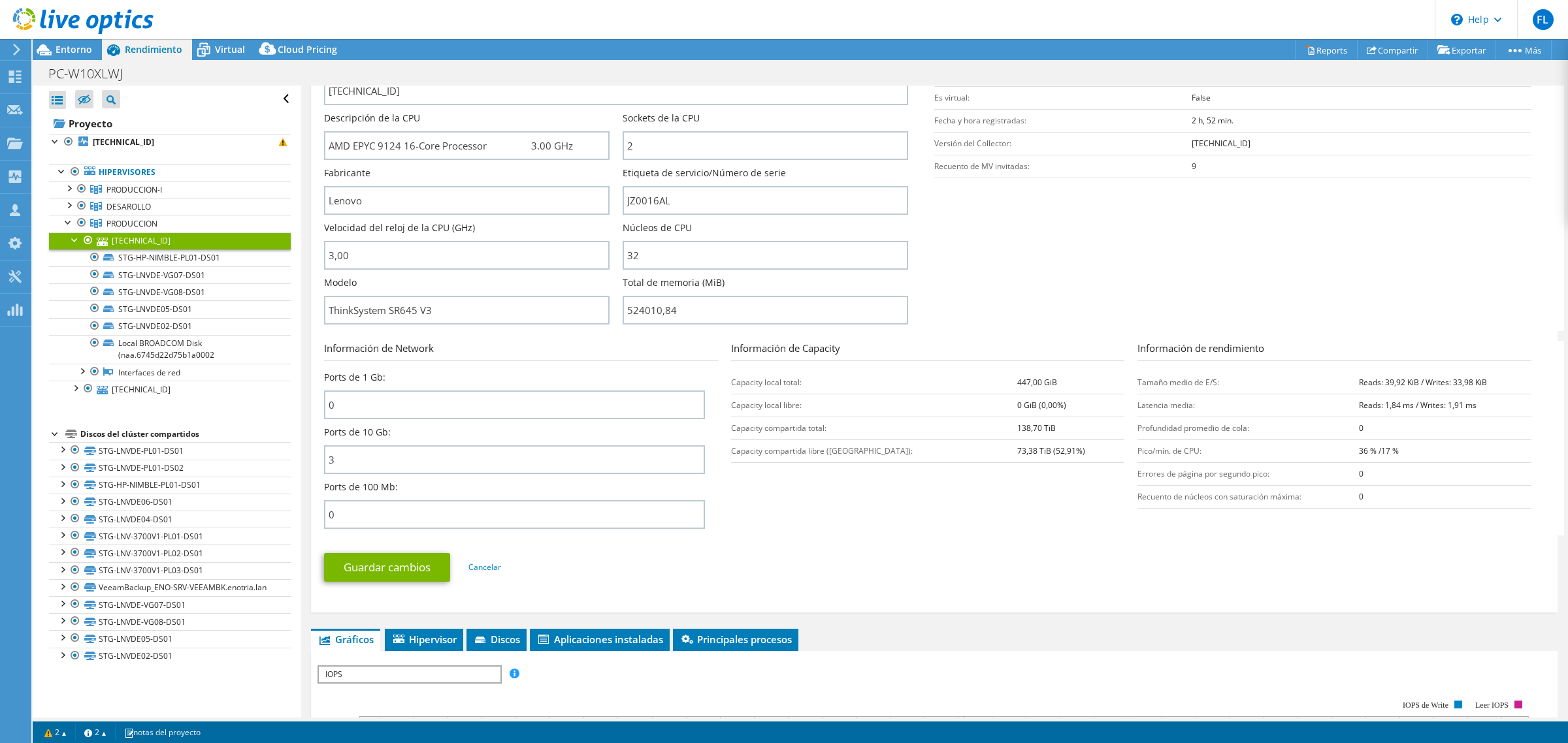
scroll to position [163, 0]
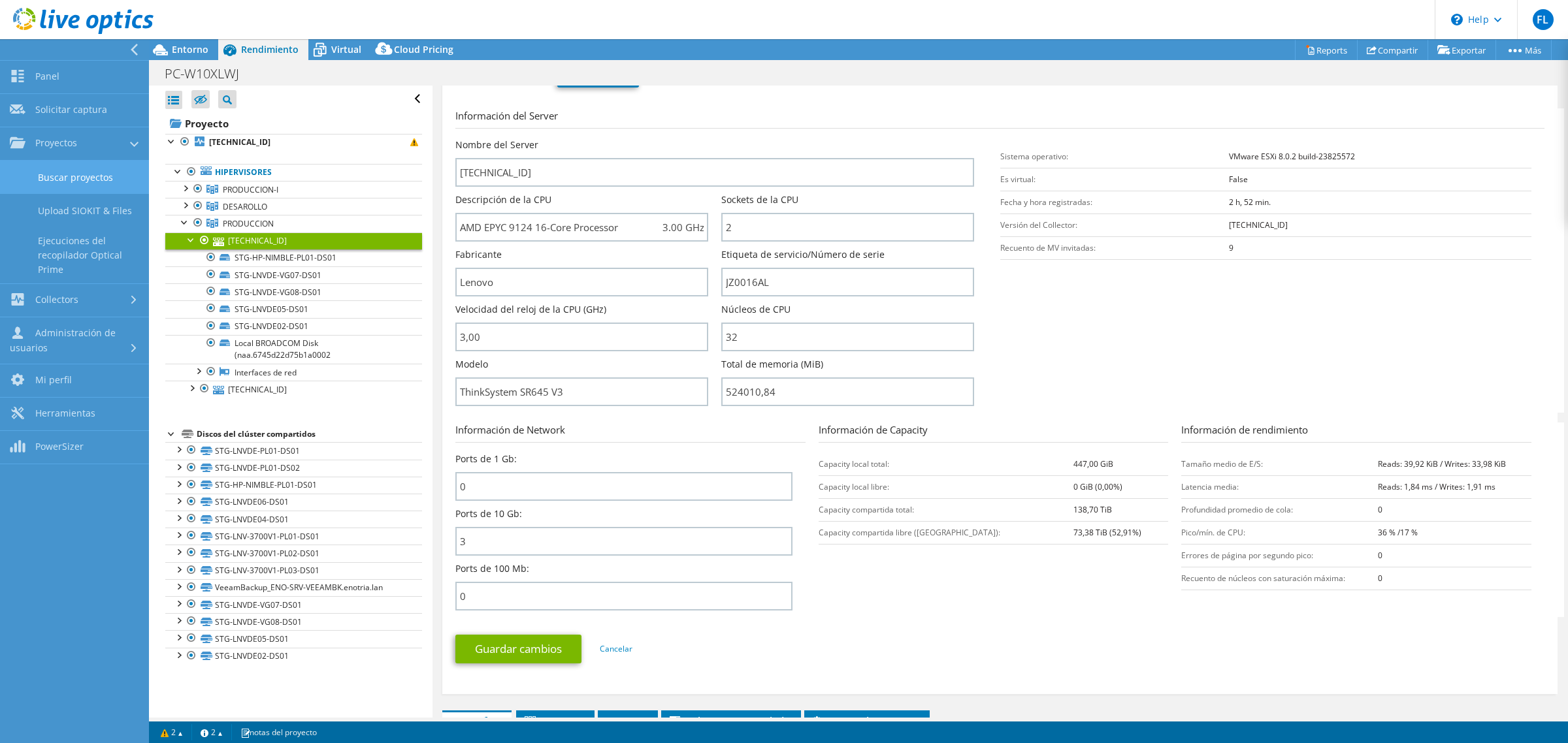
click at [70, 181] on link "Buscar proyectos" at bounding box center [74, 177] width 148 height 34
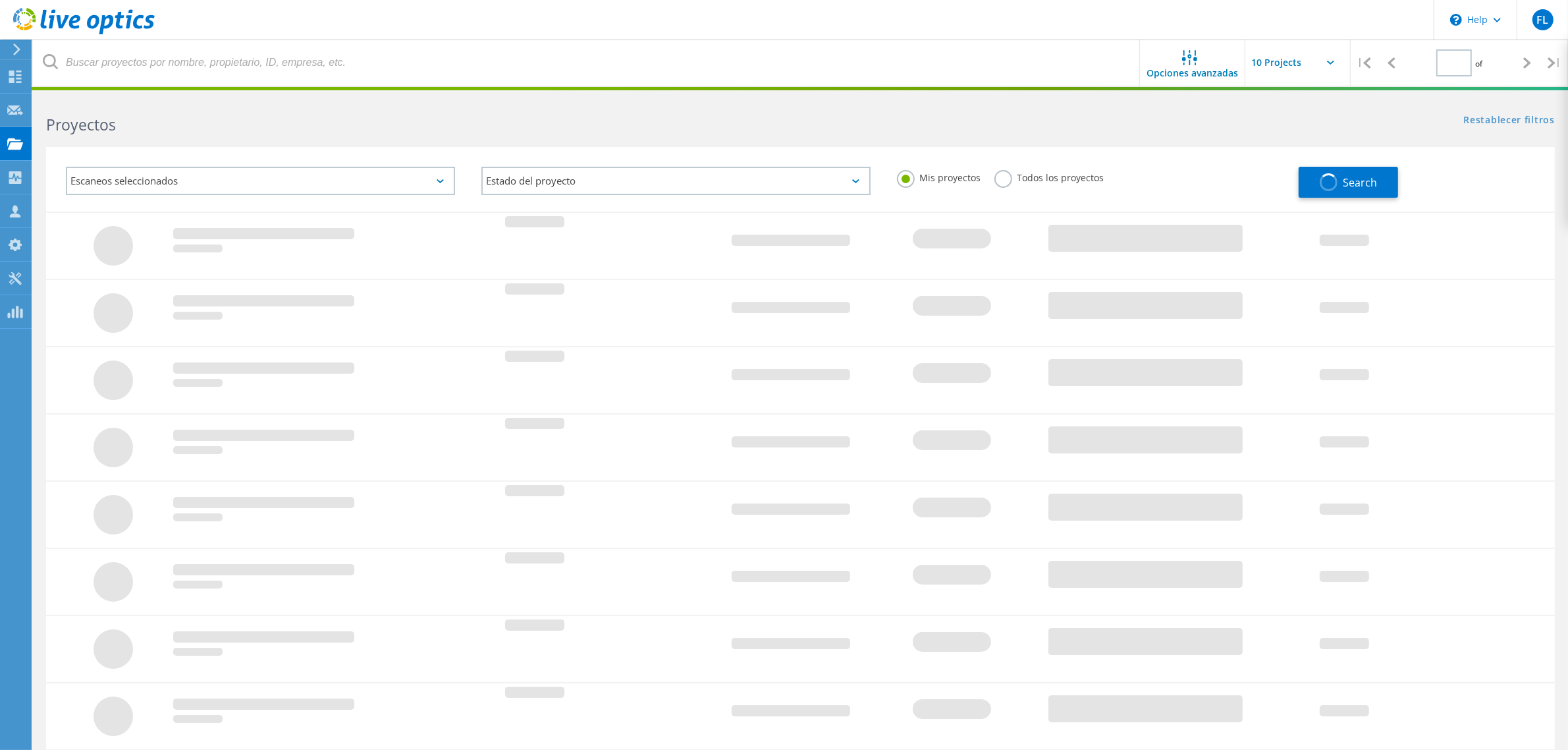
type input "1"
